Goal: Task Accomplishment & Management: Manage account settings

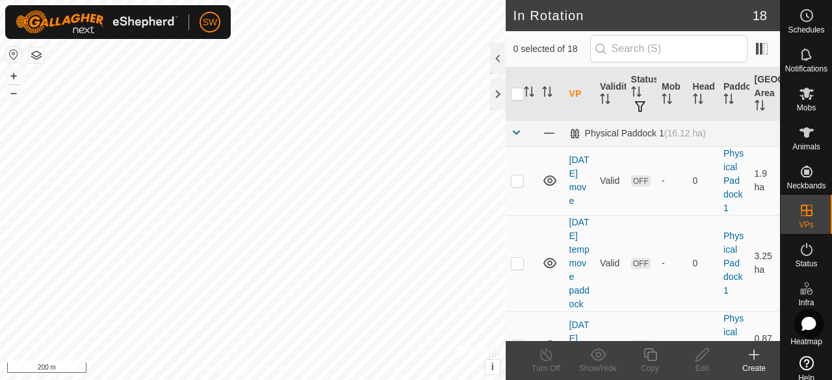
click at [748, 359] on icon at bounding box center [754, 355] width 16 height 16
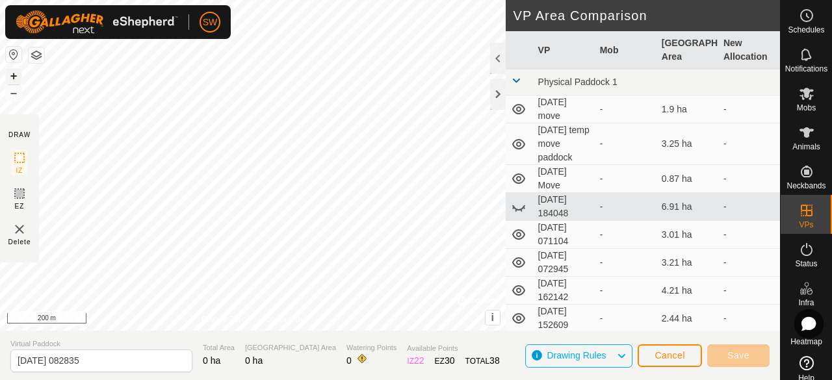
click at [13, 76] on button "+" at bounding box center [14, 76] width 16 height 16
click at [324, 0] on html "SW Schedules Notifications Mobs Animals Neckbands VPs Status Infra Heatmap Help…" at bounding box center [416, 190] width 832 height 380
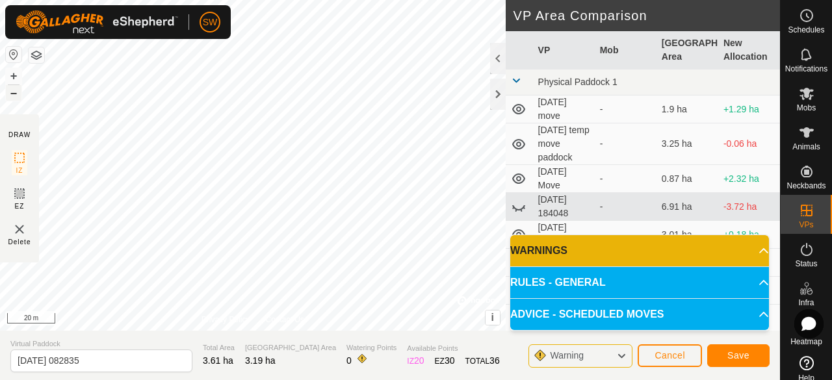
click at [12, 96] on button "–" at bounding box center [14, 93] width 16 height 16
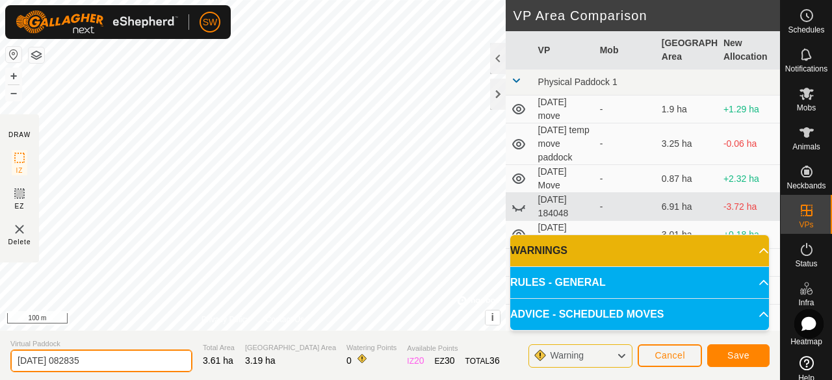
click at [131, 361] on input "2025-08-24 082835" at bounding box center [101, 361] width 182 height 23
type input "2"
type input "movement to corral"
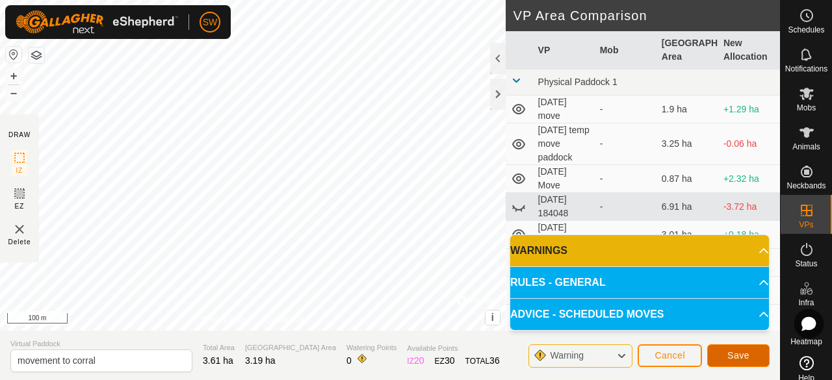
click at [738, 366] on button "Save" at bounding box center [738, 355] width 62 height 23
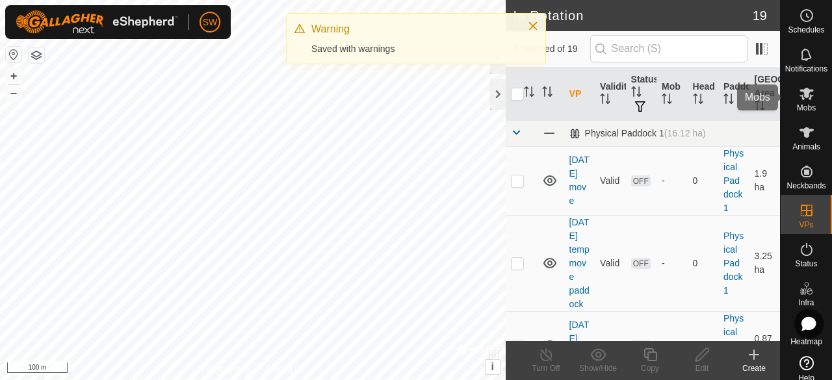
click at [804, 96] on icon at bounding box center [806, 94] width 14 height 12
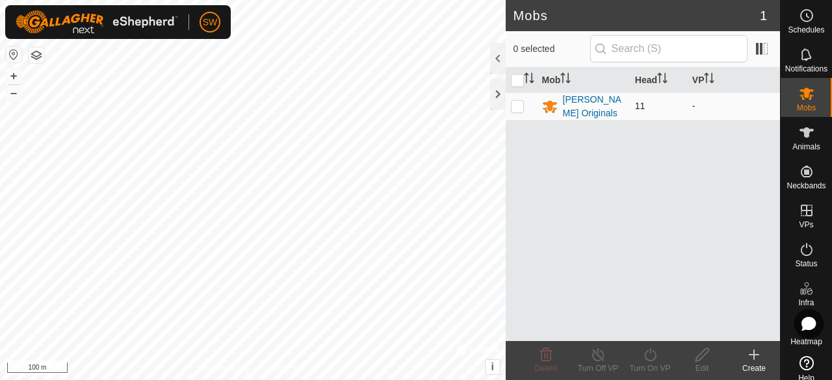
click at [517, 105] on p-checkbox at bounding box center [517, 106] width 13 height 10
checkbox input "true"
click at [587, 105] on div "[PERSON_NAME] Originals" at bounding box center [594, 106] width 62 height 27
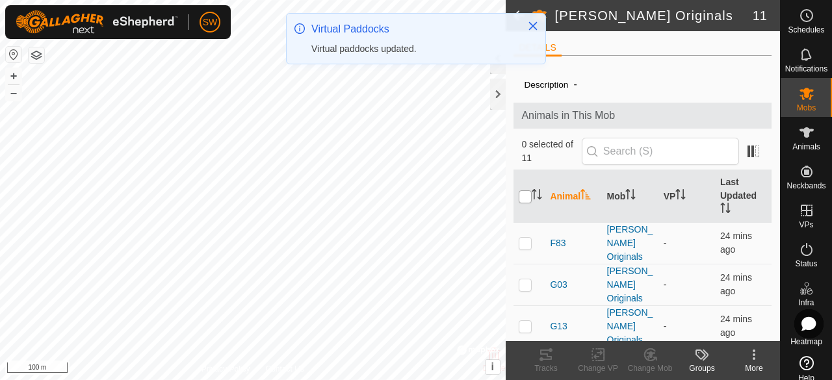
click at [526, 192] on input "checkbox" at bounding box center [524, 196] width 13 height 13
checkbox input "true"
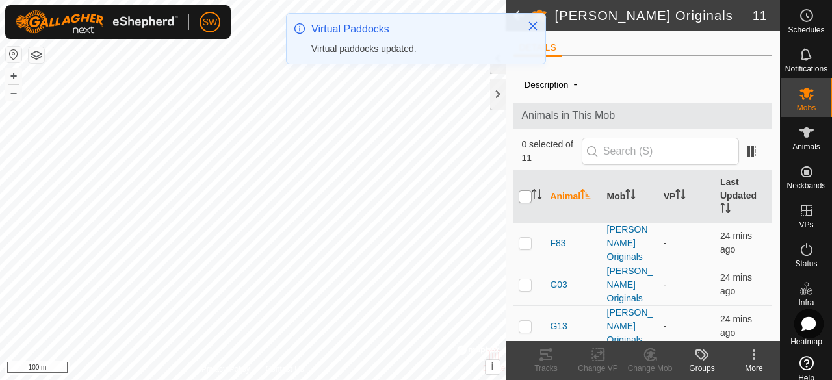
checkbox input "true"
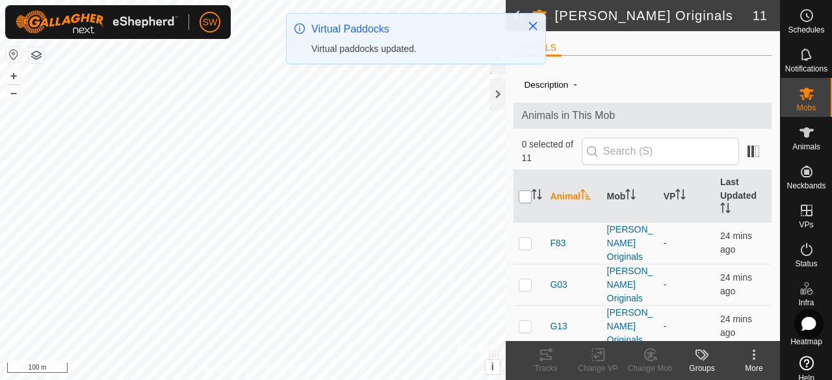
checkbox input "true"
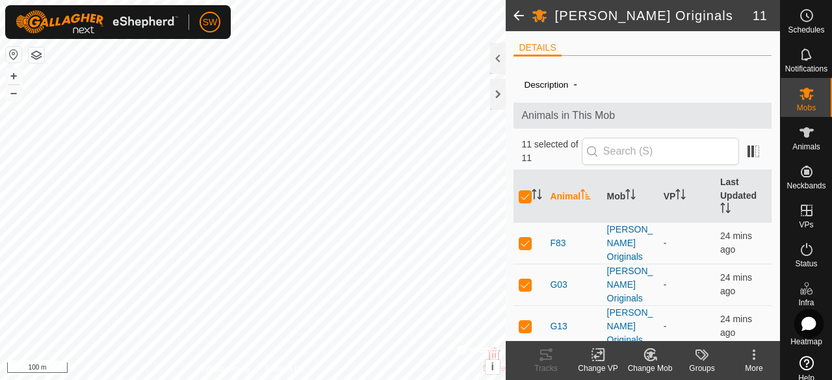
click at [595, 359] on icon at bounding box center [598, 355] width 16 height 16
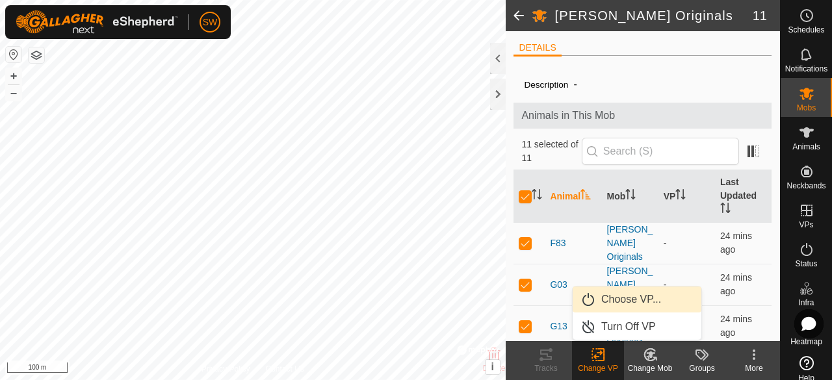
click at [635, 300] on link "Choose VP..." at bounding box center [636, 300] width 129 height 26
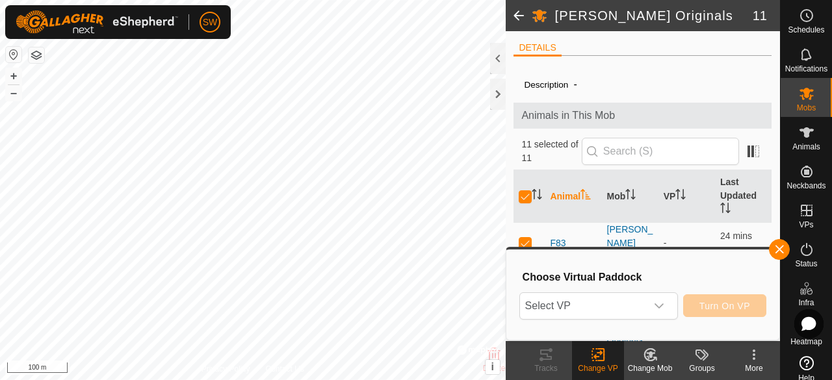
click at [635, 300] on span "Select VP" at bounding box center [583, 306] width 126 height 26
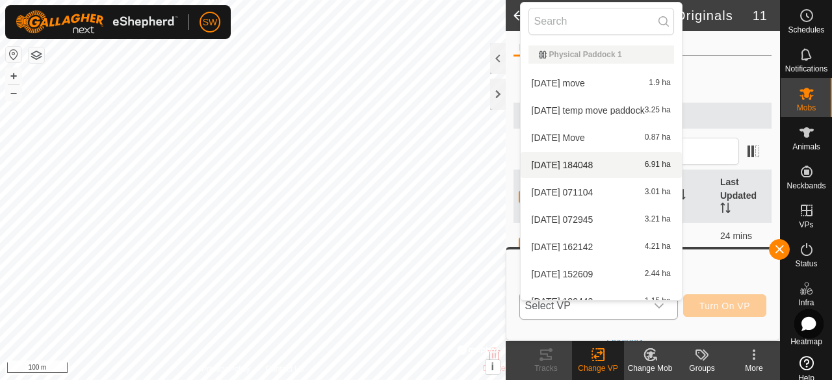
scroll to position [14, 0]
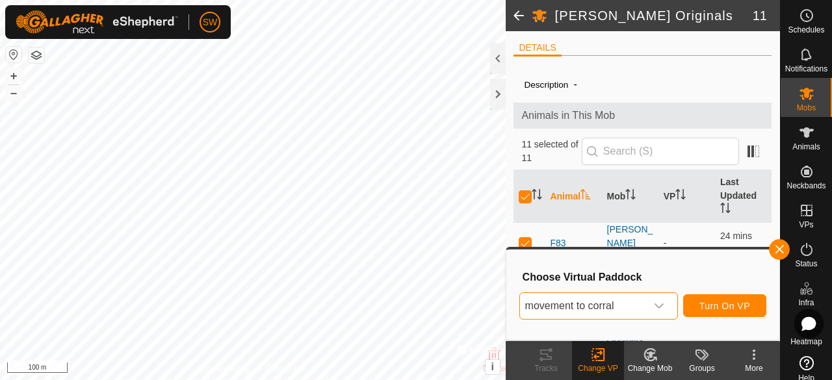
scroll to position [287, 0]
click at [706, 299] on button "Turn On VP" at bounding box center [724, 305] width 83 height 23
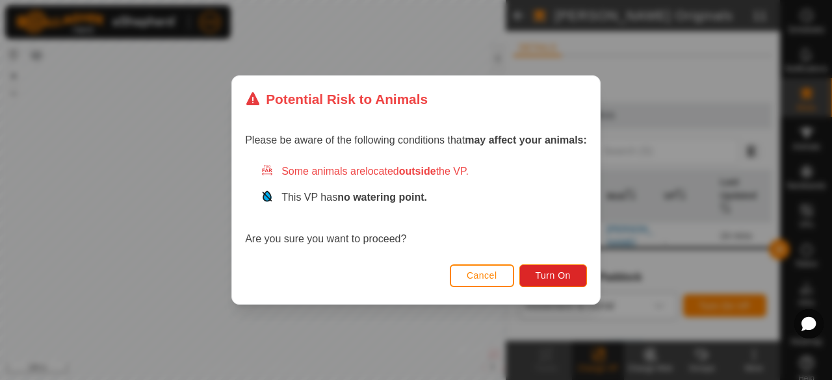
click at [468, 274] on span "Cancel" at bounding box center [481, 275] width 31 height 10
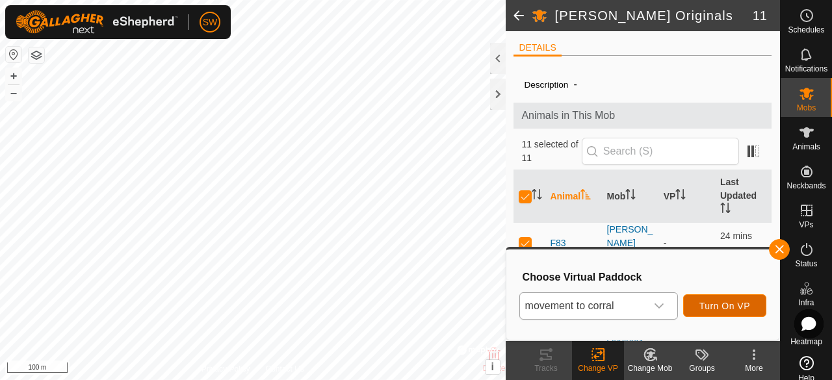
click at [721, 307] on span "Turn On VP" at bounding box center [724, 306] width 51 height 10
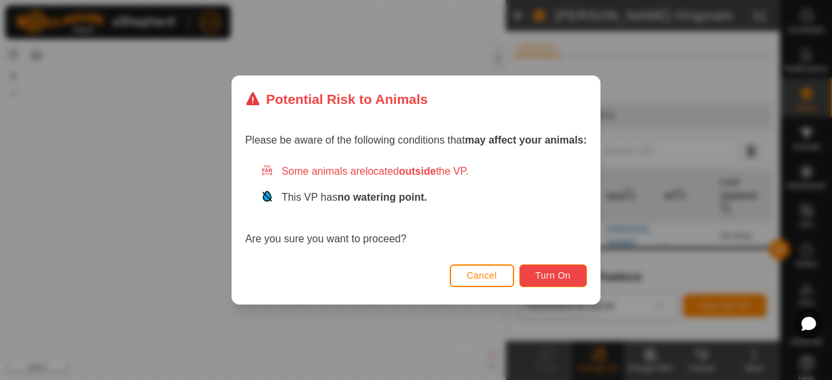
click at [583, 282] on button "Turn On" at bounding box center [553, 275] width 68 height 23
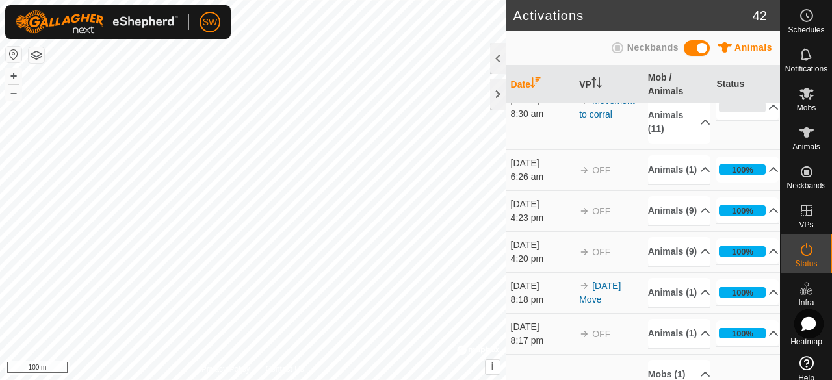
scroll to position [39, 0]
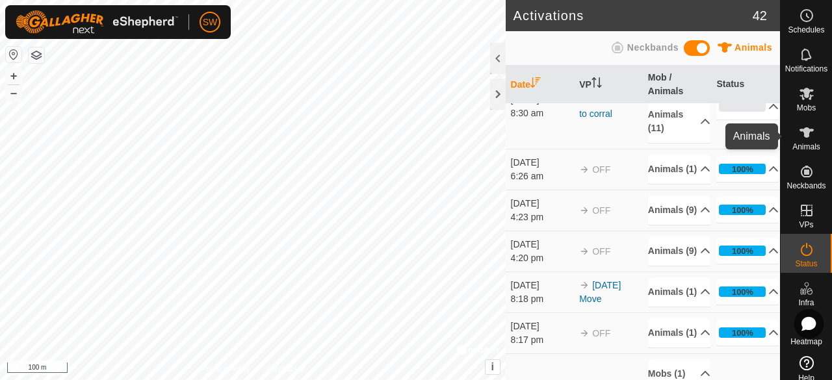
click at [799, 131] on icon at bounding box center [806, 132] width 14 height 10
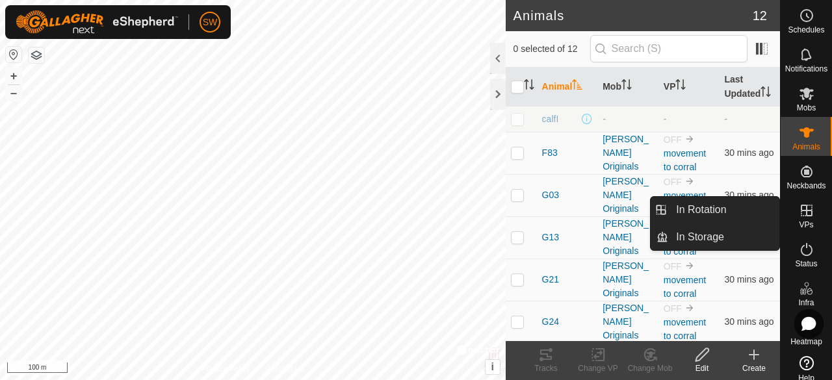
click at [803, 206] on icon at bounding box center [806, 211] width 16 height 16
click at [737, 206] on link "In Rotation" at bounding box center [723, 210] width 111 height 26
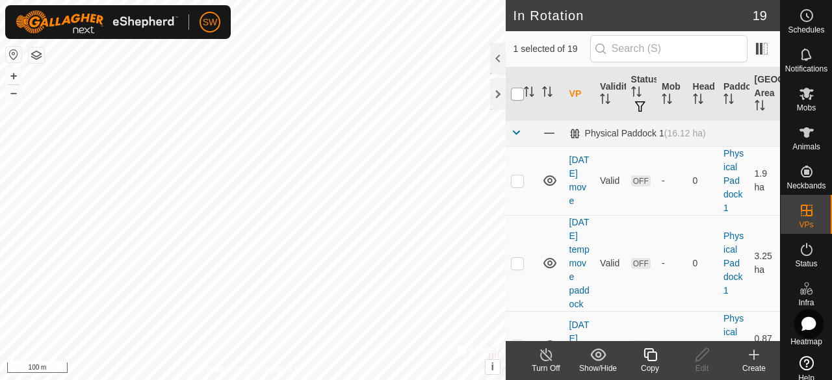
click at [516, 96] on input "checkbox" at bounding box center [517, 94] width 13 height 13
checkbox input "true"
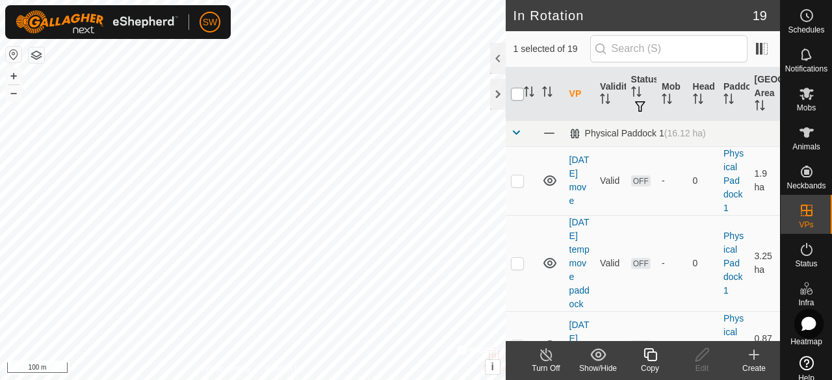
checkbox input "true"
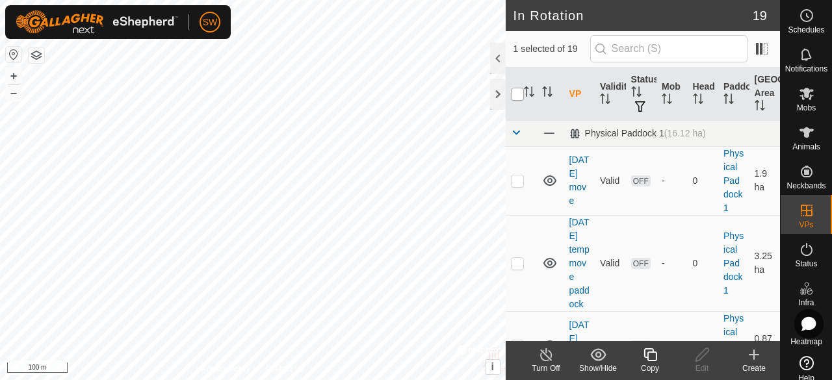
checkbox input "true"
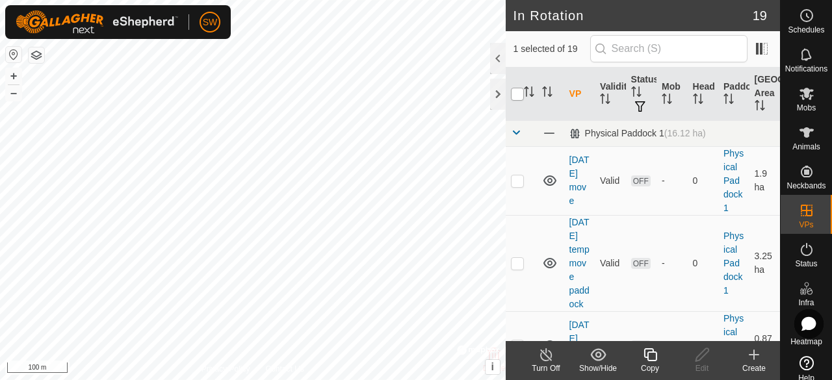
checkbox input "true"
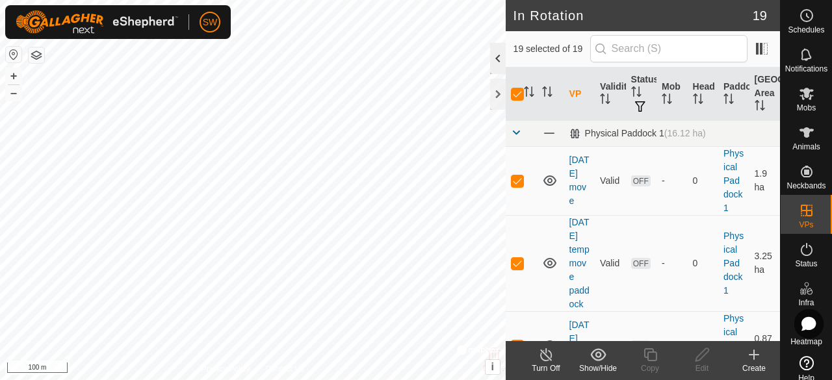
click at [490, 55] on div at bounding box center [498, 58] width 16 height 31
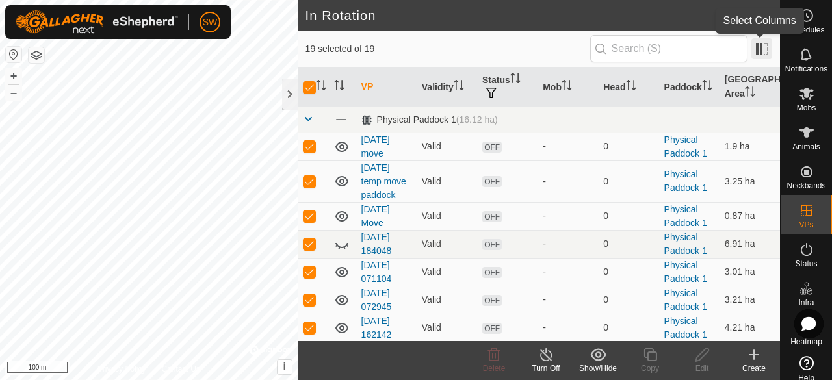
click at [769, 52] on span at bounding box center [761, 48] width 21 height 21
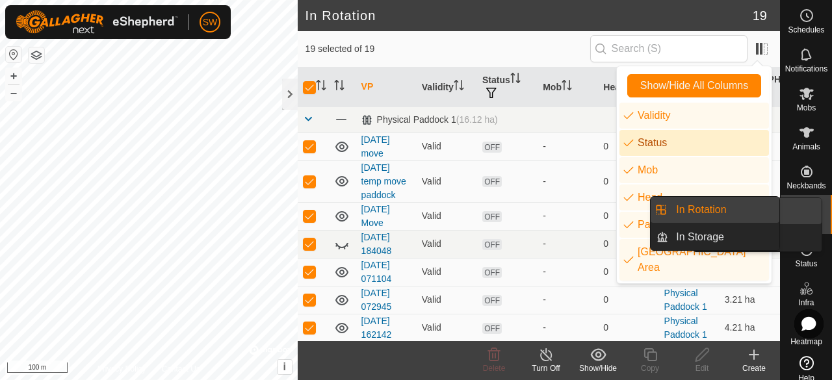
click at [798, 223] on span "VPs" at bounding box center [805, 225] width 14 height 8
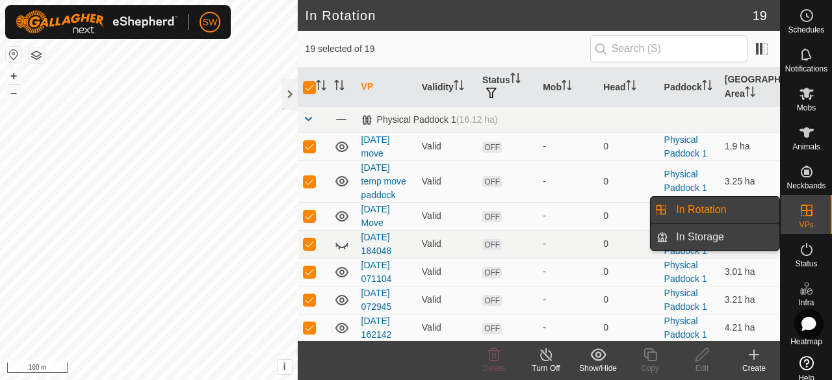
click at [725, 236] on link "In Storage" at bounding box center [723, 237] width 111 height 26
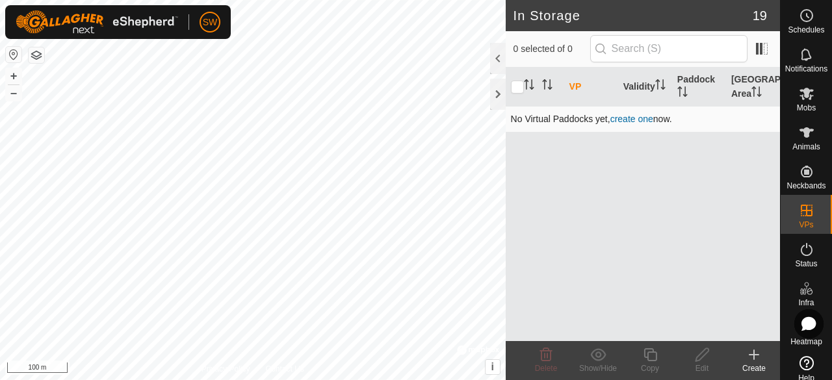
click at [626, 117] on link "create one" at bounding box center [631, 119] width 43 height 10
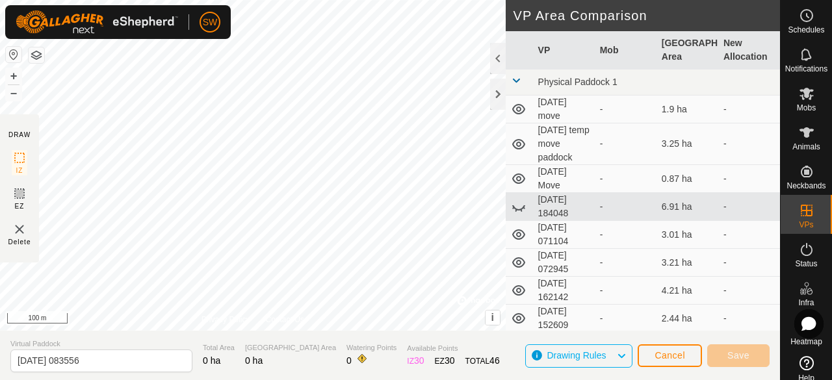
click at [520, 111] on icon at bounding box center [519, 109] width 16 height 16
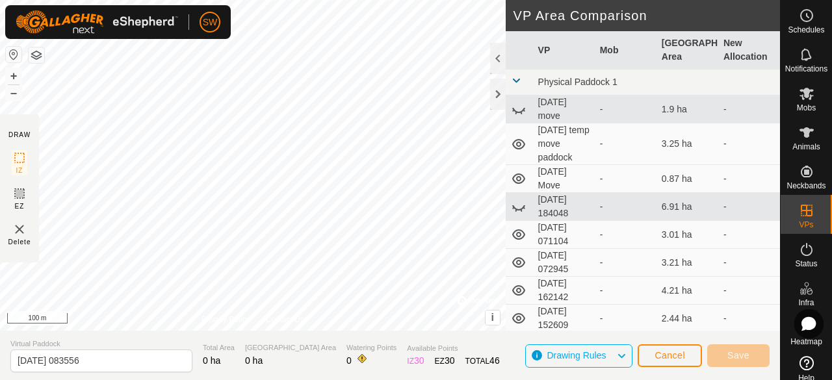
click at [520, 111] on icon at bounding box center [518, 110] width 13 height 5
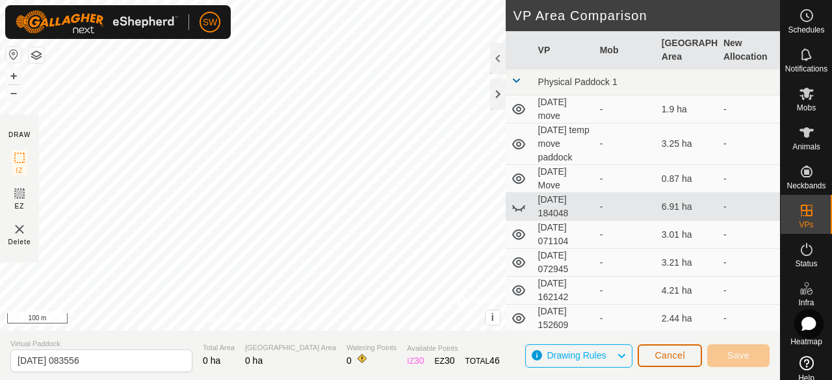
click at [663, 357] on span "Cancel" at bounding box center [669, 355] width 31 height 10
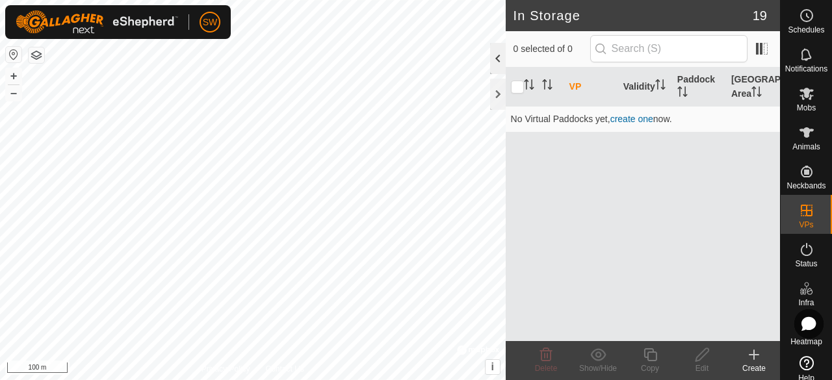
click at [497, 67] on div at bounding box center [498, 58] width 16 height 31
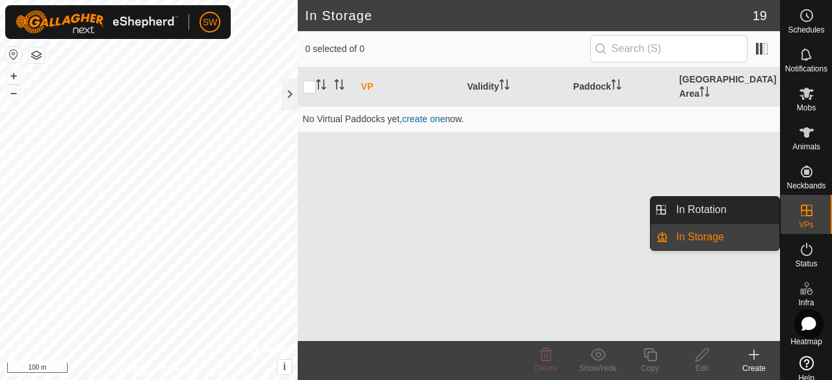
click at [809, 222] on div "VPs" at bounding box center [805, 214] width 51 height 39
click at [728, 215] on link "In Rotation" at bounding box center [723, 210] width 111 height 26
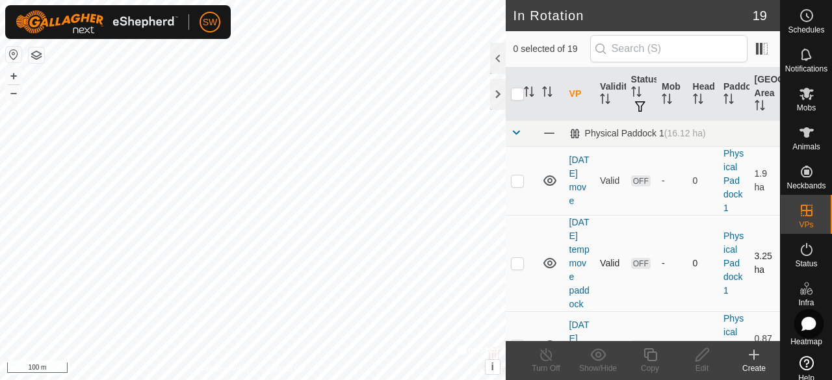
checkbox input "true"
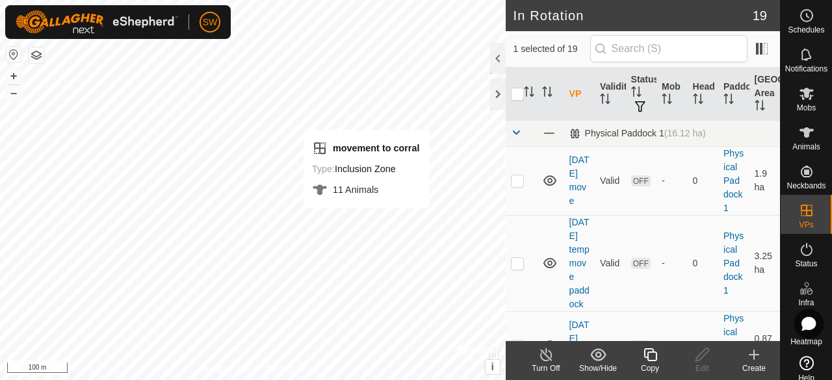
checkbox input "true"
checkbox input "false"
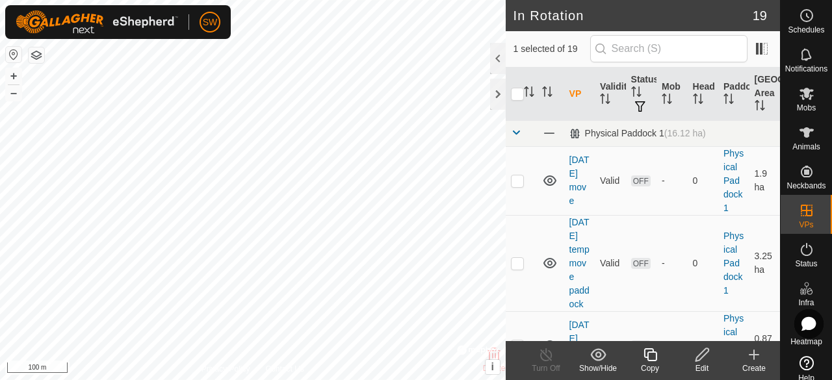
click at [703, 361] on icon at bounding box center [702, 355] width 16 height 16
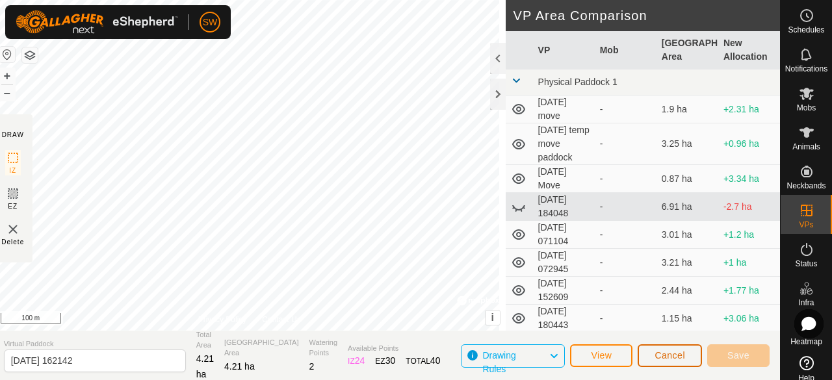
click at [674, 353] on span "Cancel" at bounding box center [669, 355] width 31 height 10
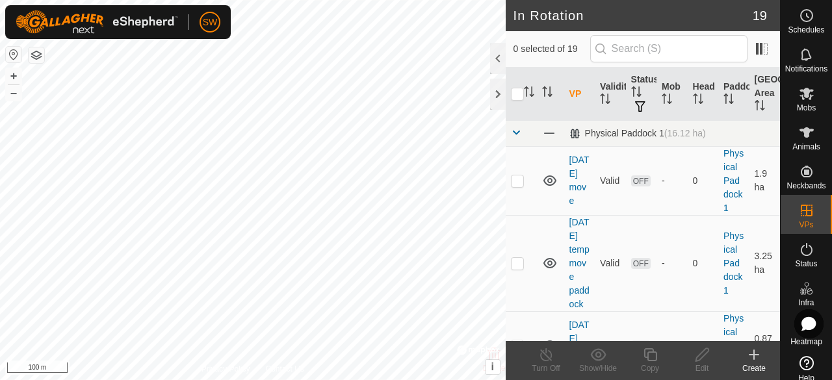
checkbox input "true"
click at [548, 366] on div "Turn Off" at bounding box center [546, 369] width 52 height 12
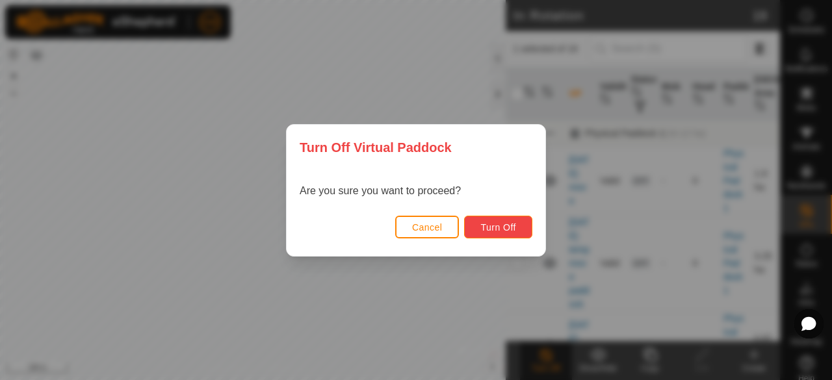
click at [512, 221] on button "Turn Off" at bounding box center [498, 227] width 68 height 23
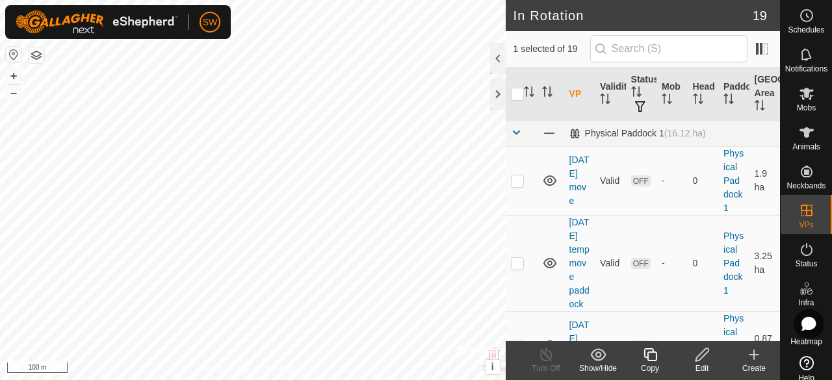
click at [700, 357] on icon at bounding box center [702, 355] width 16 height 16
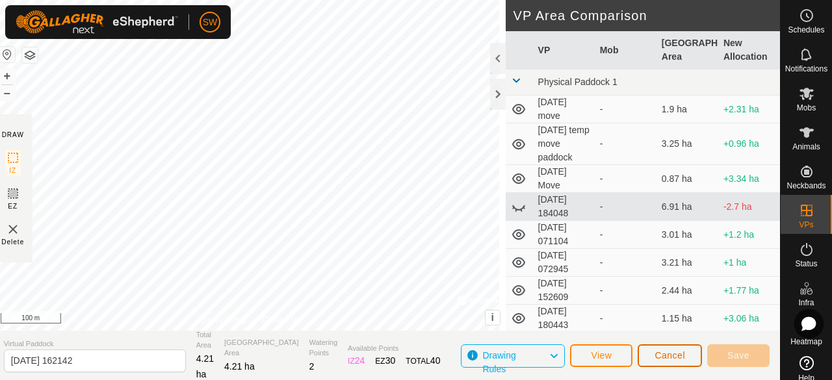
click at [664, 360] on span "Cancel" at bounding box center [669, 355] width 31 height 10
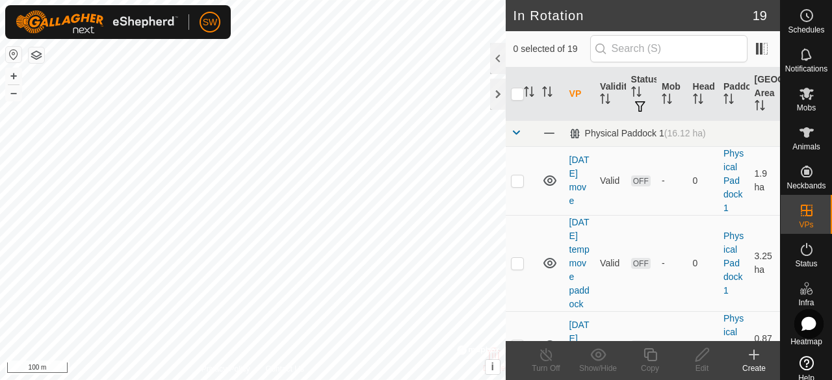
checkbox input "true"
click at [552, 368] on div "Turn Off" at bounding box center [546, 369] width 52 height 12
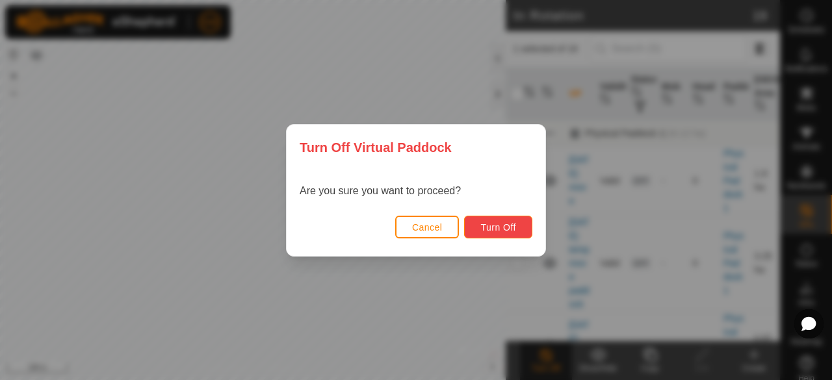
click at [503, 225] on span "Turn Off" at bounding box center [498, 227] width 36 height 10
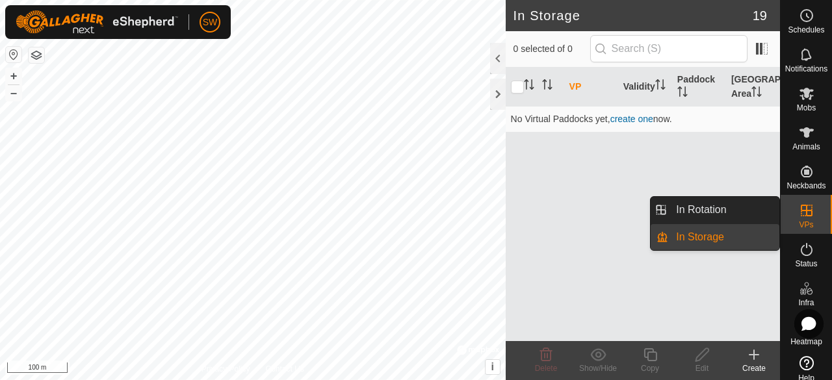
click at [734, 212] on link "In Rotation" at bounding box center [723, 210] width 111 height 26
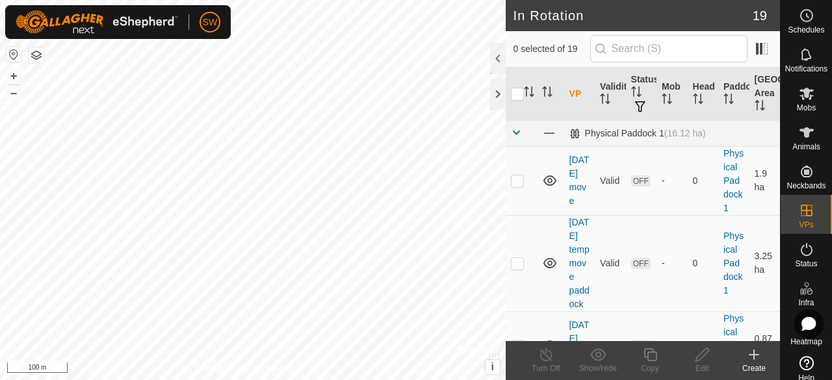
checkbox input "true"
click at [598, 361] on icon at bounding box center [598, 354] width 16 height 12
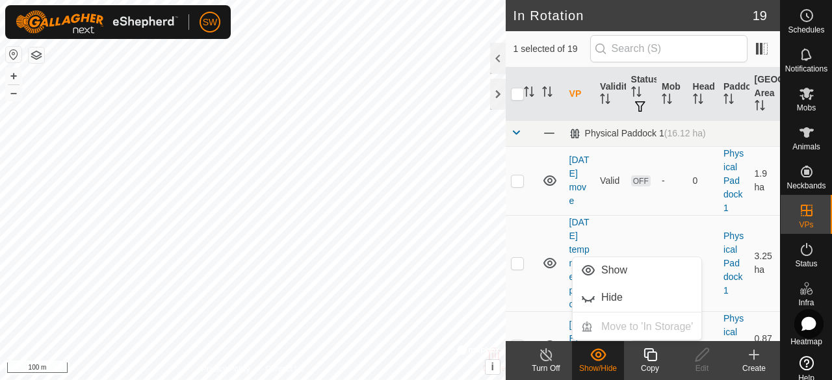
click at [598, 361] on icon at bounding box center [598, 354] width 16 height 12
click at [528, 310] on td at bounding box center [520, 263] width 31 height 96
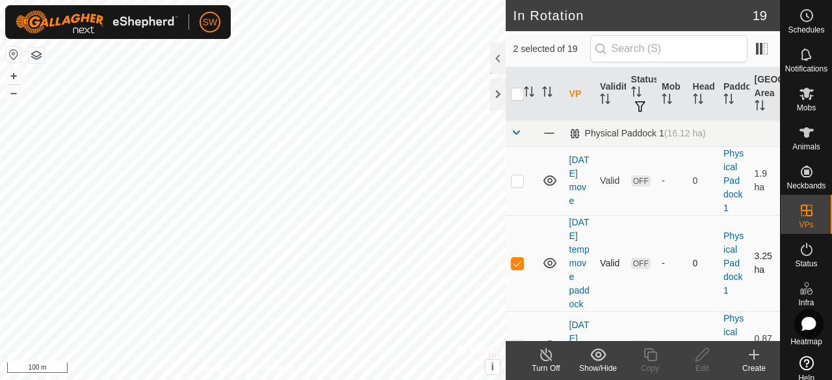
click at [513, 268] on p-checkbox at bounding box center [517, 263] width 13 height 10
checkbox input "false"
click at [546, 181] on icon at bounding box center [550, 181] width 16 height 16
click at [546, 181] on icon at bounding box center [549, 181] width 13 height 5
click at [518, 184] on p-checkbox at bounding box center [517, 180] width 13 height 10
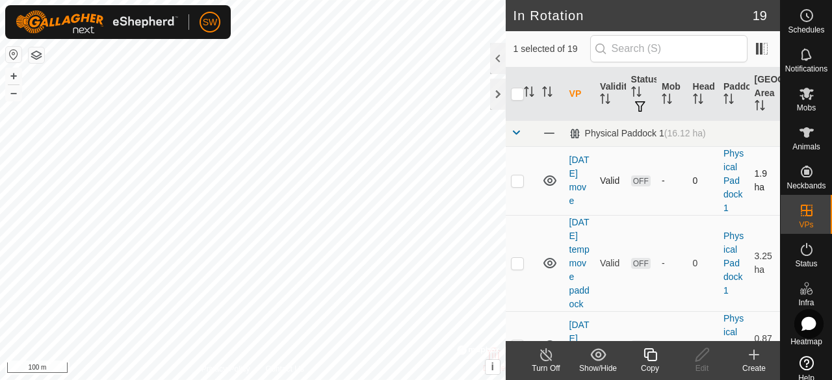
checkbox input "true"
click at [593, 356] on icon at bounding box center [598, 355] width 16 height 16
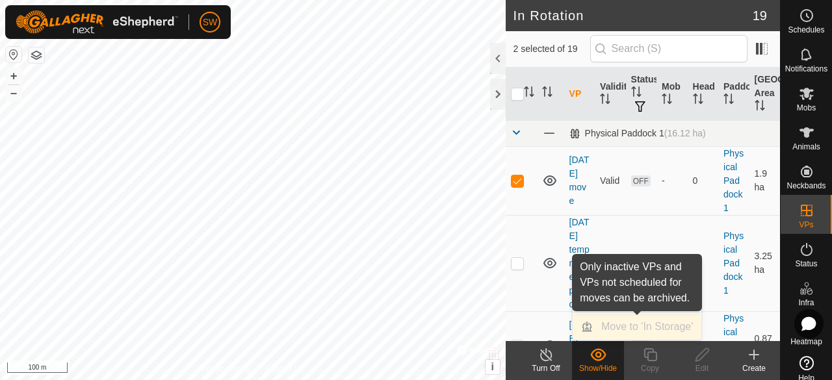
click at [622, 319] on div "Move to 'In Storage'" at bounding box center [636, 327] width 129 height 26
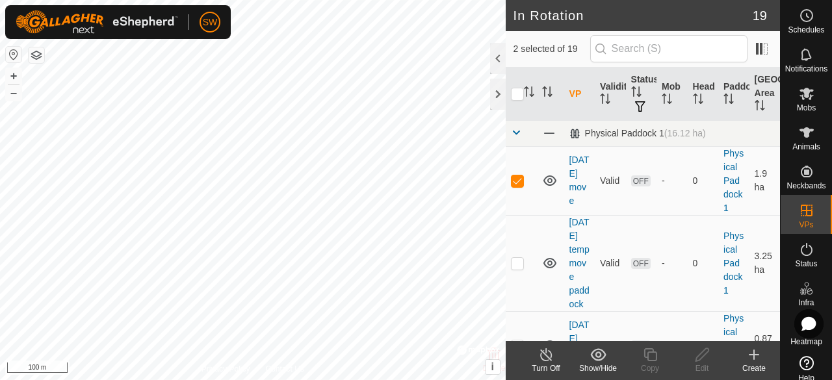
click at [603, 361] on icon at bounding box center [598, 355] width 16 height 16
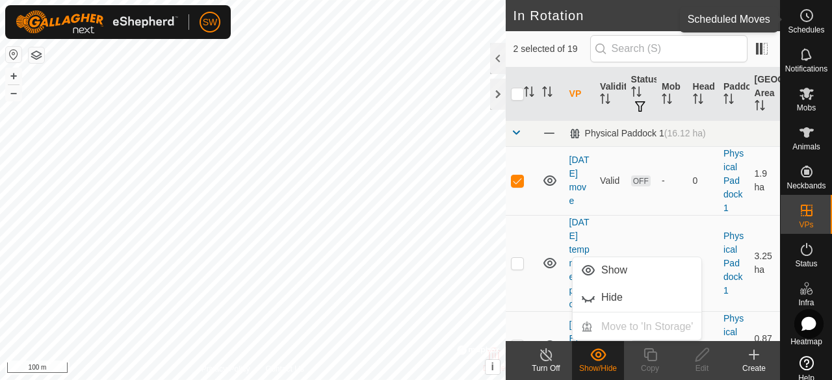
click at [800, 30] on span "Schedules" at bounding box center [805, 30] width 36 height 8
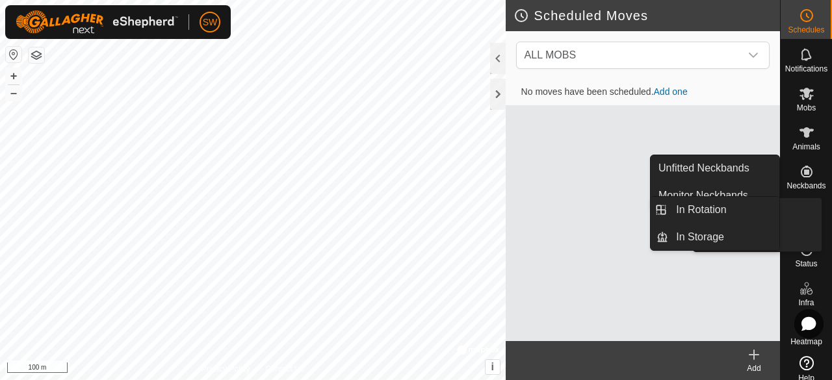
drag, startPoint x: 803, startPoint y: 205, endPoint x: 802, endPoint y: 219, distance: 14.4
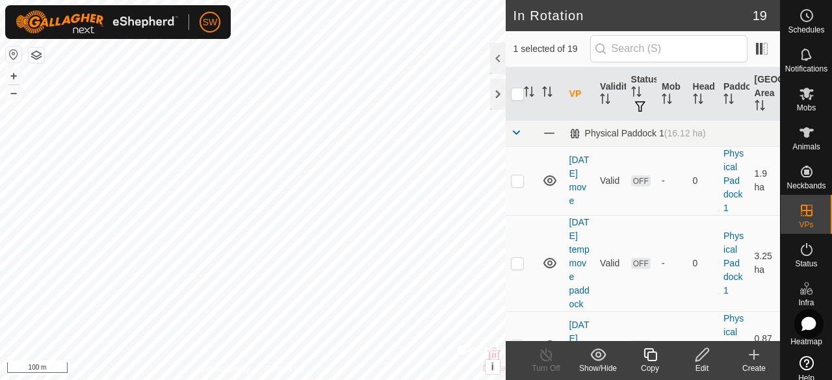
click at [620, 358] on show-hide-svg-icon at bounding box center [598, 355] width 52 height 16
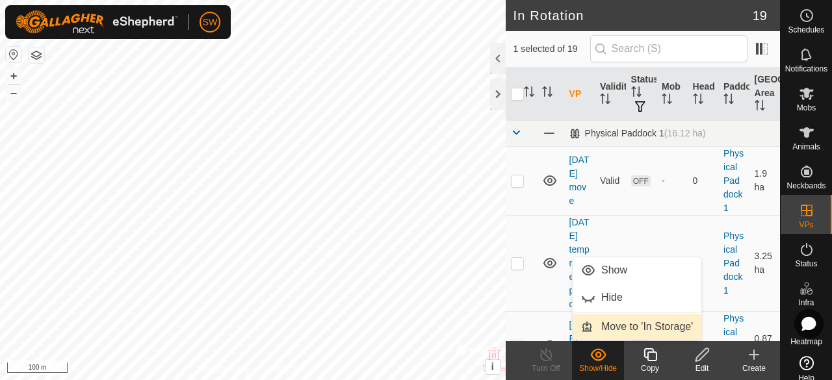
click at [626, 329] on link "Move to 'In Storage'" at bounding box center [636, 327] width 129 height 26
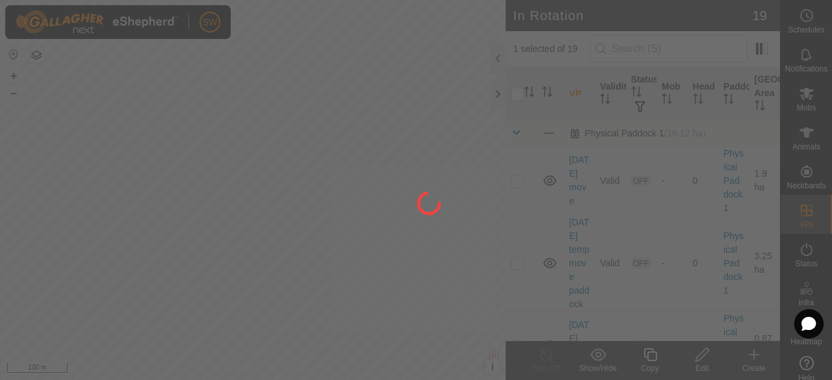
checkbox input "false"
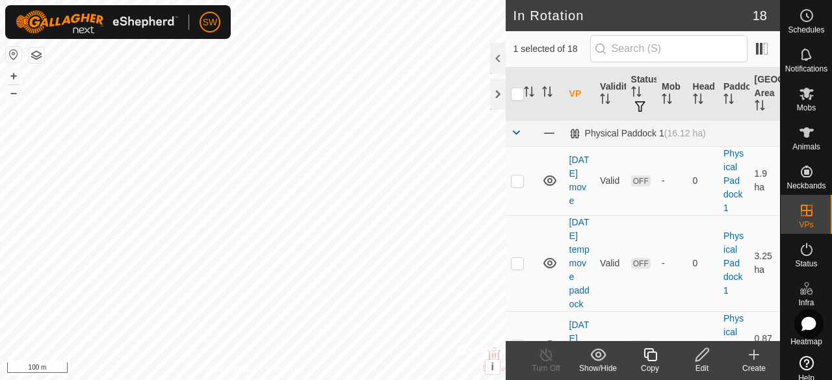
click at [591, 346] on div "Show/Hide" at bounding box center [598, 360] width 52 height 39
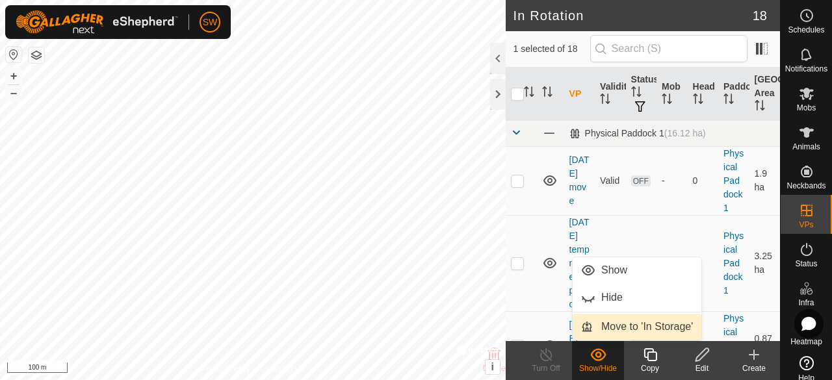
click at [607, 324] on link "Move to 'In Storage'" at bounding box center [636, 327] width 129 height 26
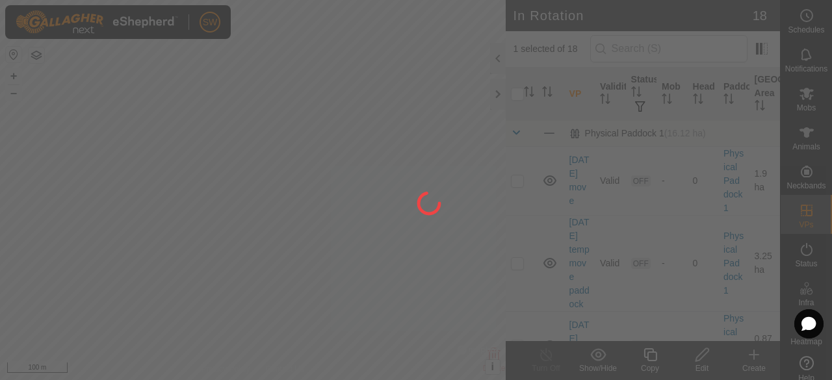
checkbox input "false"
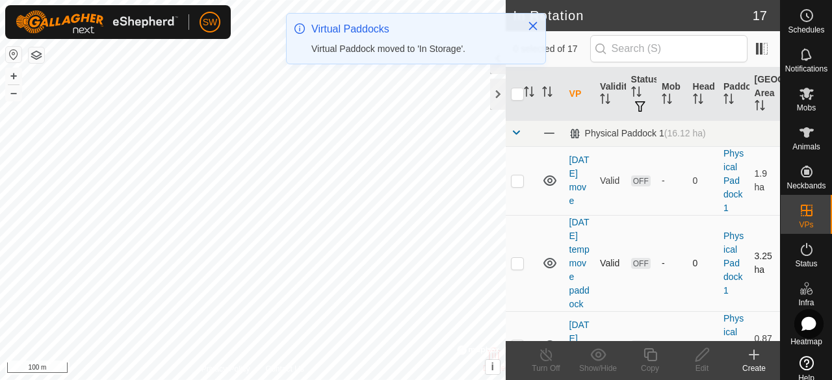
checkbox input "true"
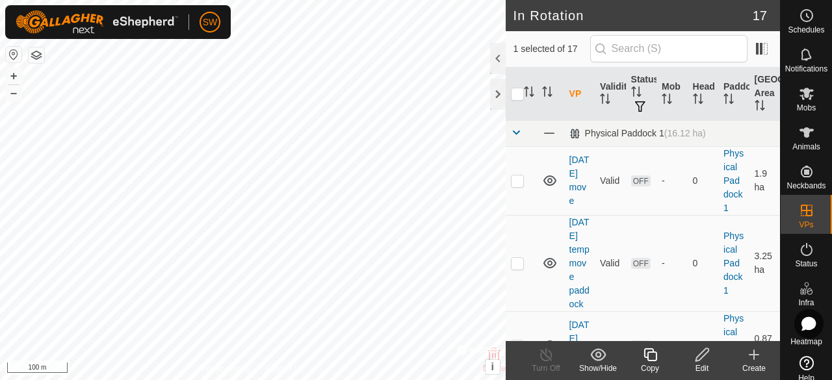
click at [596, 364] on div "Show/Hide" at bounding box center [598, 369] width 52 height 12
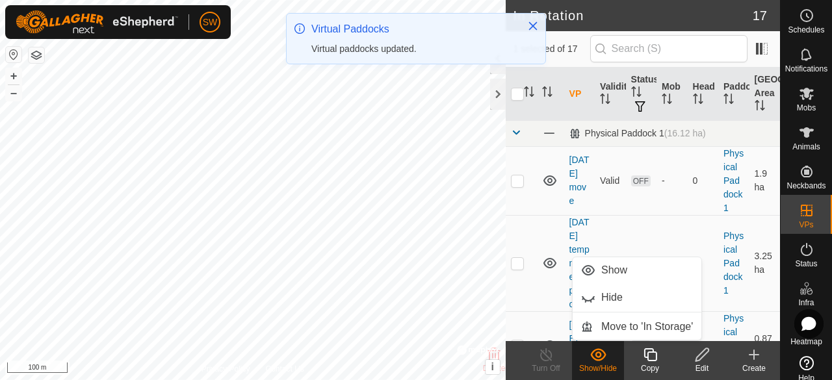
click at [611, 336] on link "Move to 'In Storage'" at bounding box center [636, 327] width 129 height 26
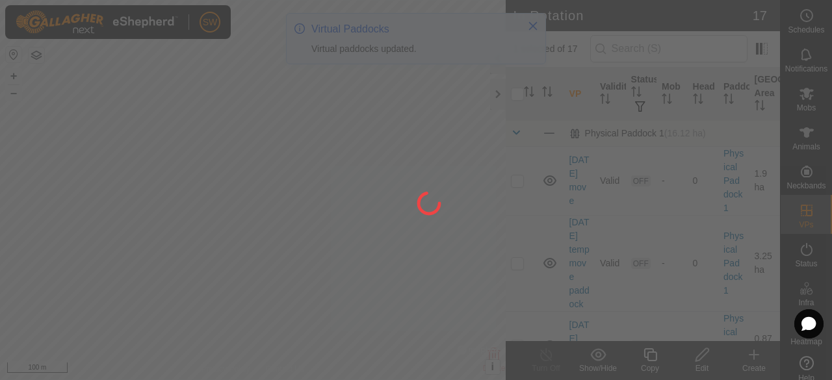
checkbox input "false"
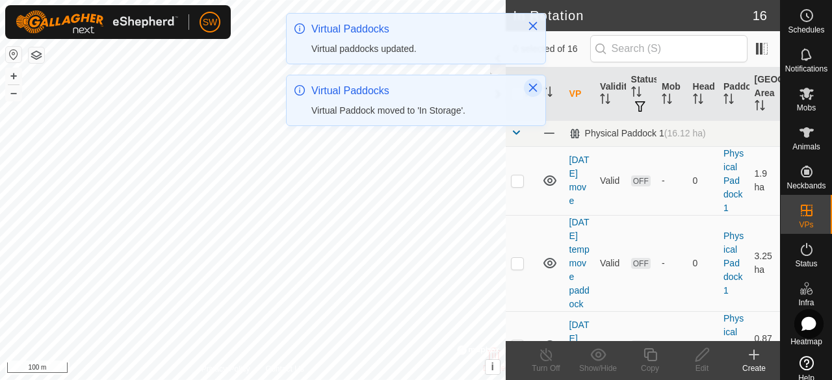
click at [534, 84] on icon "Close" at bounding box center [533, 88] width 10 height 10
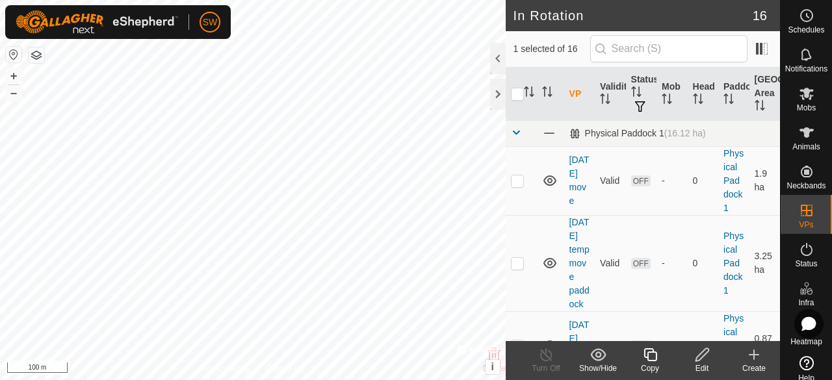
click at [591, 360] on icon at bounding box center [598, 355] width 16 height 16
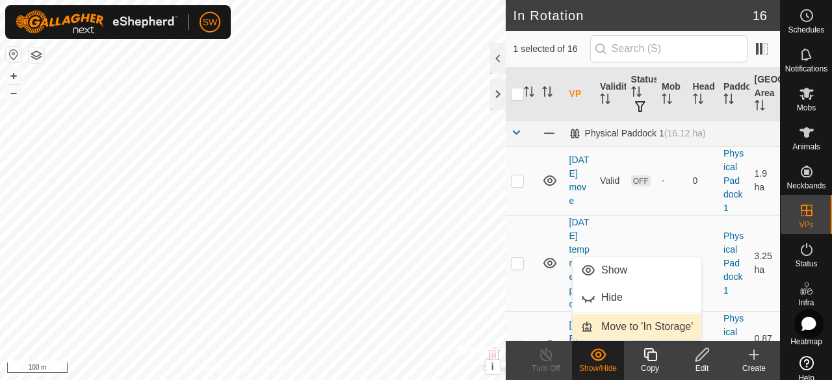
click at [608, 330] on link "Move to 'In Storage'" at bounding box center [636, 327] width 129 height 26
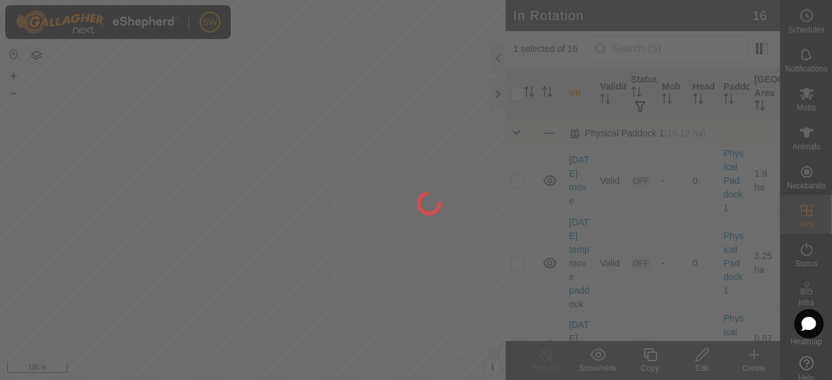
checkbox input "false"
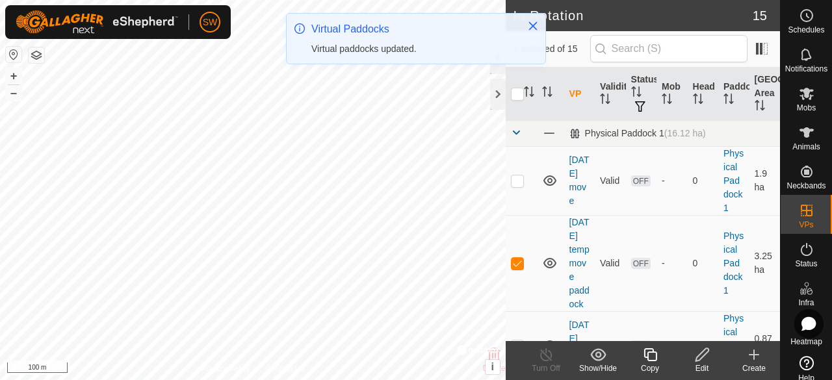
click at [598, 357] on icon at bounding box center [598, 354] width 16 height 12
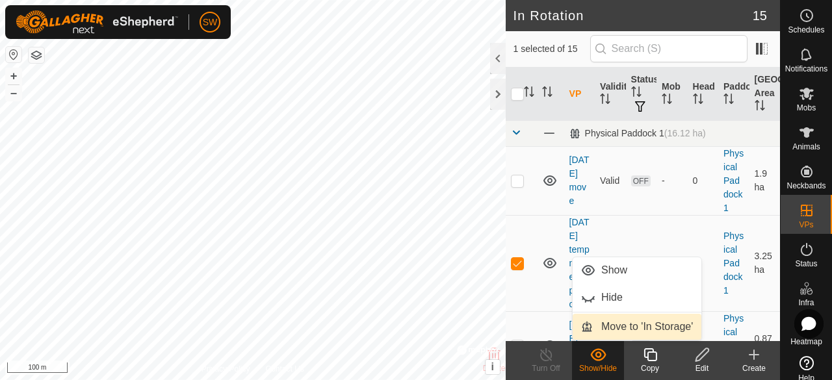
click at [624, 330] on link "Move to 'In Storage'" at bounding box center [636, 327] width 129 height 26
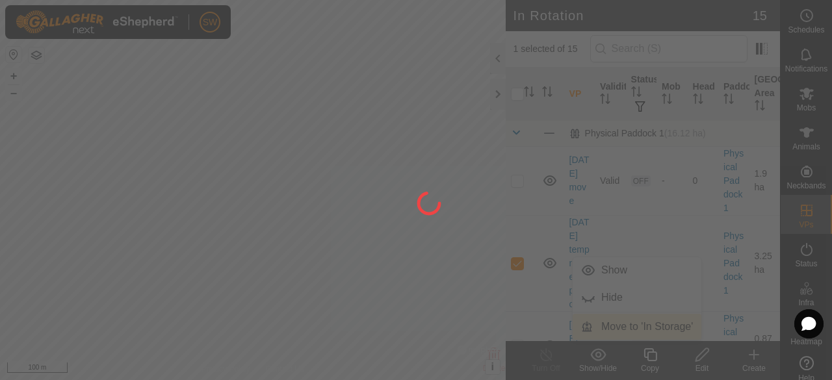
checkbox input "false"
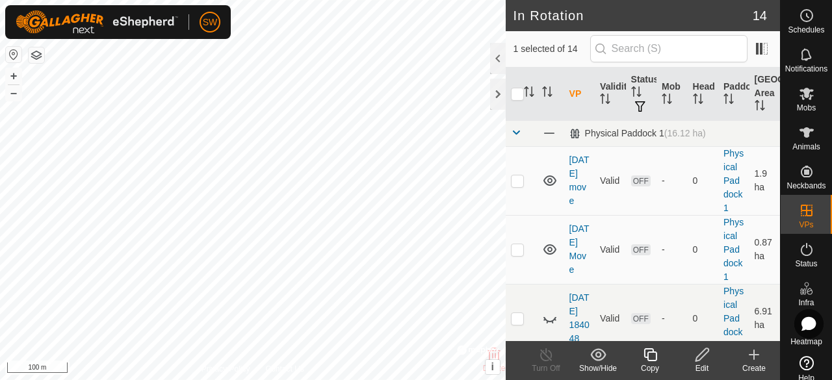
click at [593, 361] on icon at bounding box center [598, 355] width 16 height 16
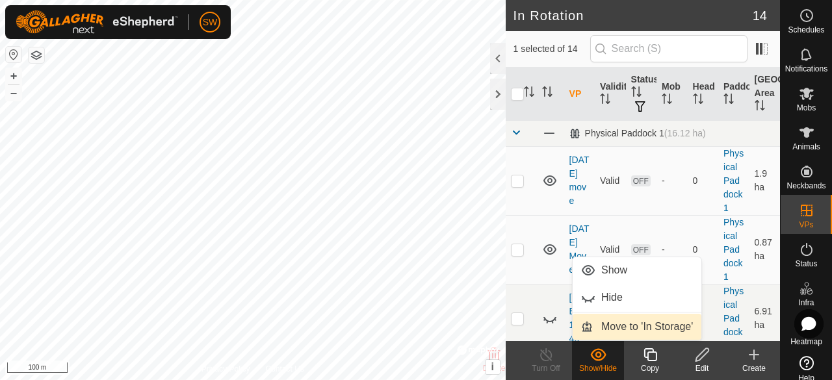
click at [611, 328] on link "Move to 'In Storage'" at bounding box center [636, 327] width 129 height 26
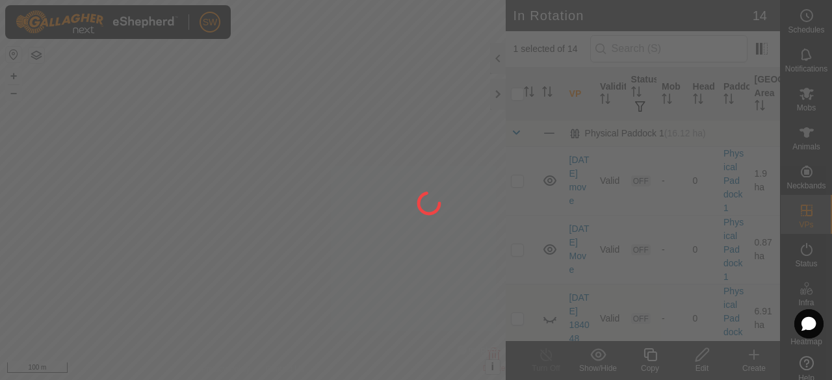
checkbox input "false"
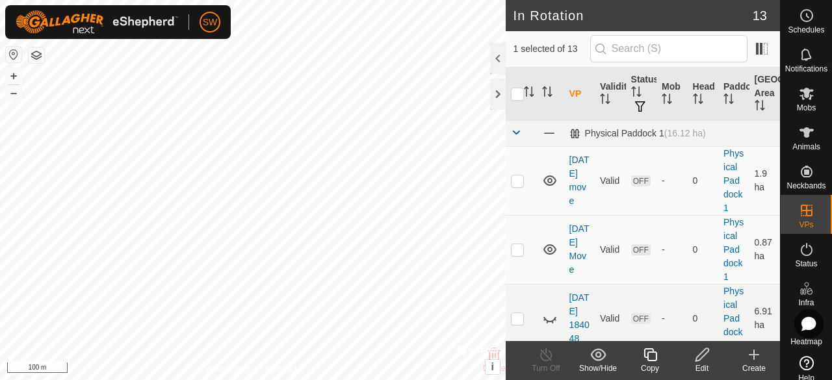
click at [588, 357] on show-hide-svg-icon at bounding box center [598, 355] width 52 height 16
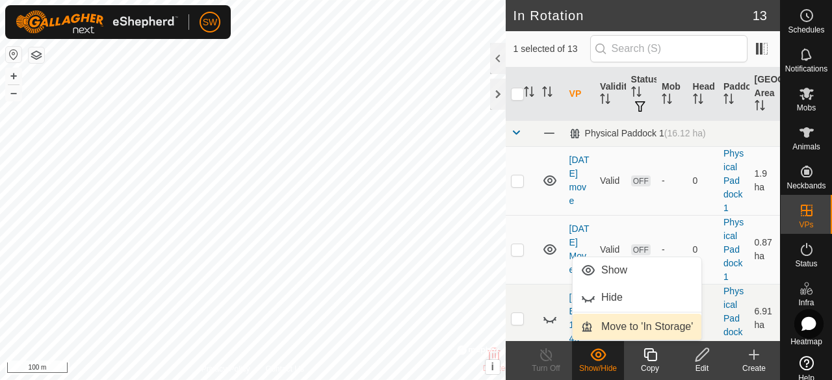
click at [613, 327] on link "Move to 'In Storage'" at bounding box center [636, 327] width 129 height 26
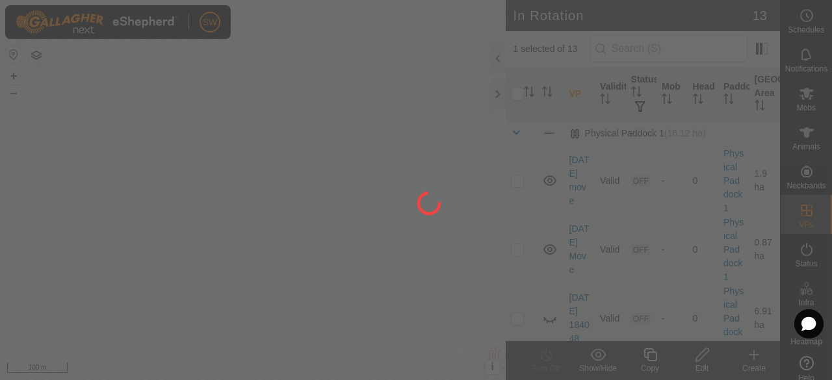
checkbox input "false"
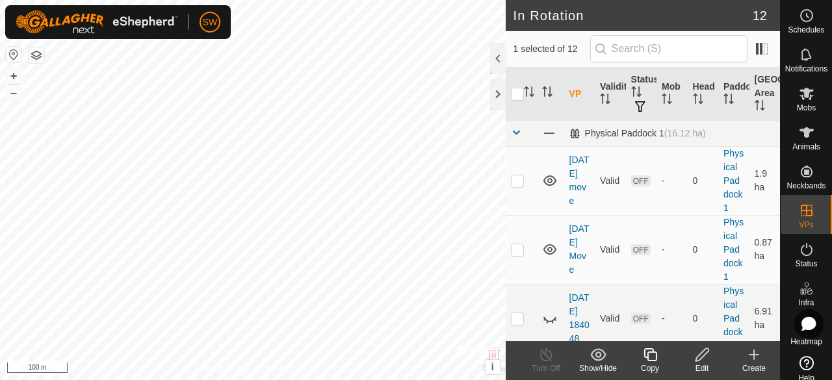
click at [598, 361] on icon at bounding box center [598, 354] width 16 height 12
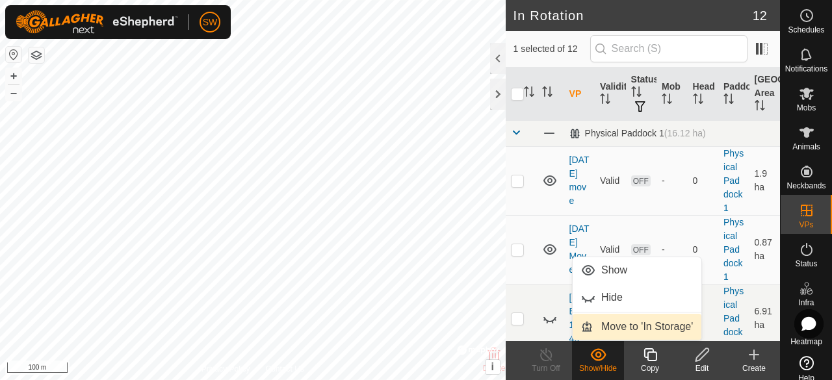
click at [623, 330] on link "Move to 'In Storage'" at bounding box center [636, 327] width 129 height 26
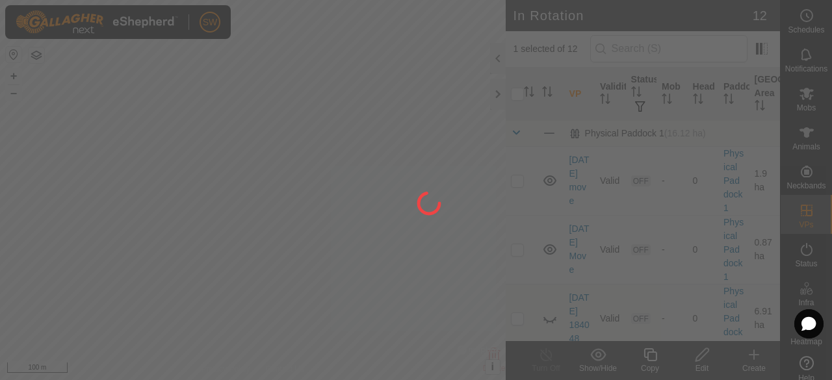
checkbox input "false"
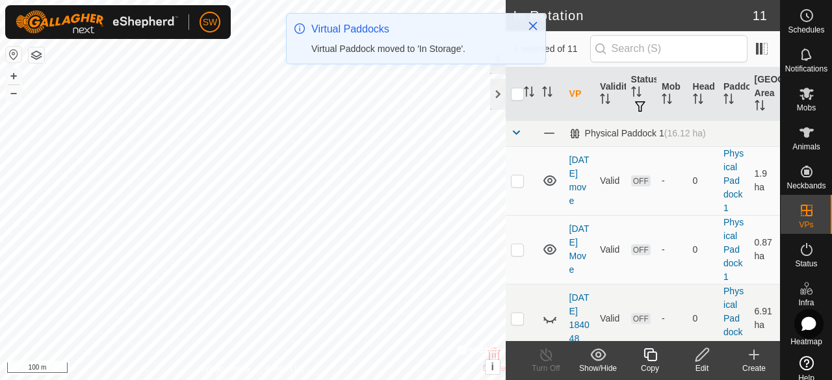
click at [600, 363] on div "Show/Hide" at bounding box center [598, 369] width 52 height 12
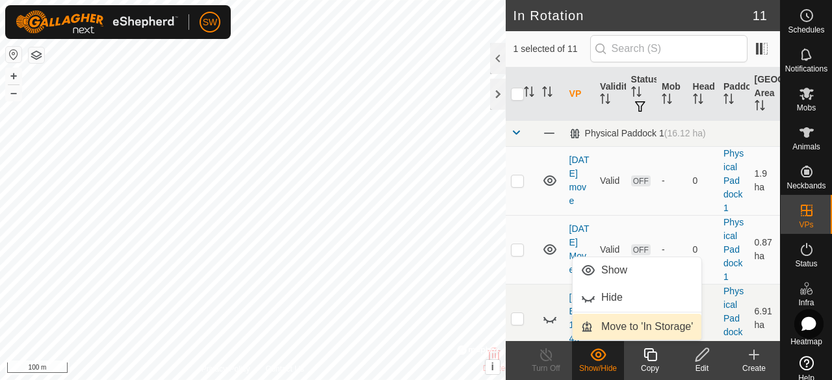
click at [600, 318] on link "Move to 'In Storage'" at bounding box center [636, 327] width 129 height 26
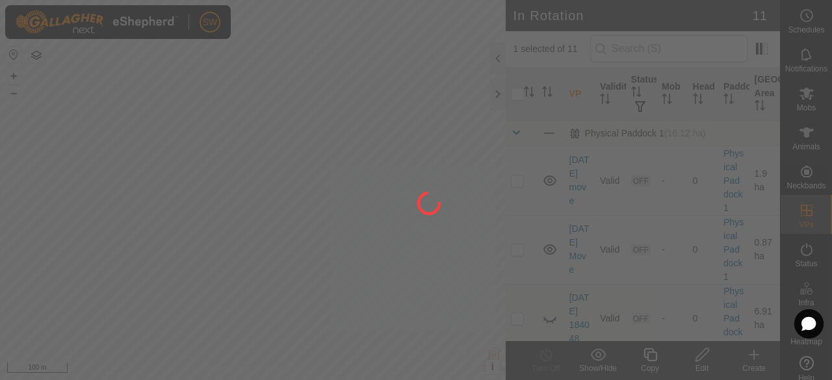
checkbox input "false"
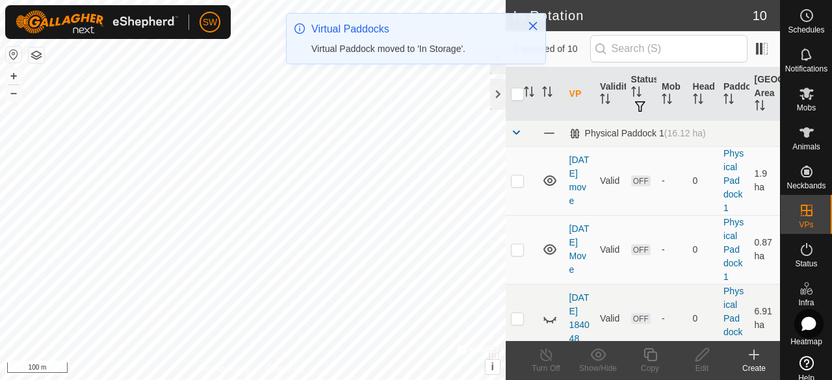
checkbox input "true"
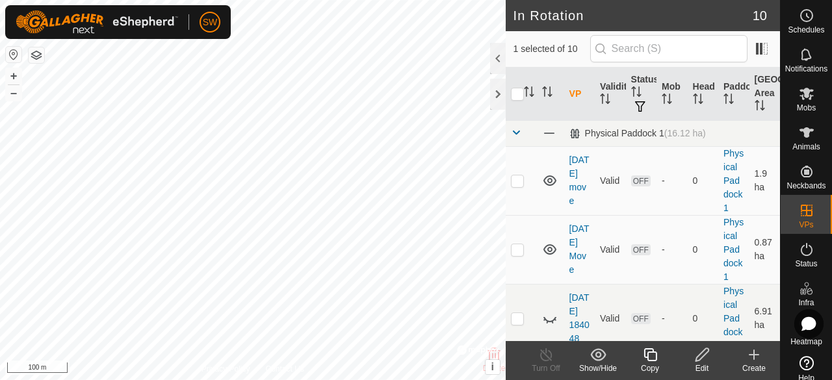
click at [603, 359] on icon at bounding box center [598, 354] width 16 height 12
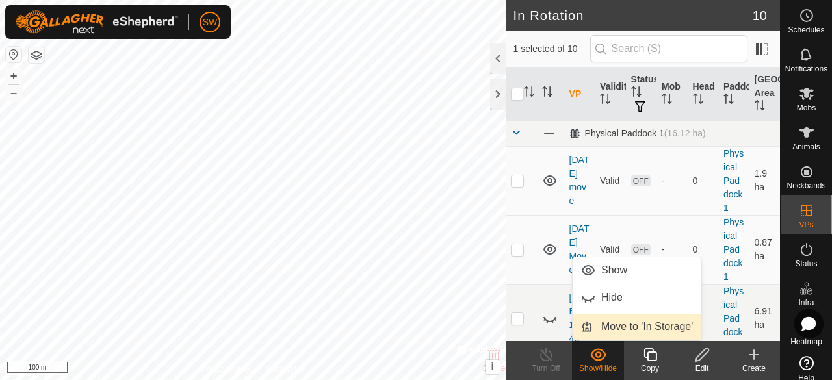
click at [615, 320] on link "Move to 'In Storage'" at bounding box center [636, 327] width 129 height 26
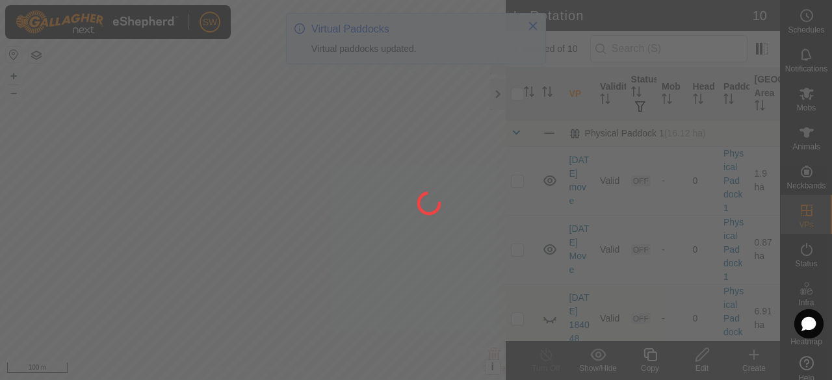
checkbox input "false"
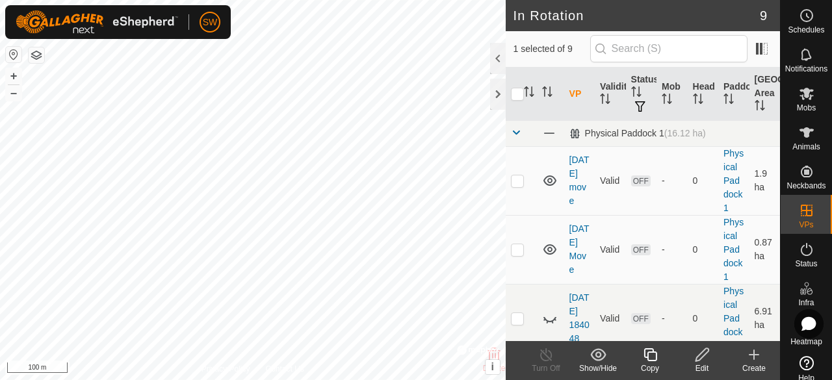
click at [597, 357] on icon at bounding box center [598, 354] width 16 height 12
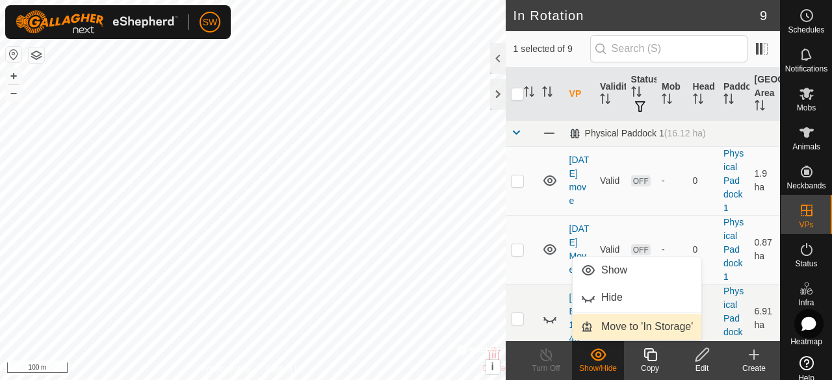
click at [637, 323] on link "Move to 'In Storage'" at bounding box center [636, 327] width 129 height 26
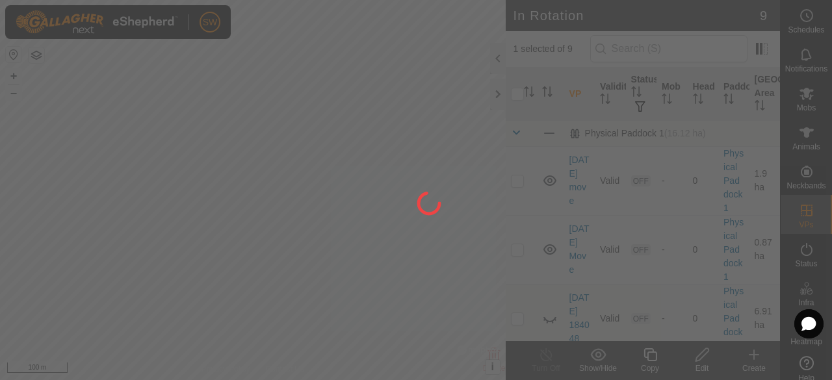
checkbox input "false"
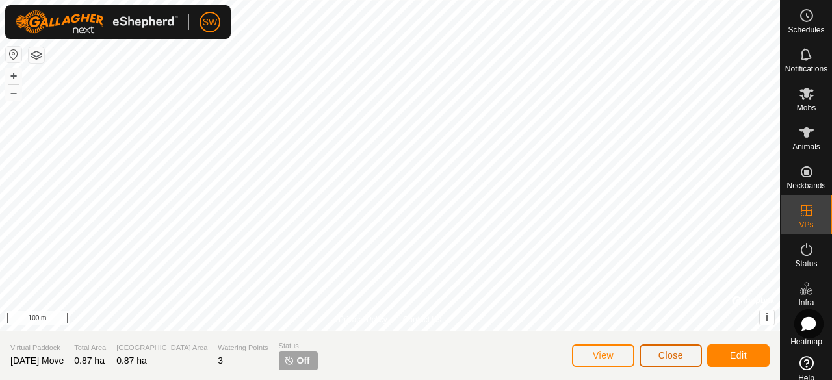
click at [676, 355] on span "Close" at bounding box center [670, 355] width 25 height 10
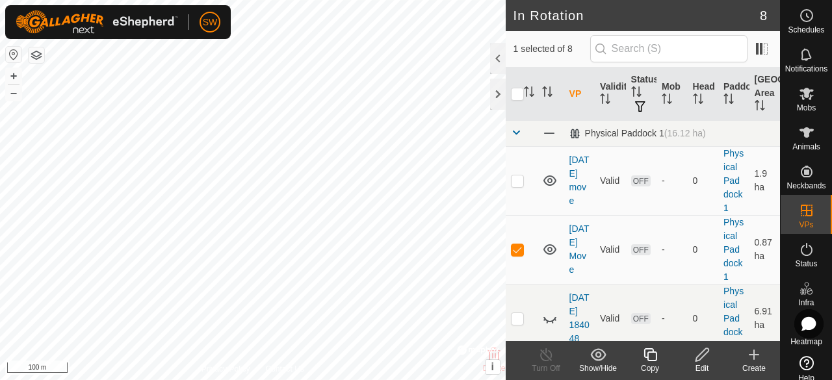
click at [613, 366] on div "Show/Hide" at bounding box center [598, 369] width 52 height 12
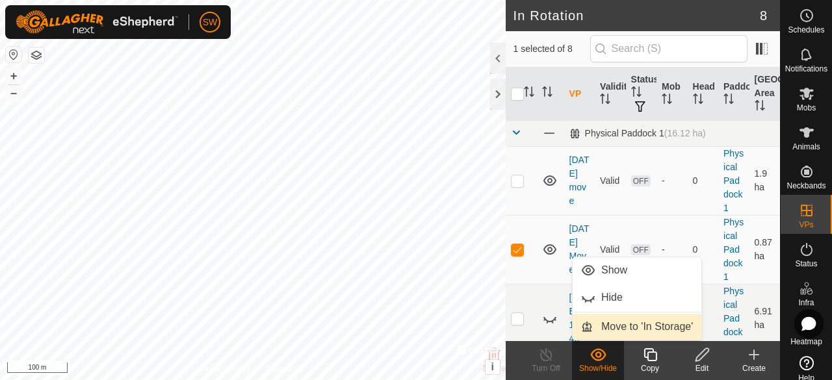
click at [613, 324] on link "Move to 'In Storage'" at bounding box center [636, 327] width 129 height 26
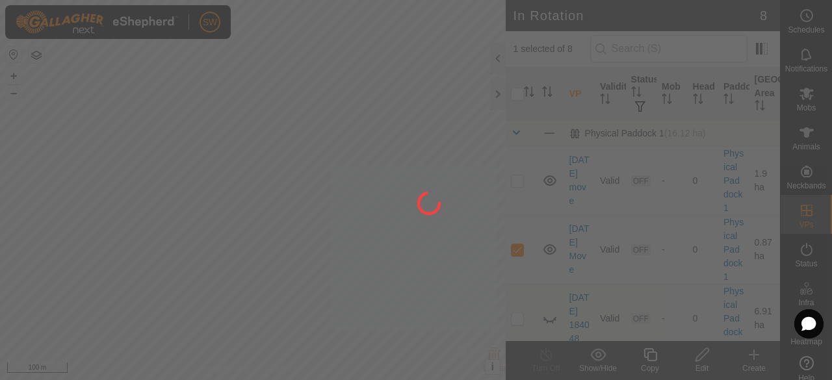
checkbox input "false"
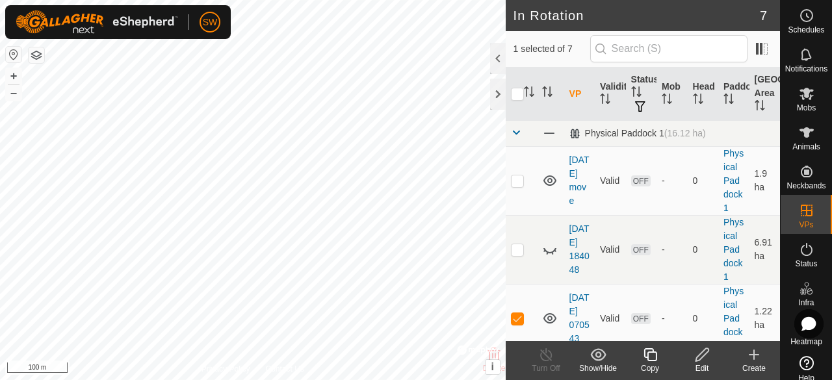
click at [611, 360] on show-hide-svg-icon at bounding box center [598, 355] width 52 height 16
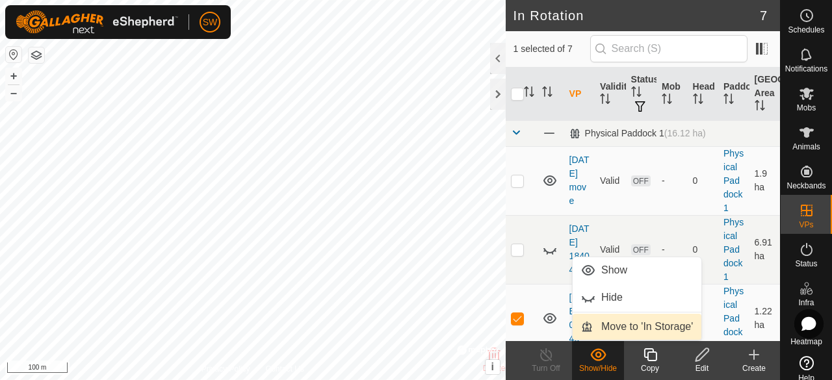
click at [621, 329] on link "Move to 'In Storage'" at bounding box center [636, 327] width 129 height 26
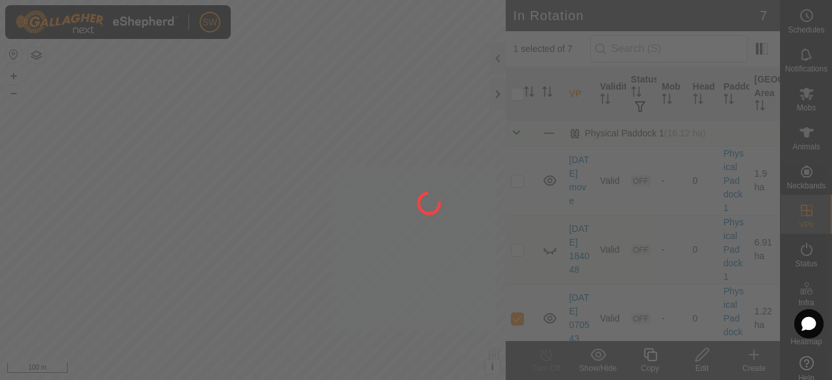
checkbox input "false"
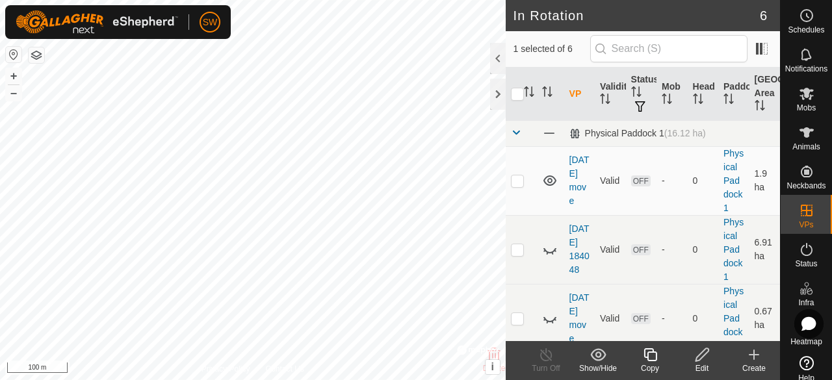
click at [591, 357] on icon at bounding box center [598, 354] width 16 height 12
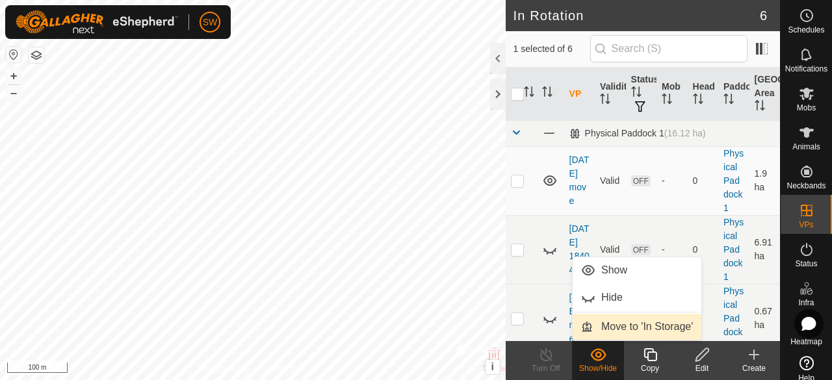
click at [619, 331] on link "Move to 'In Storage'" at bounding box center [636, 327] width 129 height 26
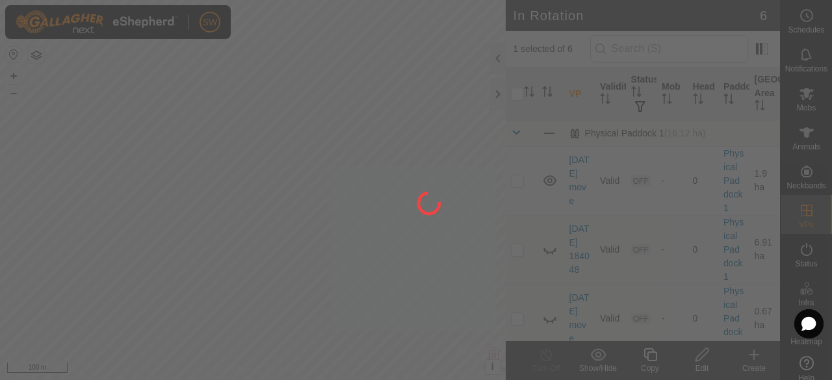
checkbox input "false"
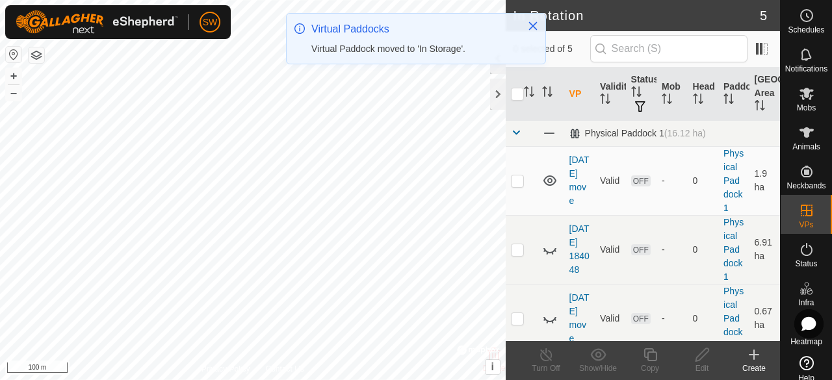
checkbox input "true"
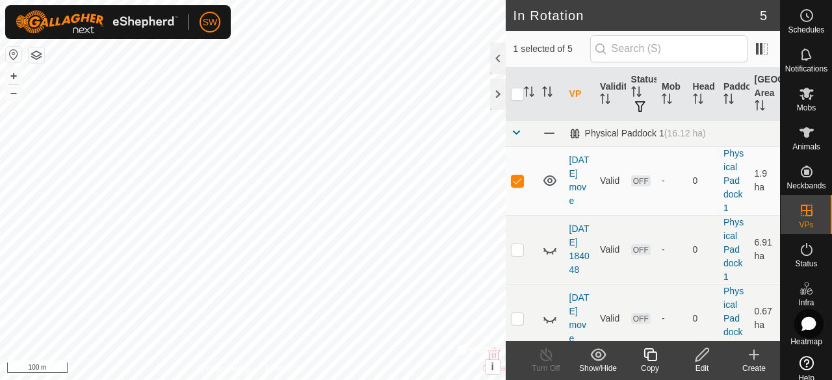
click at [607, 352] on show-hide-svg-icon at bounding box center [598, 355] width 52 height 16
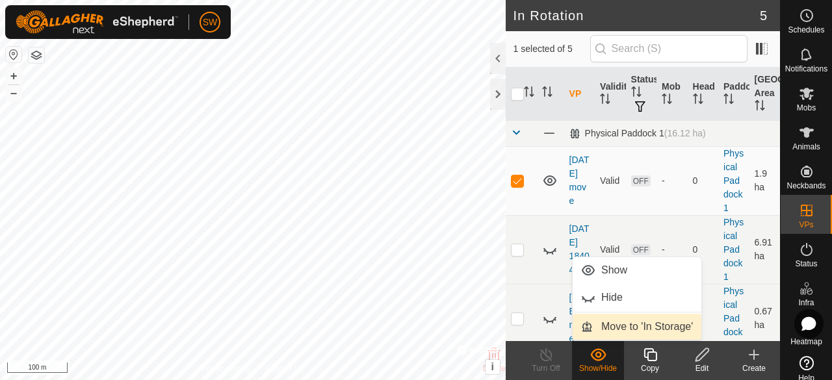
click at [614, 333] on link "Move to 'In Storage'" at bounding box center [636, 327] width 129 height 26
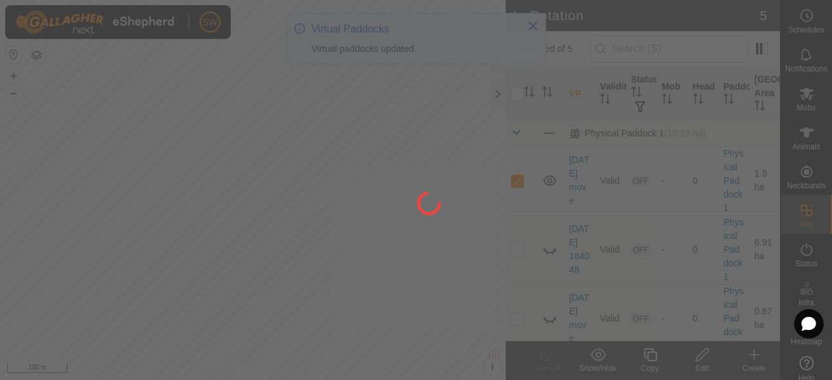
checkbox input "false"
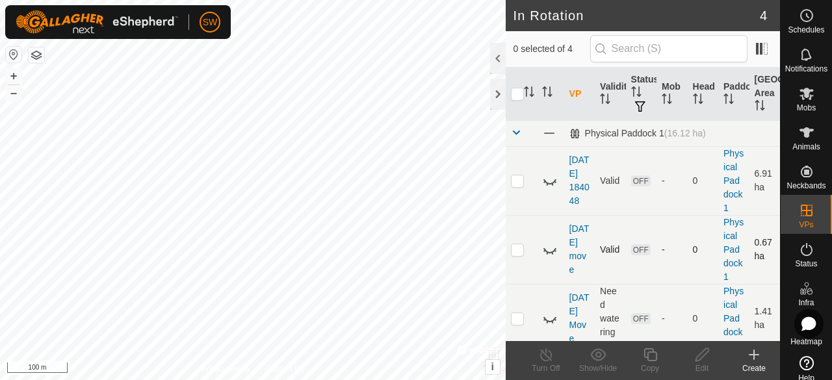
scroll to position [147, 0]
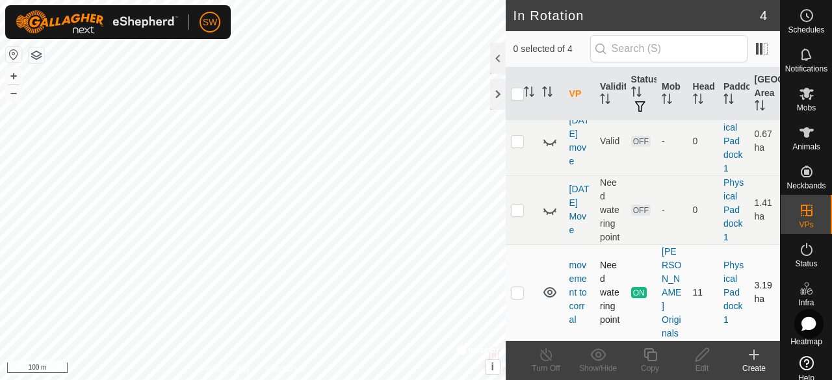
click at [518, 297] on p-checkbox at bounding box center [517, 292] width 13 height 10
checkbox input "true"
click at [518, 202] on td at bounding box center [520, 209] width 31 height 69
checkbox input "true"
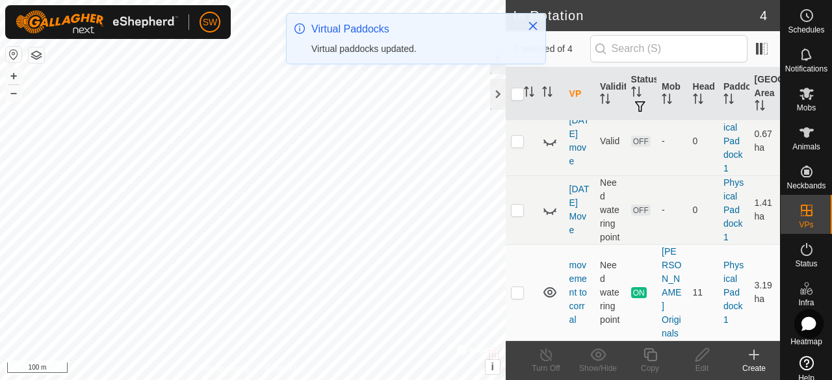
scroll to position [0, 0]
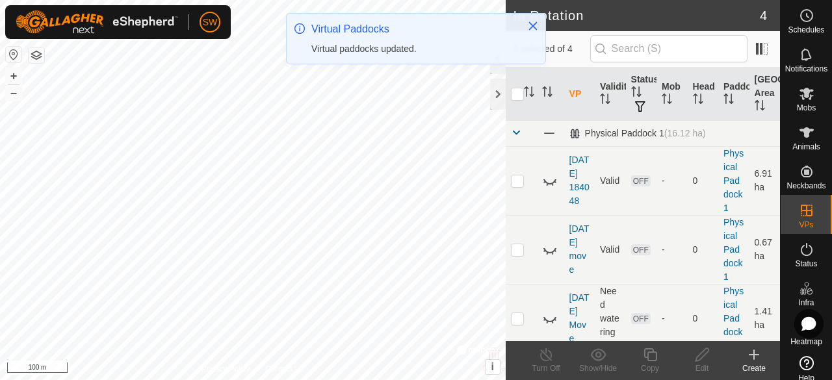
click at [518, 202] on td at bounding box center [520, 180] width 31 height 69
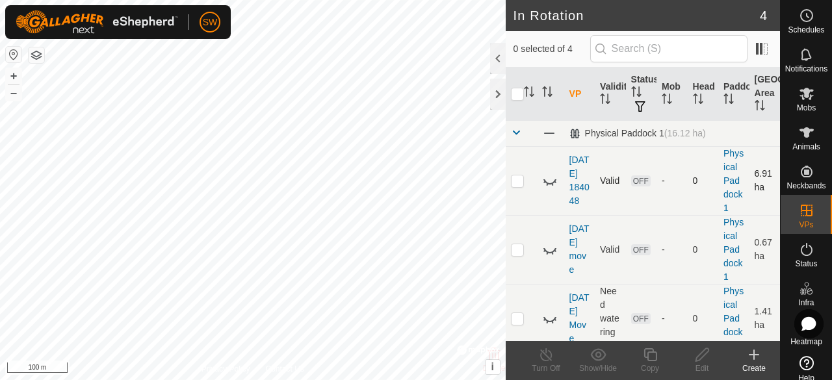
click at [550, 185] on icon at bounding box center [549, 181] width 13 height 5
click at [585, 351] on show-hide-svg-icon at bounding box center [598, 355] width 52 height 16
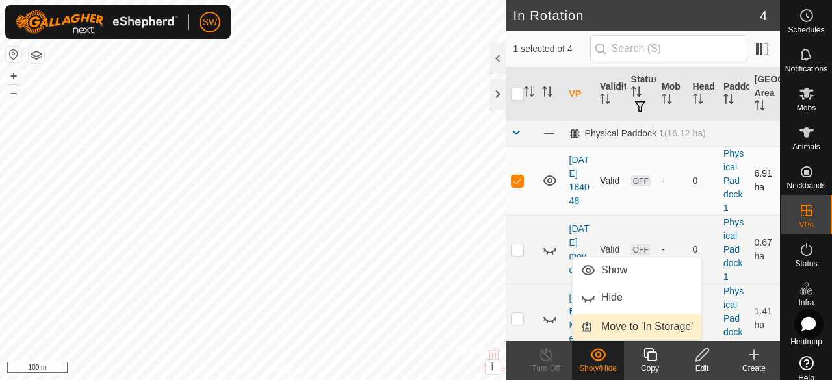
click at [609, 331] on link "Move to 'In Storage'" at bounding box center [636, 327] width 129 height 26
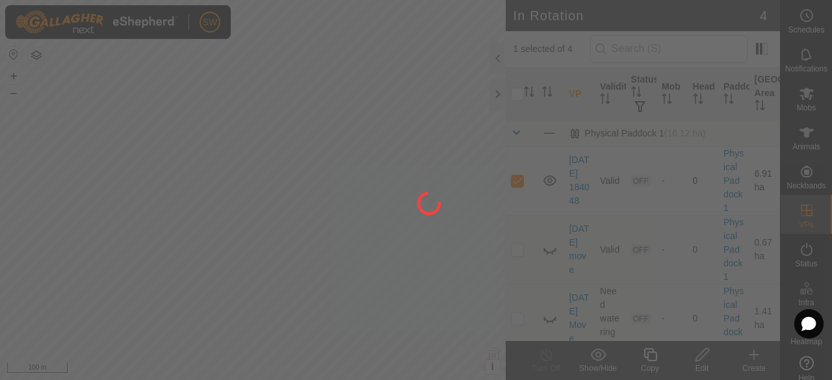
checkbox input "false"
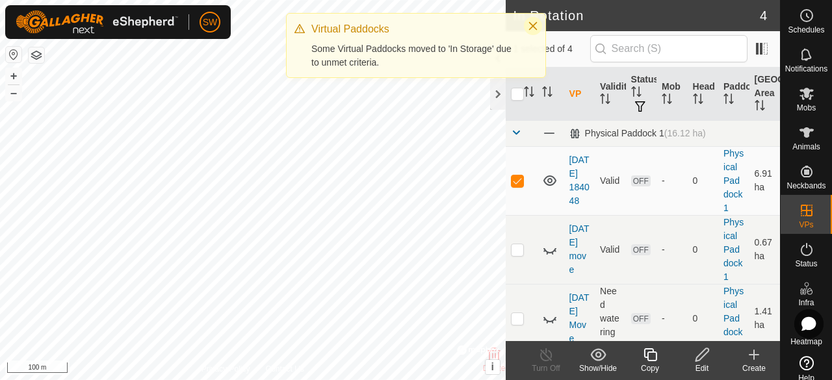
click at [534, 25] on icon "Close" at bounding box center [533, 26] width 10 height 10
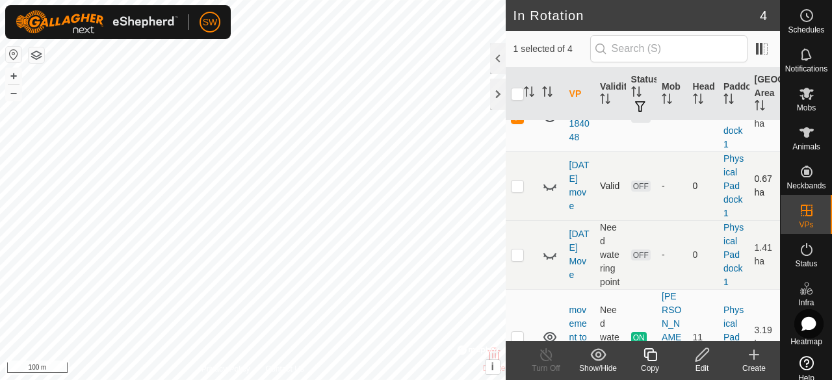
scroll to position [27, 0]
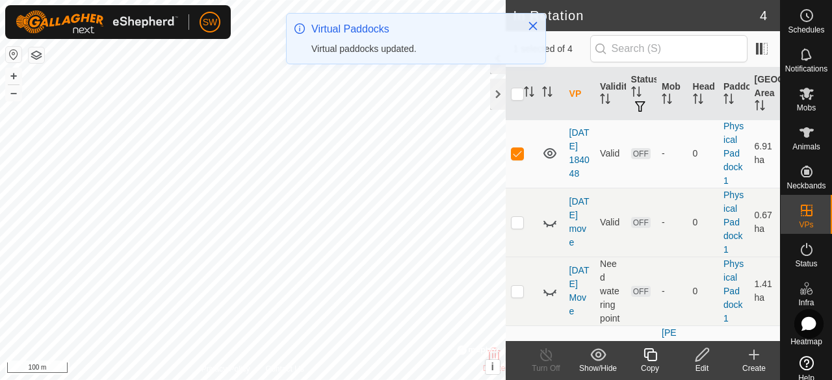
click at [552, 157] on icon at bounding box center [550, 154] width 16 height 16
click at [552, 158] on icon at bounding box center [550, 154] width 16 height 16
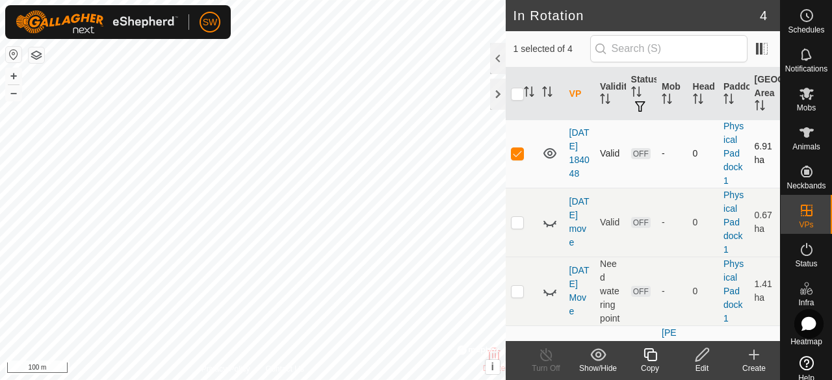
click at [702, 358] on icon at bounding box center [702, 355] width 16 height 16
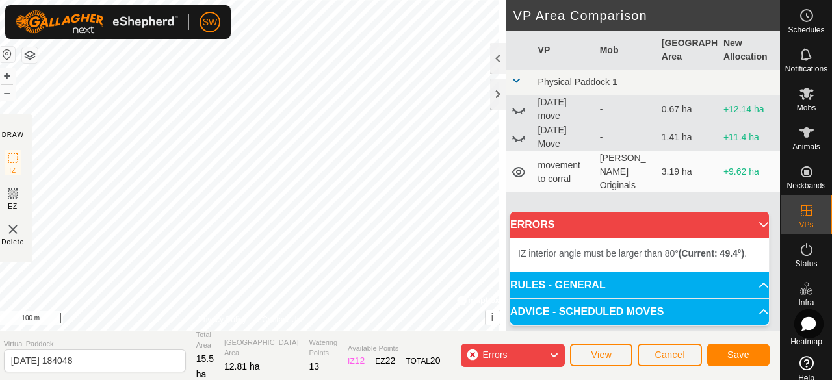
click at [357, 331] on div "DRAW IZ EZ Delete Privacy Policy Contact Us + – ⇧ i © Mapbox , © OpenStreetMap …" at bounding box center [387, 190] width 786 height 380
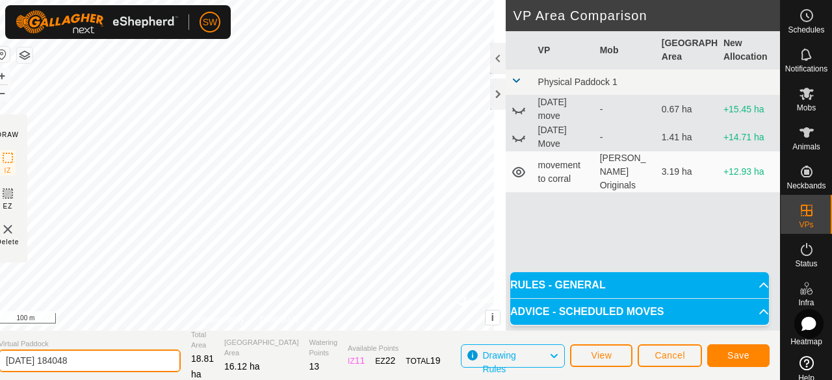
drag, startPoint x: 131, startPoint y: 361, endPoint x: 0, endPoint y: 351, distance: 130.9
click at [0, 351] on section "Virtual Paddock 2025-05-11 184048 Total Area 18.81 ha Grazing Area 16.12 ha Wat…" at bounding box center [383, 355] width 791 height 49
click at [51, 362] on input "Exterior Paddock 1" at bounding box center [90, 361] width 182 height 23
type input "Exterior Lines Paddock 1"
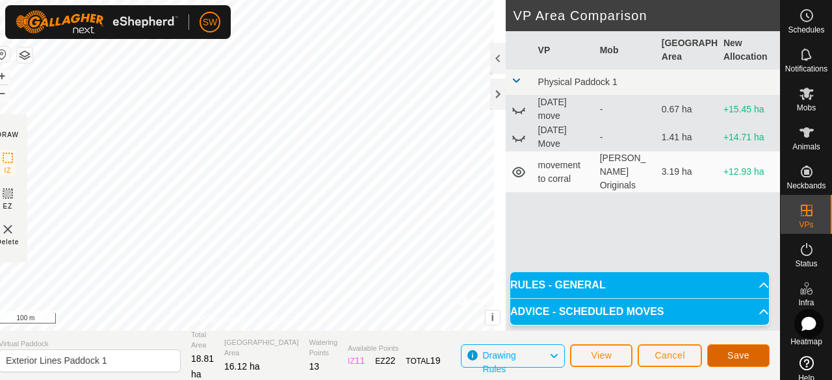
click at [732, 353] on span "Save" at bounding box center [738, 355] width 22 height 10
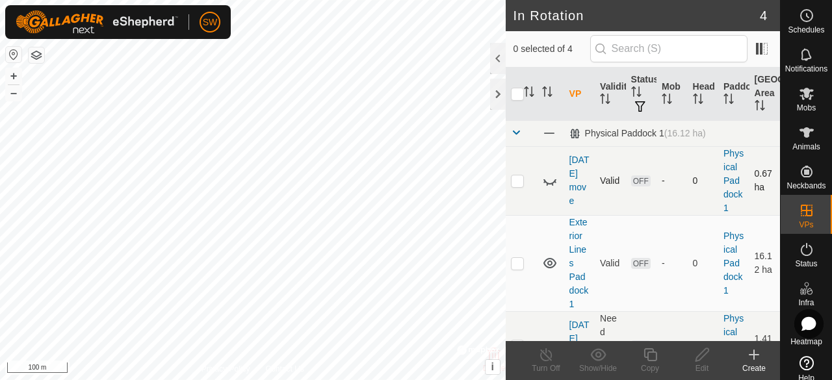
click at [545, 183] on icon at bounding box center [550, 181] width 16 height 16
click at [554, 177] on icon at bounding box center [549, 180] width 13 height 10
click at [554, 177] on icon at bounding box center [550, 181] width 16 height 16
click at [598, 364] on div "Show/Hide" at bounding box center [598, 369] width 52 height 12
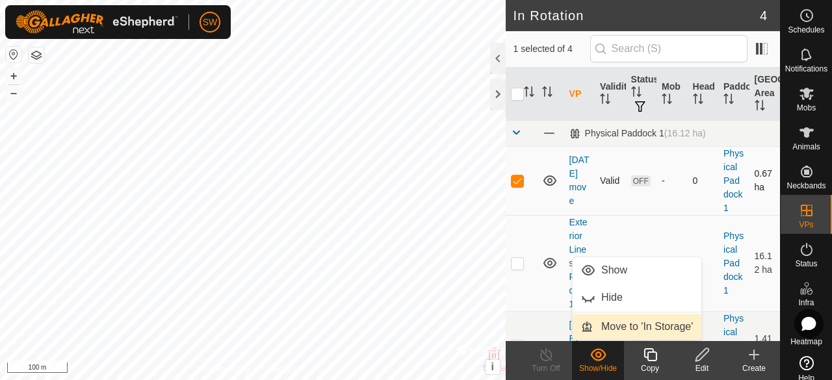
click at [622, 324] on link "Move to 'In Storage'" at bounding box center [636, 327] width 129 height 26
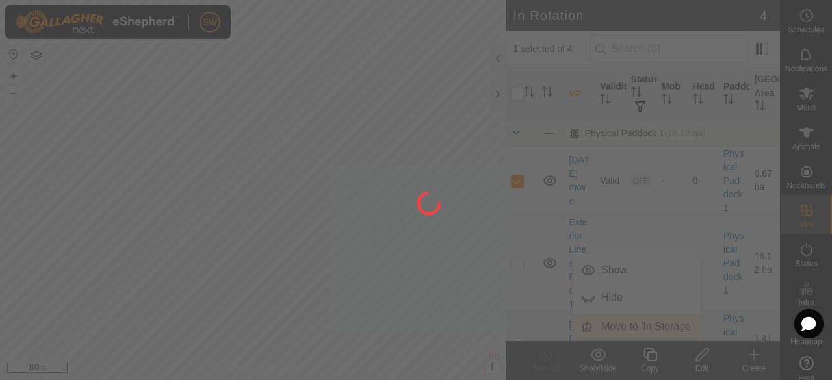
checkbox input "false"
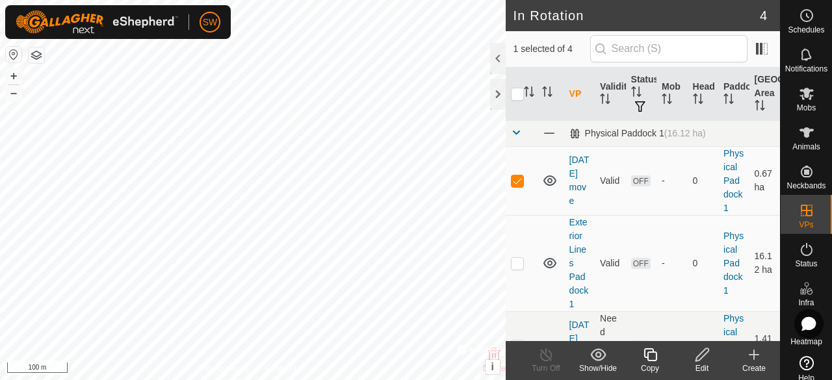
click at [702, 355] on icon at bounding box center [701, 354] width 13 height 13
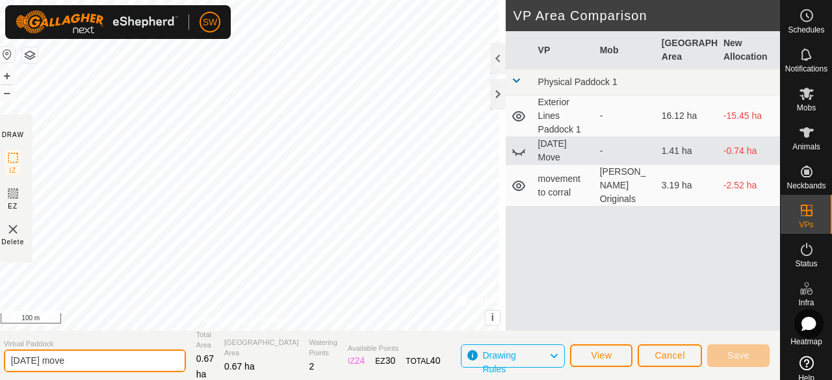
click at [51, 367] on input "5AUG move" at bounding box center [95, 361] width 182 height 23
type input "5AUG"
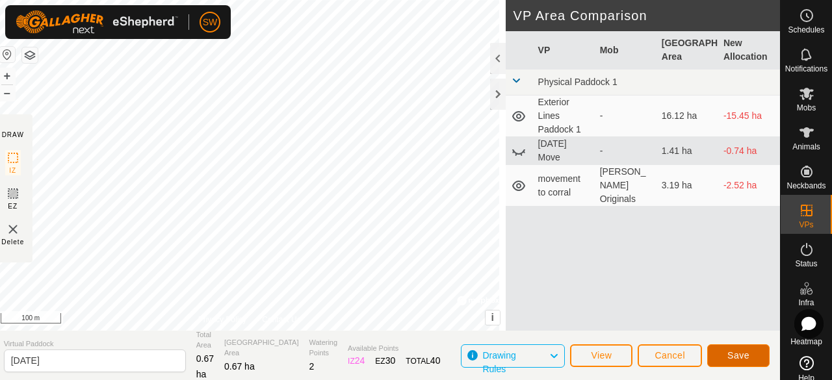
click at [750, 360] on button "Save" at bounding box center [738, 355] width 62 height 23
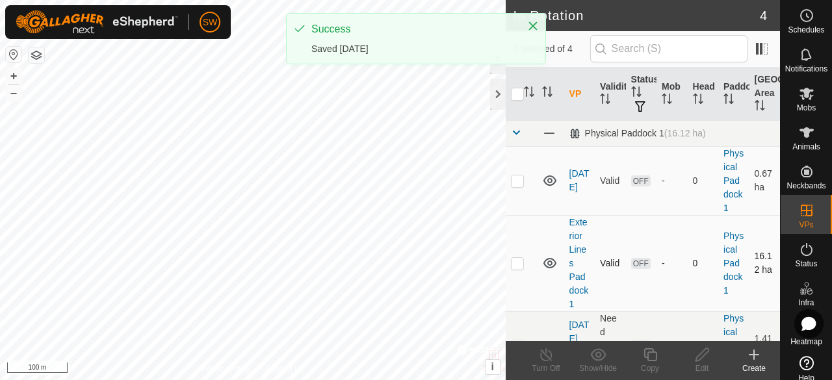
checkbox input "true"
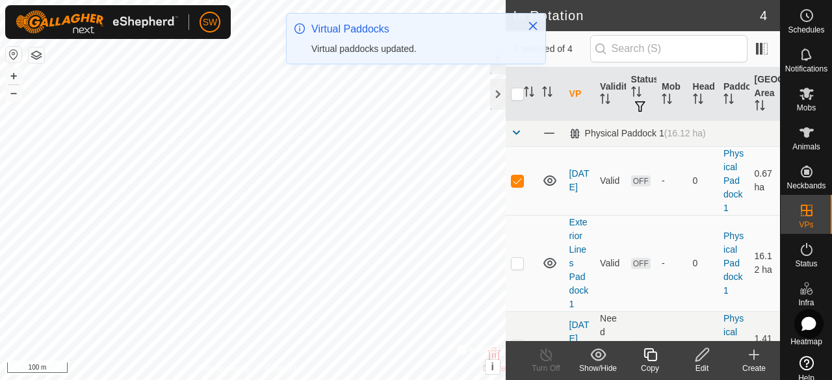
click at [603, 366] on div "Show/Hide" at bounding box center [598, 369] width 52 height 12
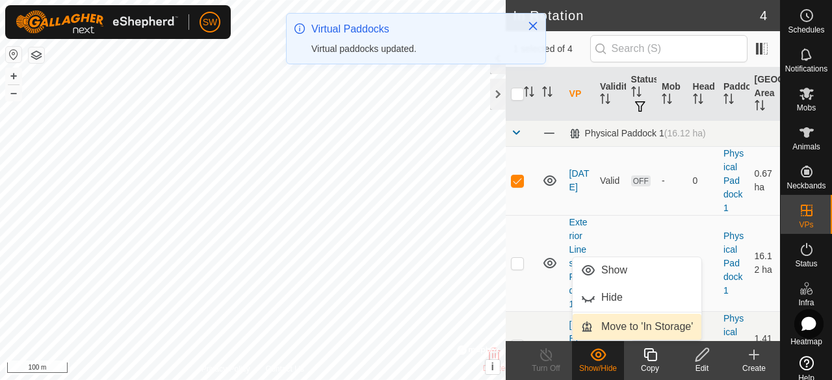
click at [600, 331] on link "Move to 'In Storage'" at bounding box center [636, 327] width 129 height 26
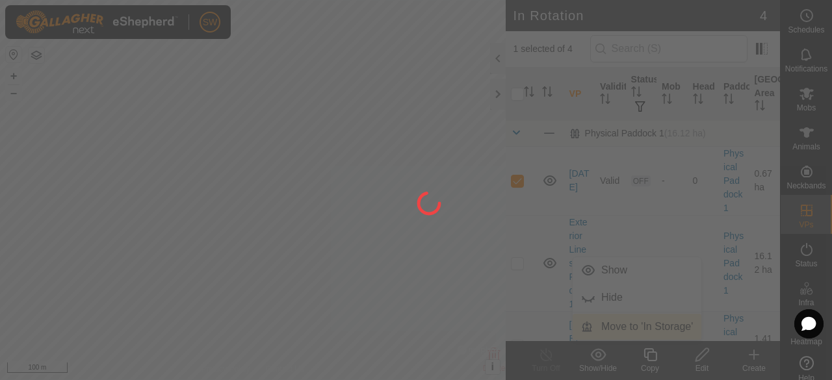
checkbox input "false"
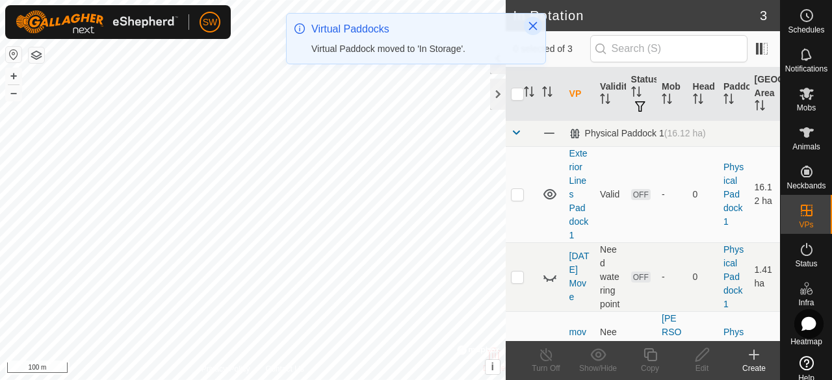
click at [535, 23] on icon "Close" at bounding box center [533, 26] width 8 height 8
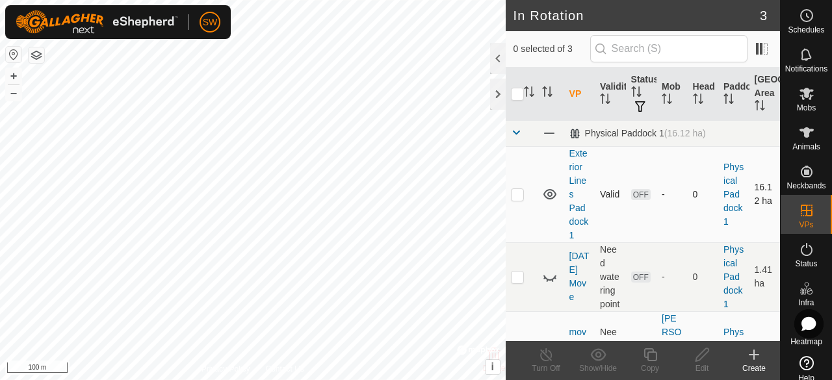
click at [550, 198] on icon at bounding box center [549, 194] width 13 height 10
click at [550, 197] on icon at bounding box center [550, 194] width 16 height 16
click at [550, 197] on icon at bounding box center [549, 194] width 13 height 10
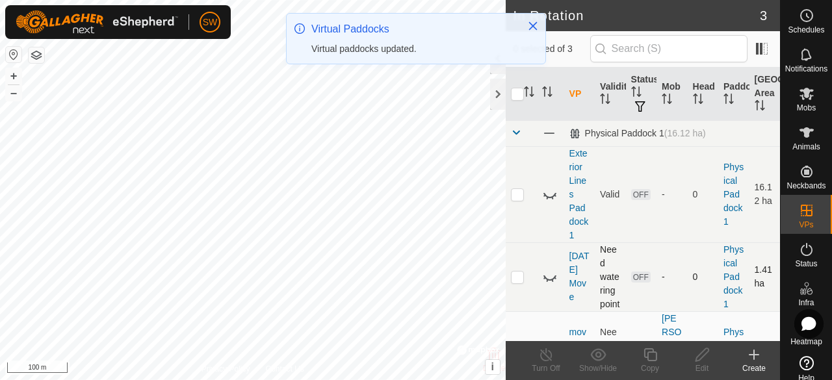
scroll to position [92, 0]
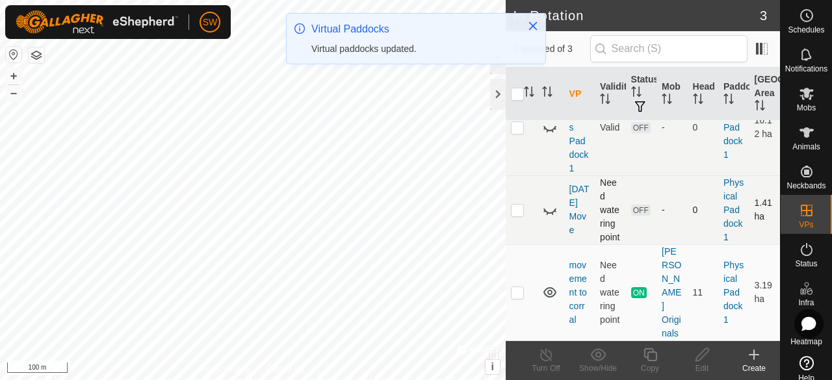
click at [546, 202] on icon at bounding box center [550, 210] width 16 height 16
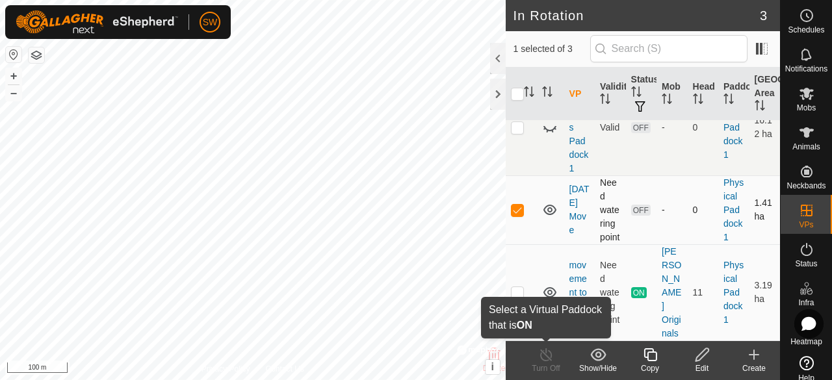
click at [546, 364] on div "Turn Off" at bounding box center [546, 369] width 52 height 12
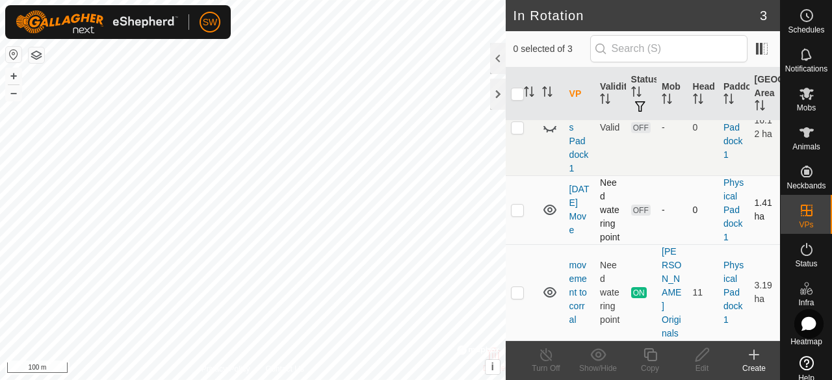
checkbox input "true"
click at [494, 62] on div at bounding box center [498, 58] width 16 height 31
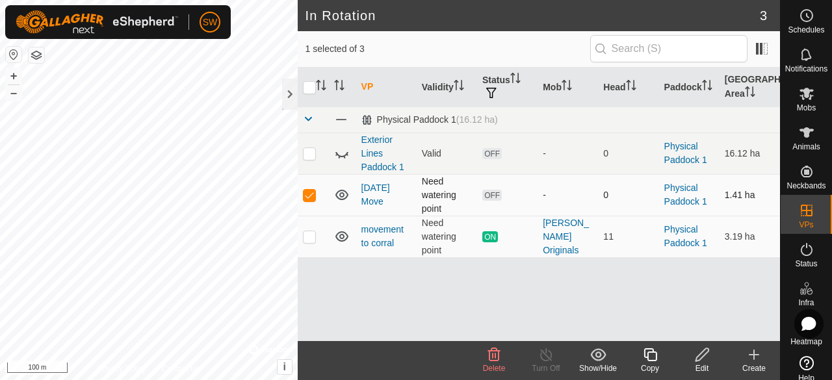
scroll to position [0, 0]
click at [293, 90] on div at bounding box center [290, 94] width 16 height 31
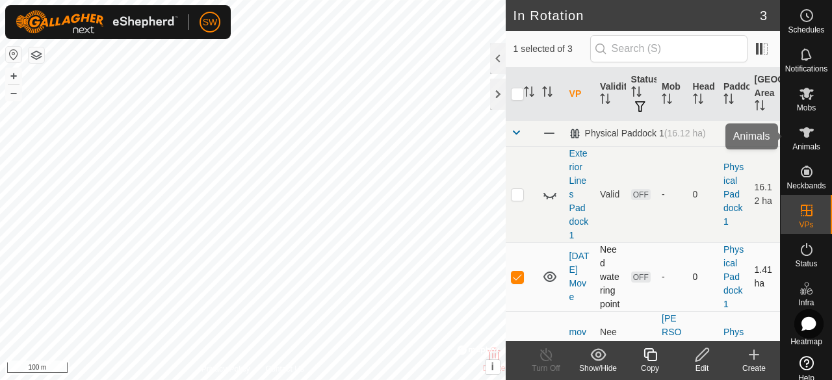
click at [807, 134] on icon at bounding box center [806, 133] width 16 height 16
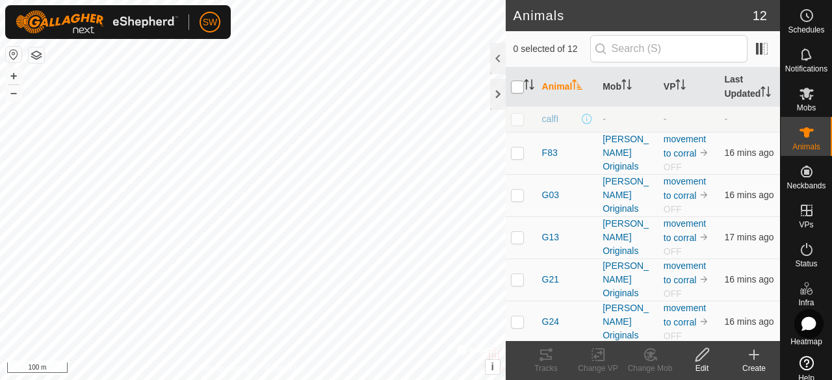
click at [518, 90] on input "checkbox" at bounding box center [517, 87] width 13 height 13
checkbox input "true"
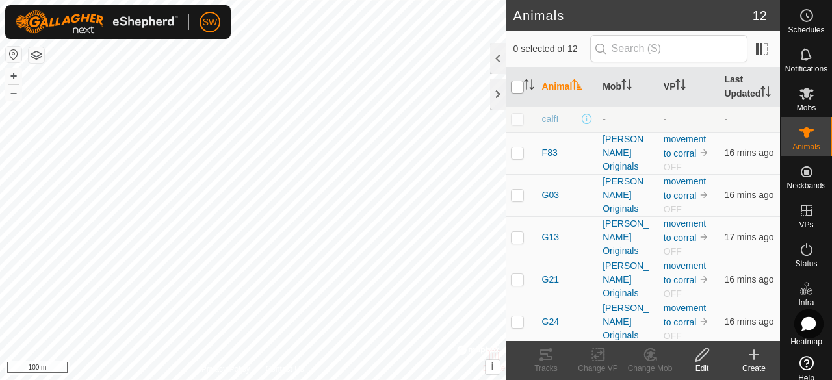
checkbox input "true"
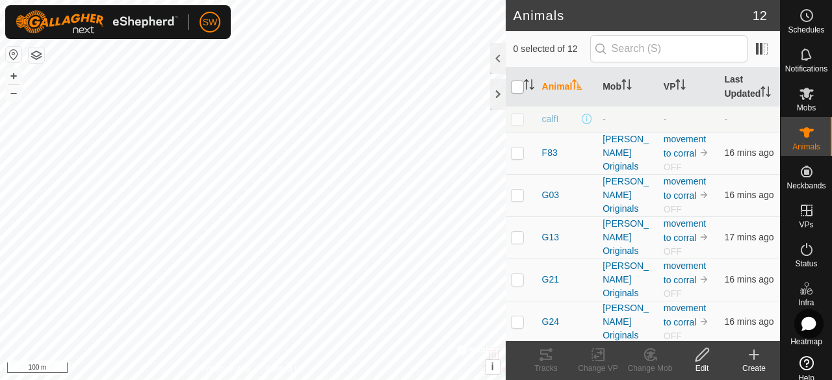
checkbox input "true"
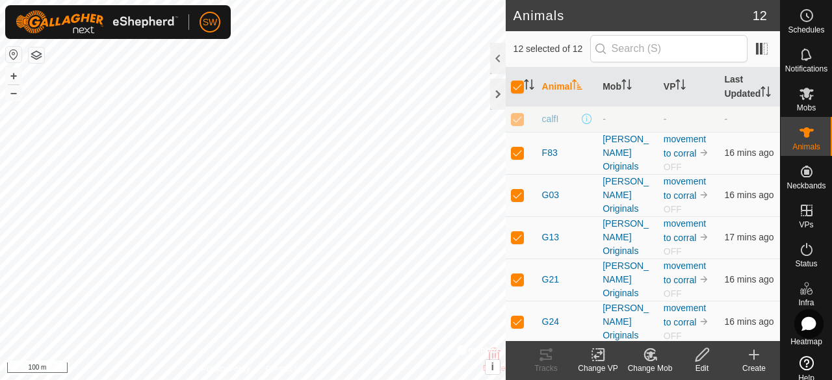
click at [598, 346] on div "Change VP" at bounding box center [598, 360] width 52 height 39
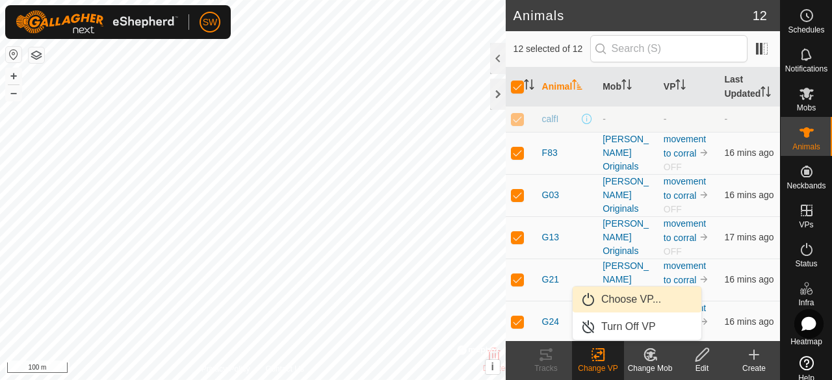
click at [648, 296] on link "Choose VP..." at bounding box center [636, 300] width 129 height 26
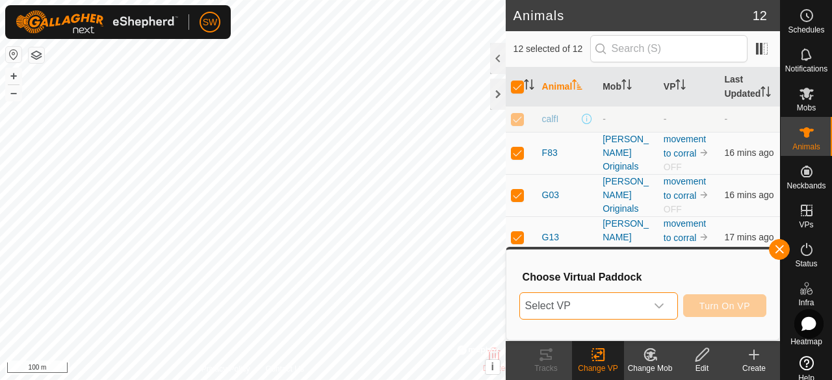
click at [624, 300] on span "Select VP" at bounding box center [583, 306] width 126 height 26
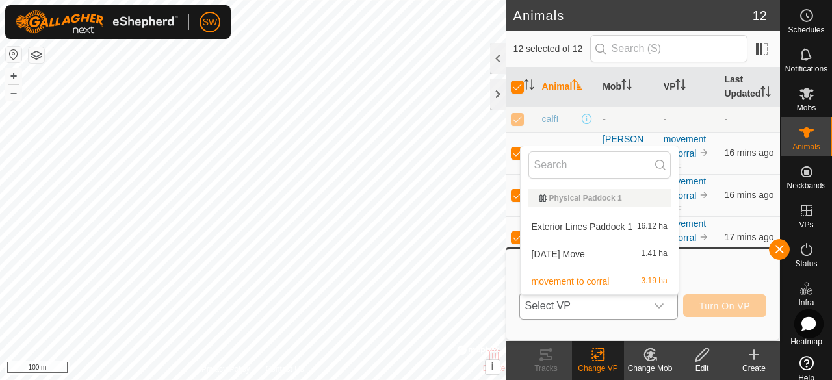
click at [586, 251] on li "June 29 Move 1.41 ha" at bounding box center [599, 254] width 158 height 26
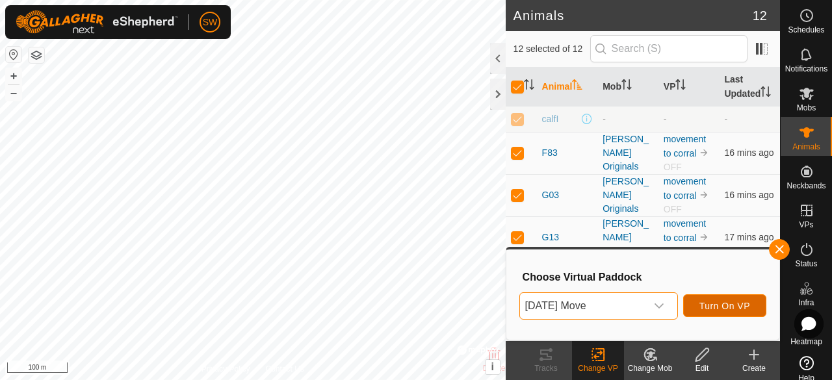
click at [724, 314] on button "Turn On VP" at bounding box center [724, 305] width 83 height 23
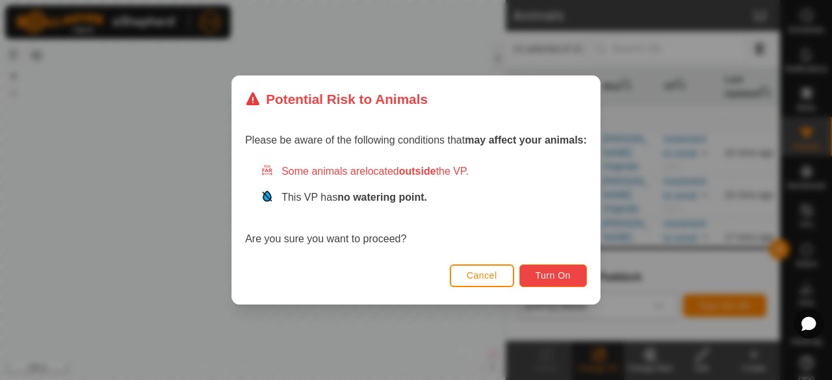
click at [547, 272] on span "Turn On" at bounding box center [552, 275] width 35 height 10
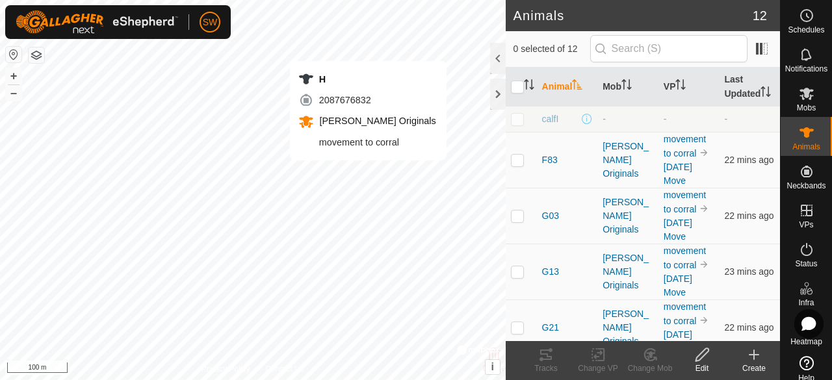
checkbox input "true"
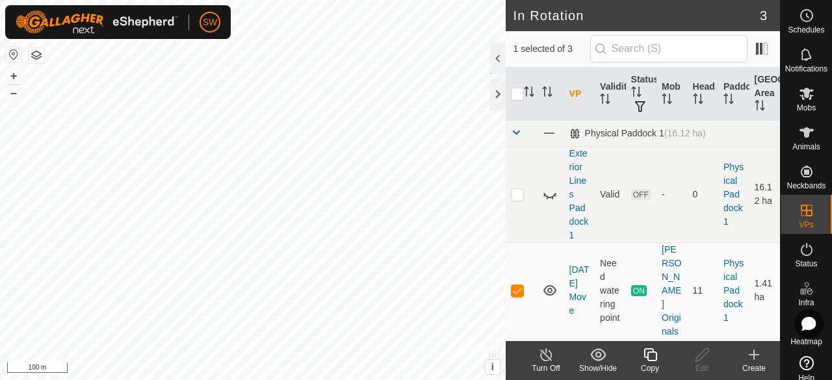
click at [550, 355] on icon at bounding box center [546, 355] width 16 height 16
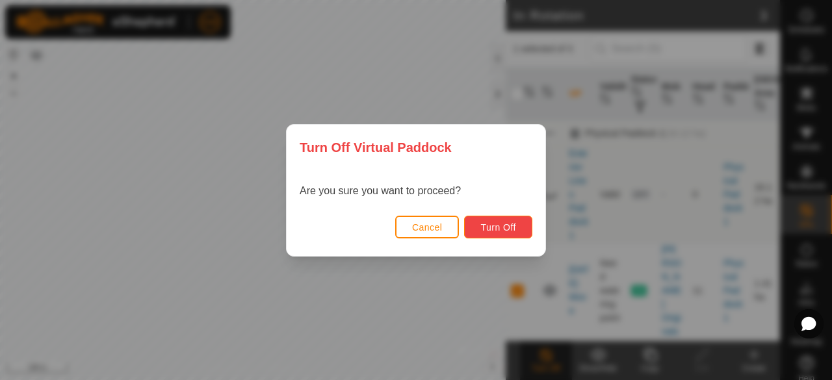
click at [505, 220] on button "Turn Off" at bounding box center [498, 227] width 68 height 23
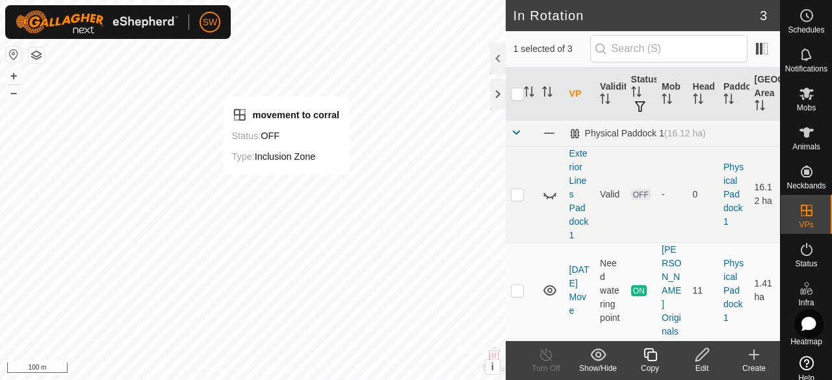
click at [716, 367] on div "Edit" at bounding box center [702, 369] width 52 height 12
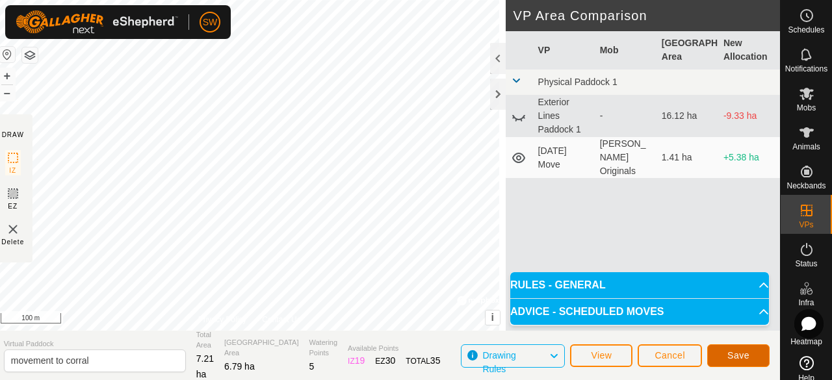
click at [741, 354] on span "Save" at bounding box center [738, 355] width 22 height 10
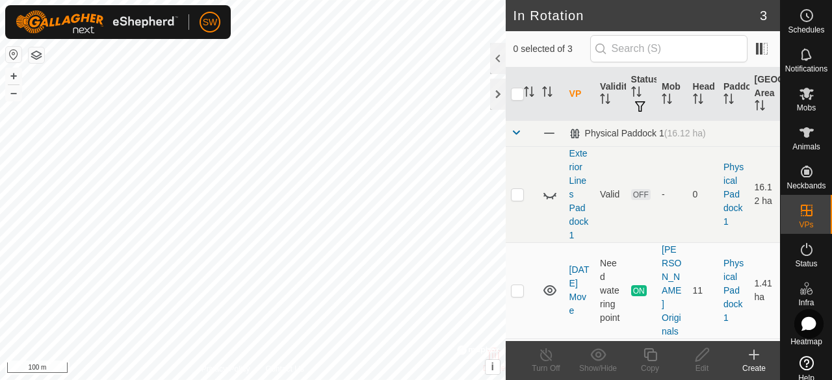
checkbox input "true"
click at [804, 98] on icon at bounding box center [806, 94] width 14 height 12
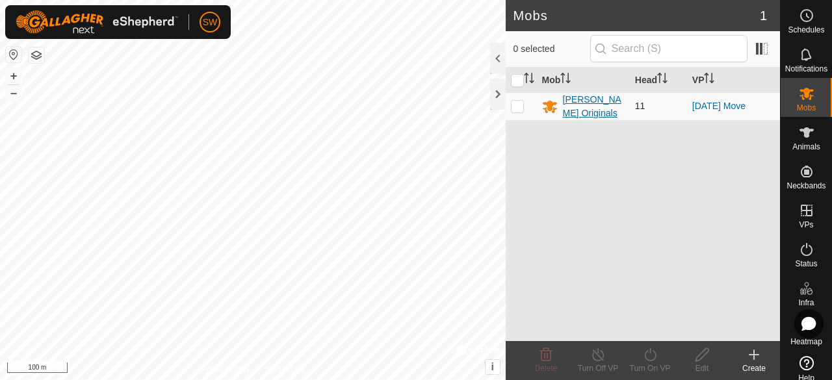
click at [586, 110] on div "[PERSON_NAME] Originals" at bounding box center [594, 106] width 62 height 27
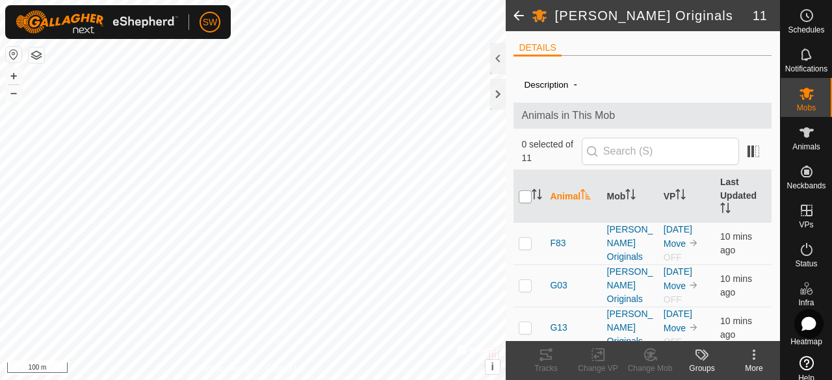
click at [529, 193] on input "checkbox" at bounding box center [524, 196] width 13 height 13
checkbox input "true"
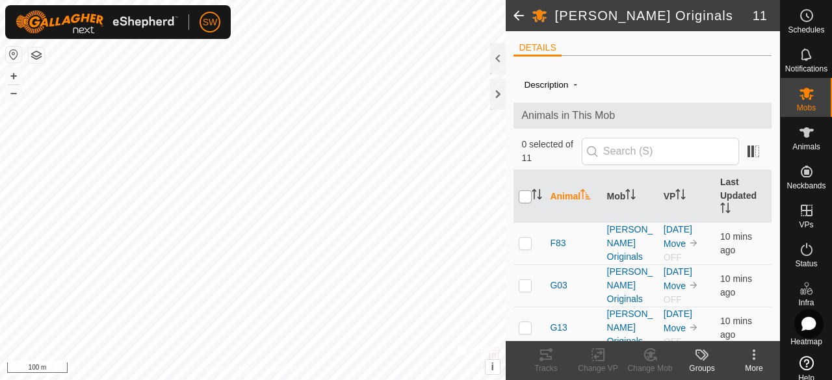
checkbox input "true"
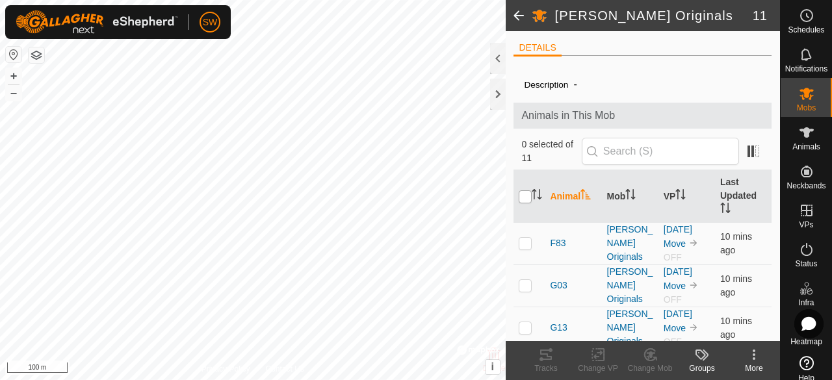
checkbox input "true"
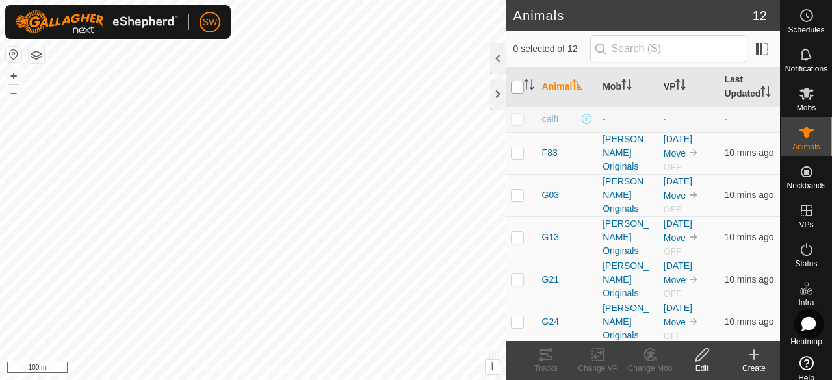
click at [515, 92] on input "checkbox" at bounding box center [517, 87] width 13 height 13
checkbox input "true"
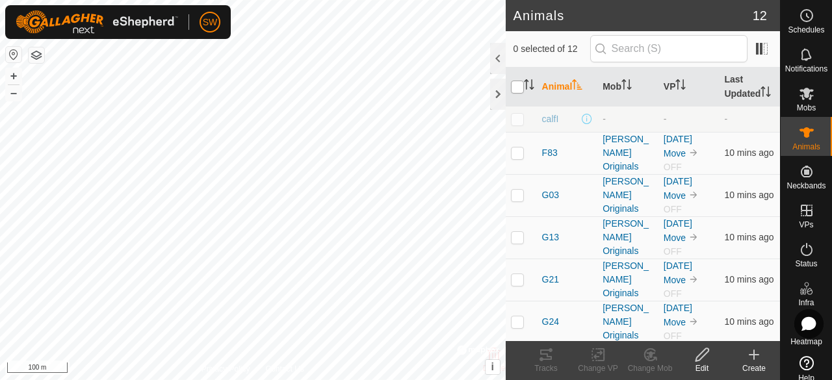
checkbox input "true"
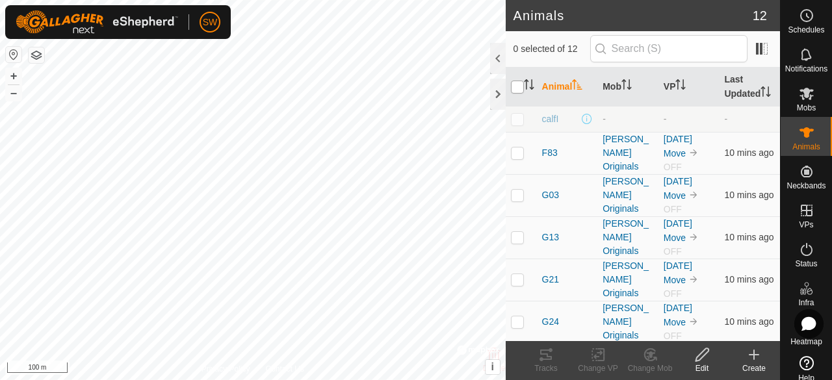
checkbox input "true"
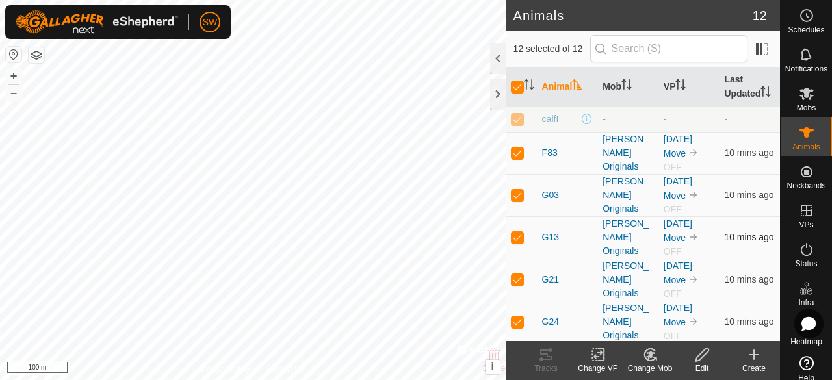
scroll to position [263, 0]
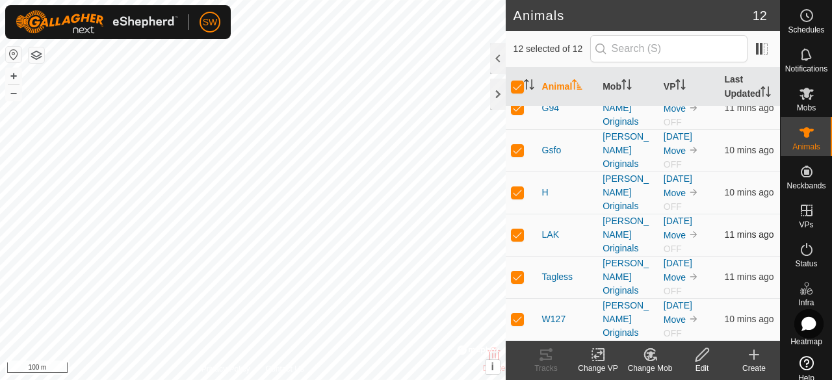
click at [521, 232] on p-checkbox at bounding box center [517, 234] width 13 height 10
checkbox input "false"
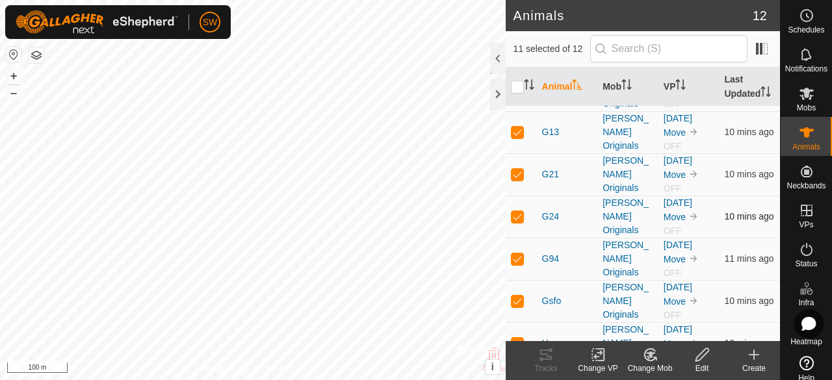
scroll to position [105, 0]
click at [514, 180] on p-checkbox at bounding box center [517, 175] width 13 height 10
checkbox input "false"
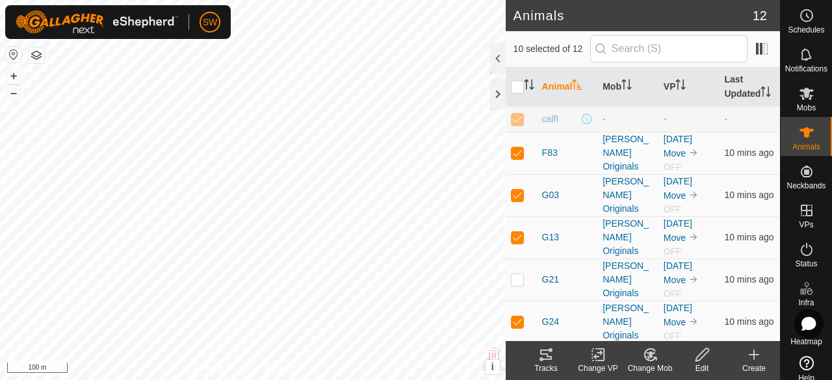
click at [592, 354] on rect at bounding box center [598, 355] width 12 height 12
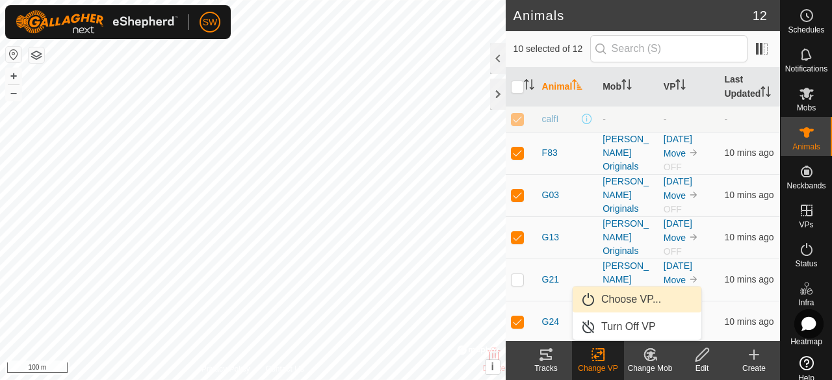
click at [641, 303] on link "Choose VP..." at bounding box center [636, 300] width 129 height 26
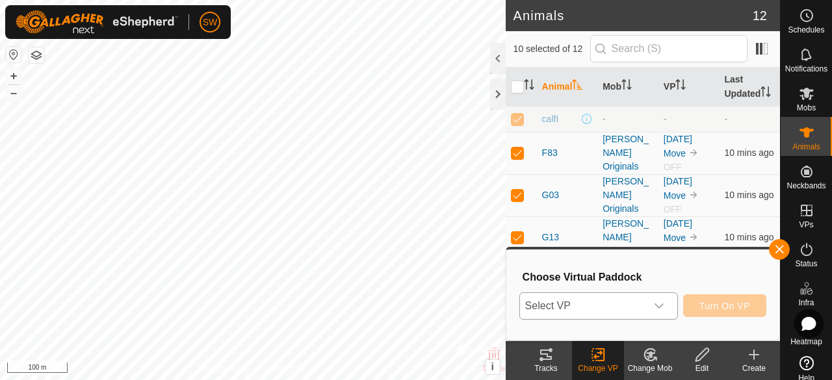
click at [641, 303] on span "Select VP" at bounding box center [583, 306] width 126 height 26
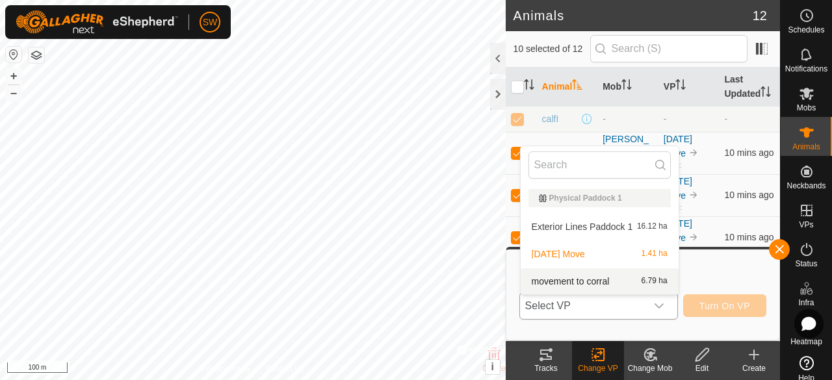
click at [587, 282] on li "movement to corral 6.79 ha" at bounding box center [599, 281] width 158 height 26
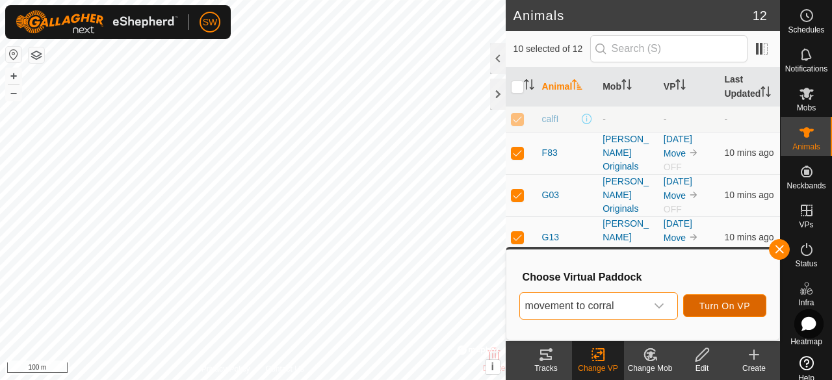
click at [711, 309] on span "Turn On VP" at bounding box center [724, 306] width 51 height 10
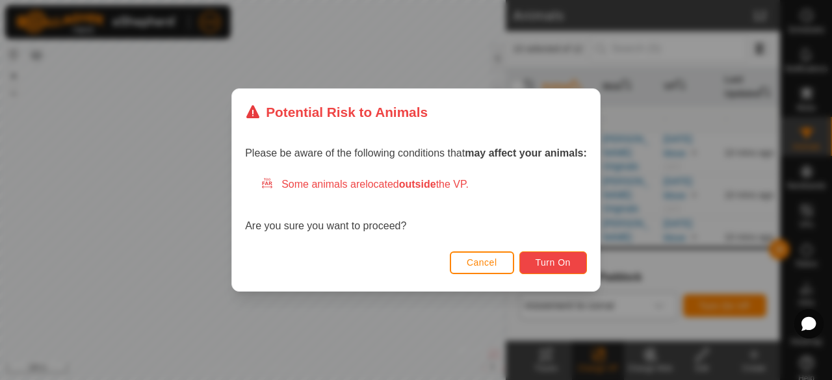
click at [560, 253] on button "Turn On" at bounding box center [553, 262] width 68 height 23
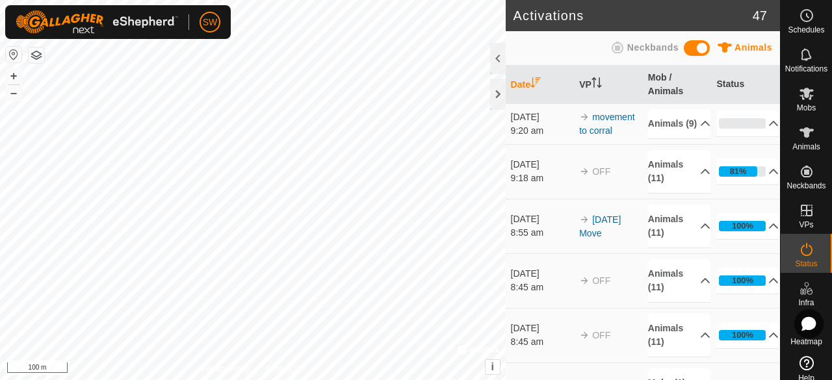
click at [501, 114] on div at bounding box center [498, 78] width 16 height 71
click at [501, 99] on div at bounding box center [498, 94] width 16 height 31
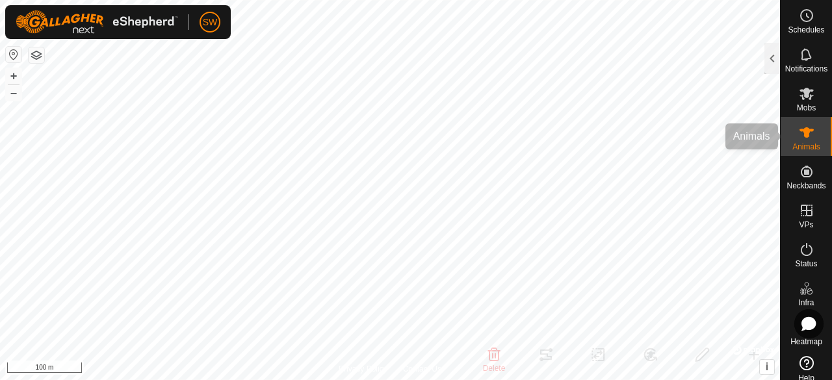
click at [798, 138] on icon at bounding box center [806, 133] width 16 height 16
click at [767, 58] on div at bounding box center [772, 58] width 16 height 31
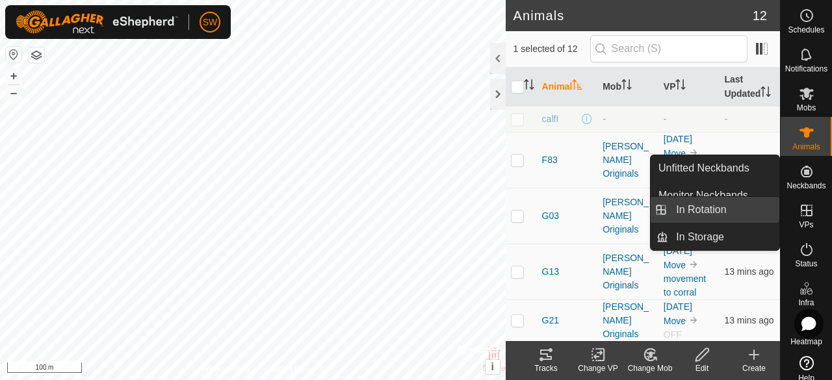
click at [714, 212] on link "In Rotation" at bounding box center [723, 210] width 111 height 26
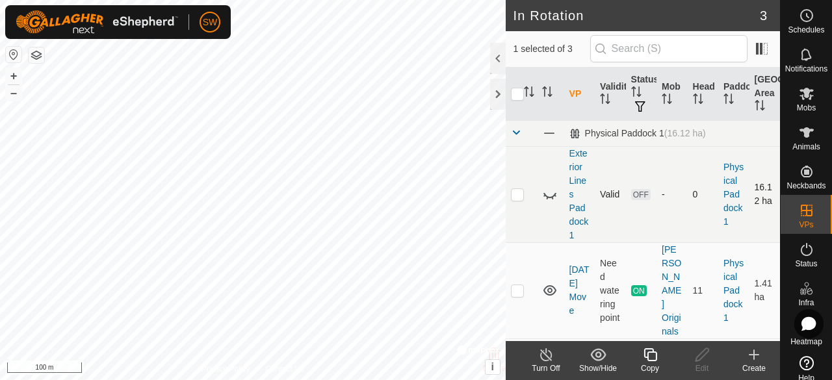
click at [547, 187] on icon at bounding box center [550, 194] width 16 height 16
click at [548, 189] on icon at bounding box center [550, 194] width 16 height 16
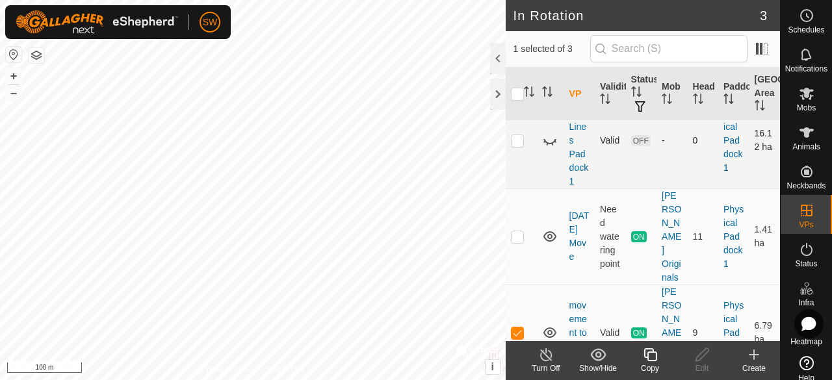
scroll to position [64, 0]
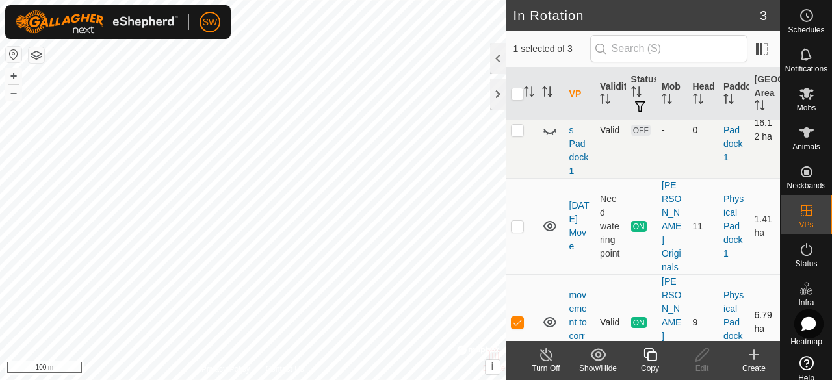
click at [546, 314] on icon at bounding box center [550, 322] width 16 height 16
click at [546, 224] on icon at bounding box center [550, 226] width 16 height 16
click at [519, 227] on p-checkbox at bounding box center [517, 226] width 13 height 10
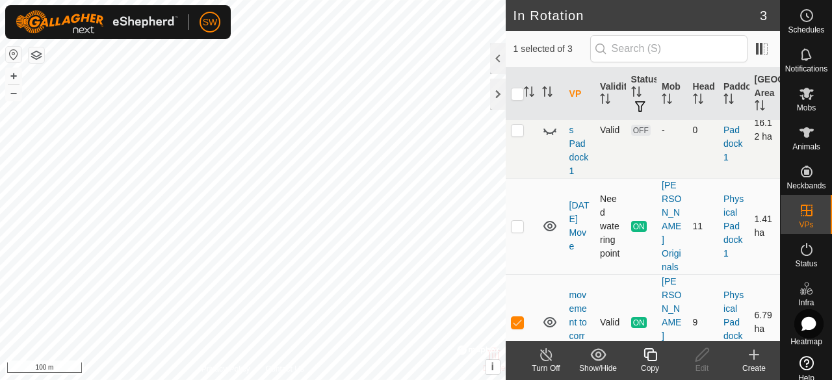
checkbox input "true"
click at [545, 350] on icon at bounding box center [546, 354] width 12 height 13
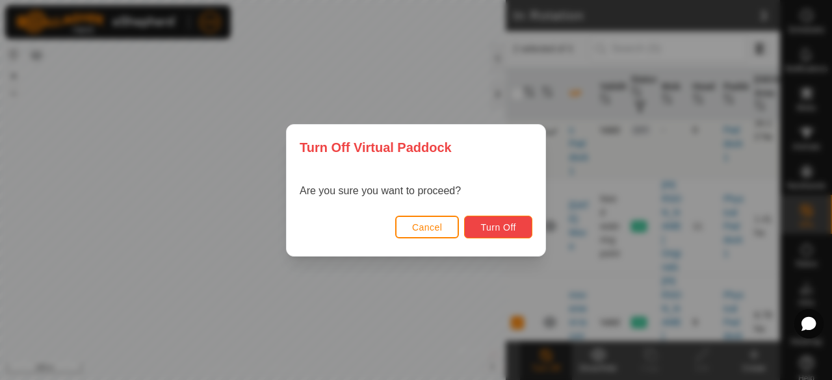
click at [505, 225] on span "Turn Off" at bounding box center [498, 227] width 36 height 10
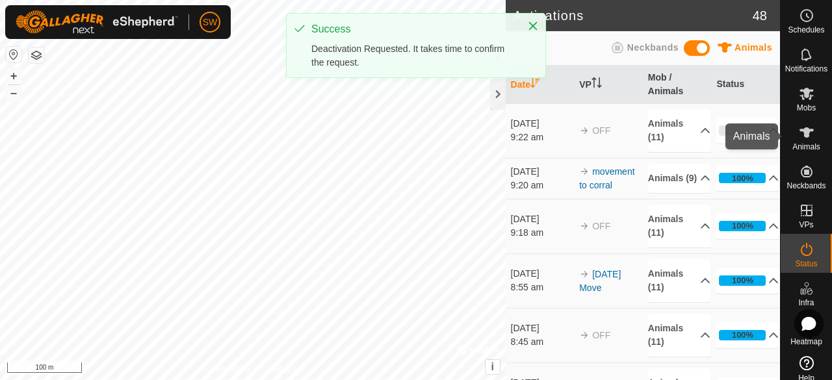
click at [812, 133] on es-animals-svg-icon at bounding box center [806, 132] width 23 height 21
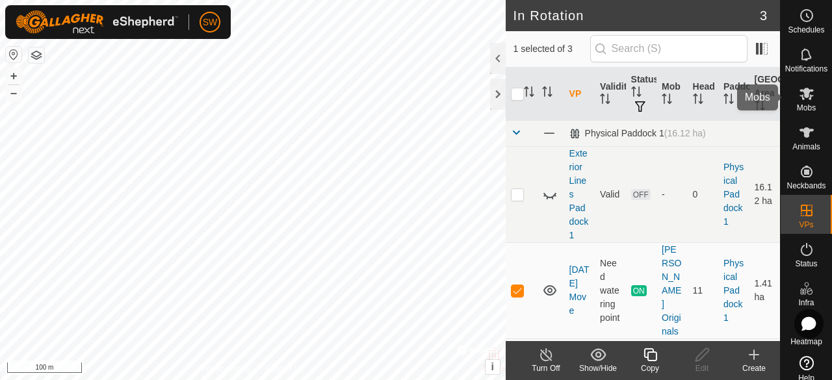
click at [798, 101] on icon at bounding box center [806, 94] width 16 height 16
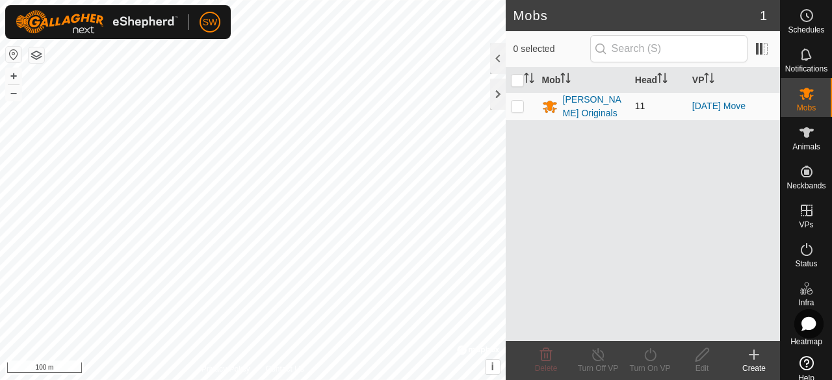
click at [518, 103] on p-checkbox at bounding box center [517, 106] width 13 height 10
checkbox input "true"
click at [600, 95] on div "[PERSON_NAME] Originals" at bounding box center [594, 106] width 62 height 27
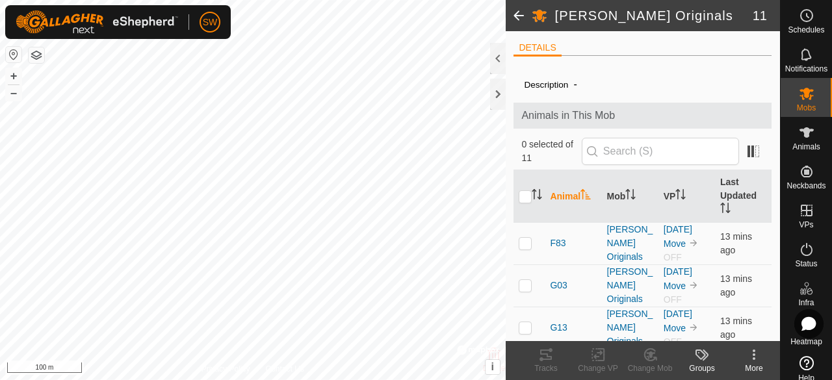
click at [524, 188] on th at bounding box center [528, 196] width 31 height 53
click at [524, 198] on input "checkbox" at bounding box center [524, 196] width 13 height 13
checkbox input "true"
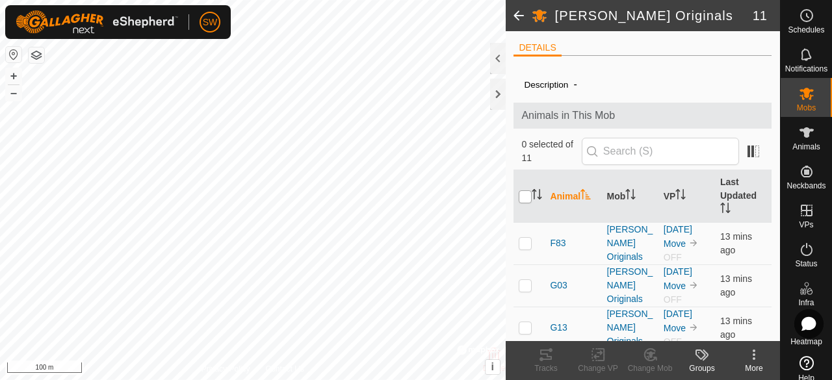
checkbox input "true"
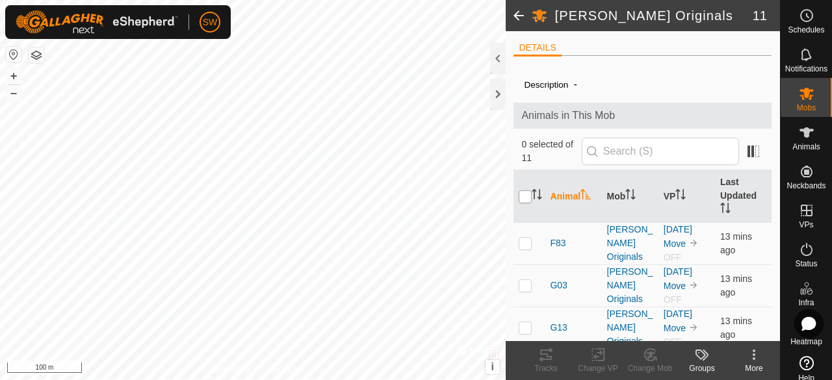
checkbox input "true"
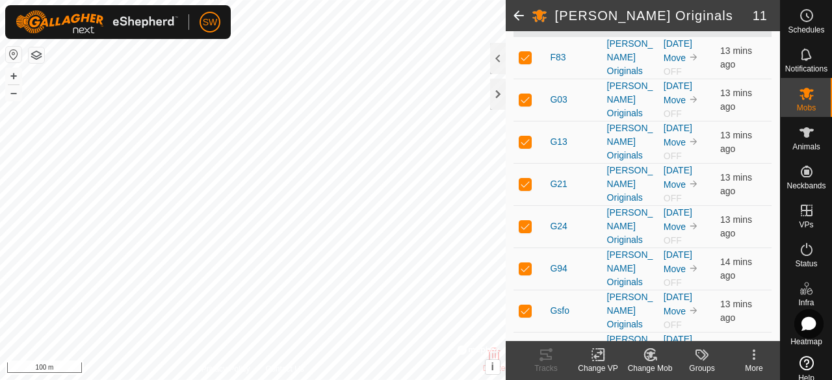
scroll to position [187, 0]
click at [525, 183] on p-checkbox at bounding box center [524, 182] width 13 height 10
checkbox input "false"
drag, startPoint x: 525, startPoint y: 183, endPoint x: 559, endPoint y: 102, distance: 88.0
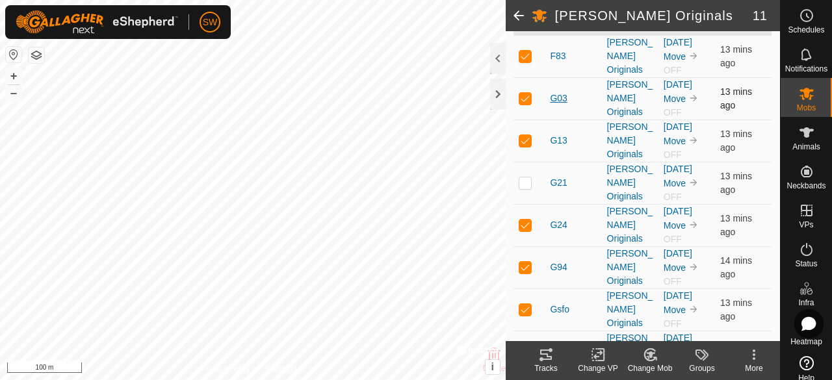
click at [559, 102] on tbody "F83 Whitesel Originals June 29 Move OFF 13 mins ago G03 Whitesel Originals June…" at bounding box center [642, 267] width 258 height 465
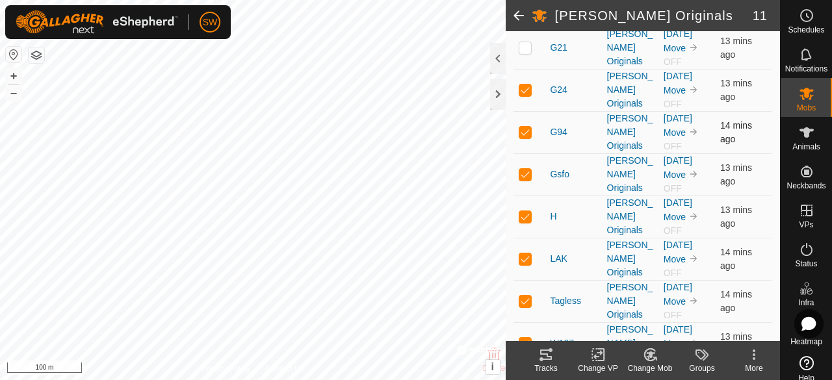
scroll to position [340, 0]
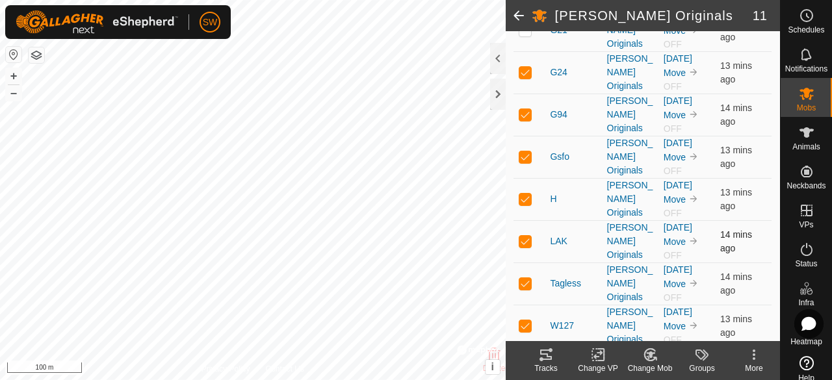
click at [528, 236] on p-checkbox at bounding box center [524, 241] width 13 height 10
checkbox input "false"
click at [603, 359] on icon at bounding box center [601, 355] width 6 height 12
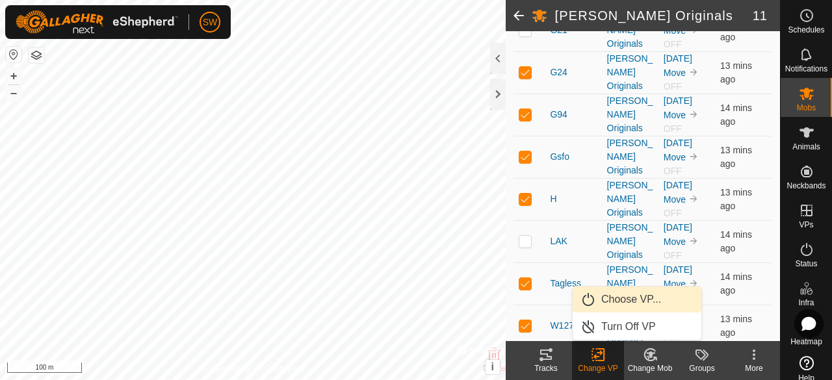
click at [648, 294] on link "Choose VP..." at bounding box center [636, 300] width 129 height 26
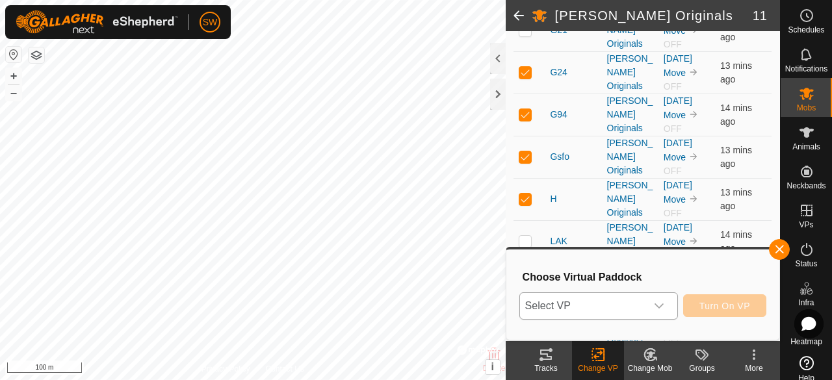
click at [648, 294] on div "dropdown trigger" at bounding box center [659, 306] width 26 height 26
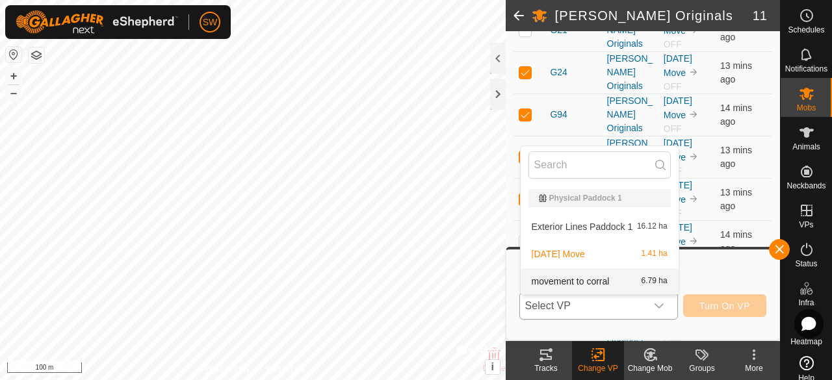
click at [578, 284] on li "movement to corral 6.79 ha" at bounding box center [599, 281] width 158 height 26
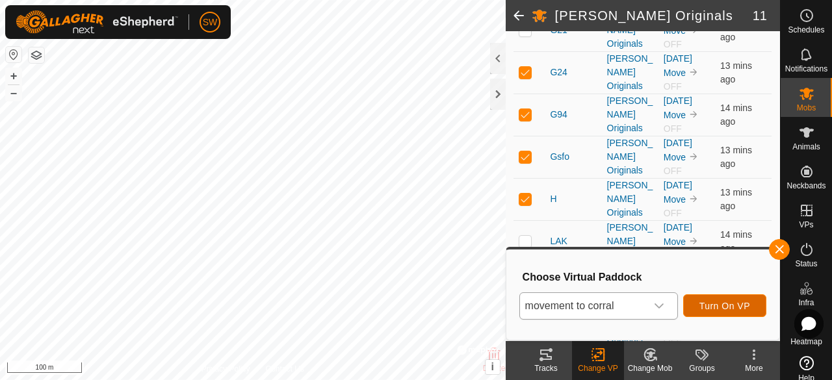
click at [709, 307] on span "Turn On VP" at bounding box center [724, 306] width 51 height 10
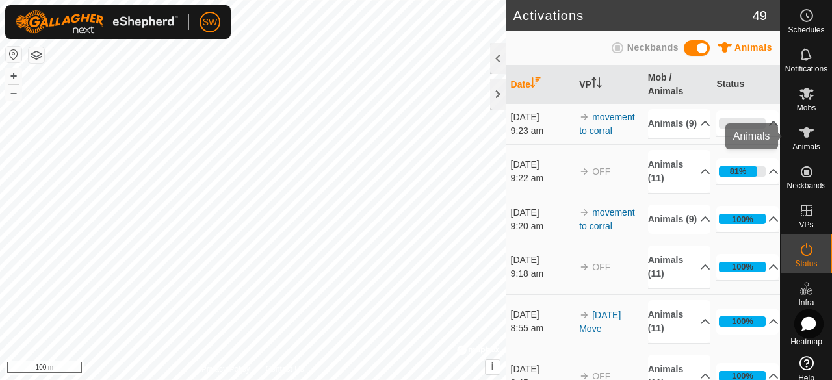
click at [783, 136] on div "Animals" at bounding box center [805, 136] width 51 height 39
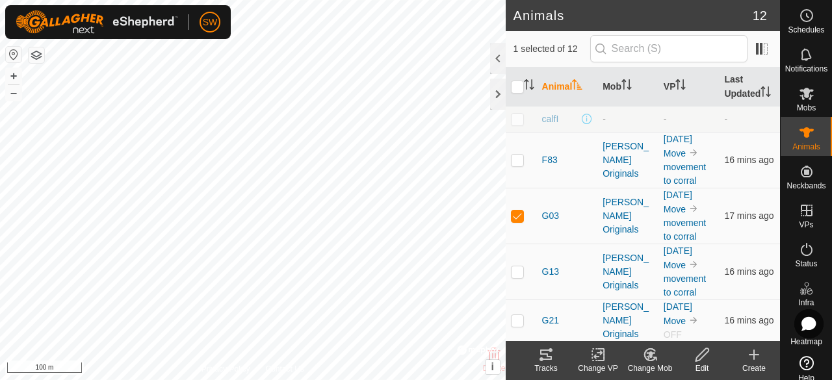
checkbox input "false"
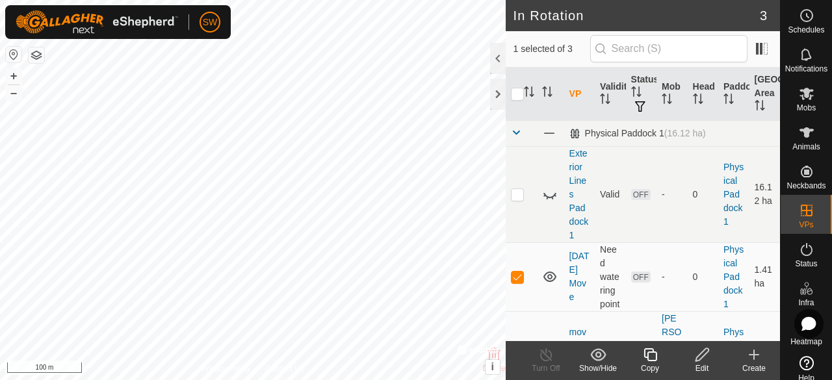
click at [602, 366] on div "Show/Hide" at bounding box center [598, 369] width 52 height 12
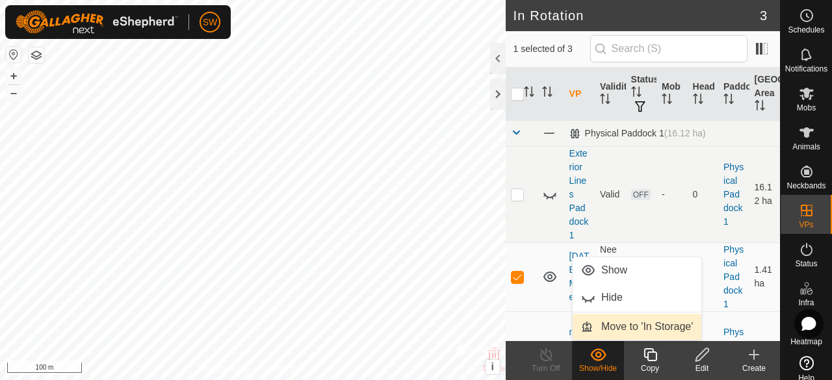
click at [622, 331] on link "Move to 'In Storage'" at bounding box center [636, 327] width 129 height 26
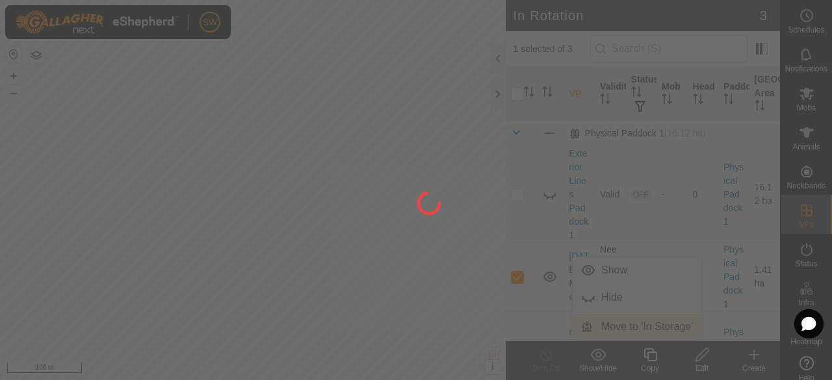
checkbox input "false"
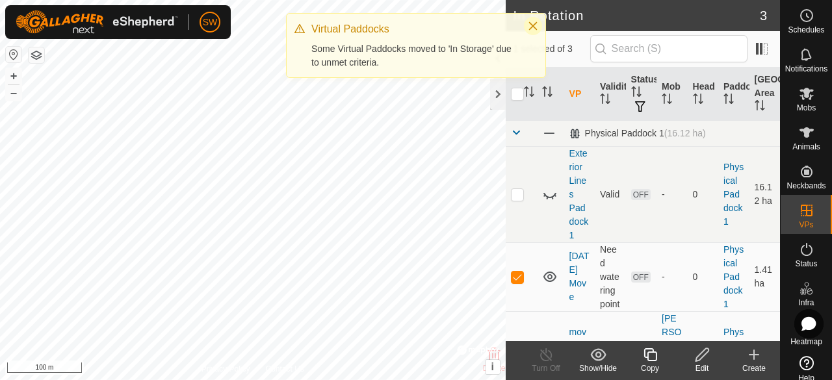
click at [530, 24] on icon "Close" at bounding box center [533, 26] width 10 height 10
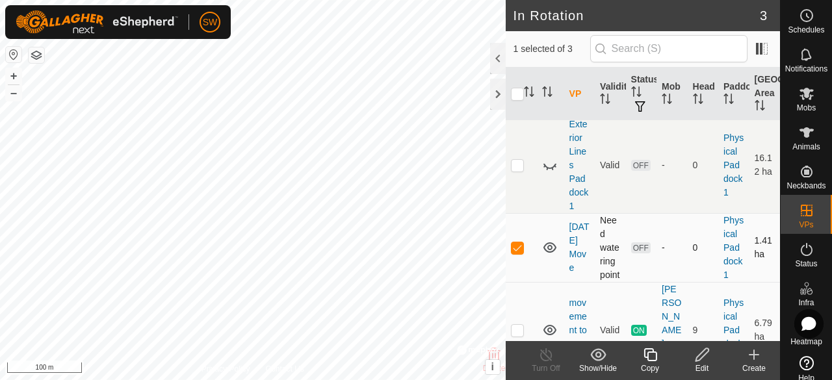
scroll to position [64, 0]
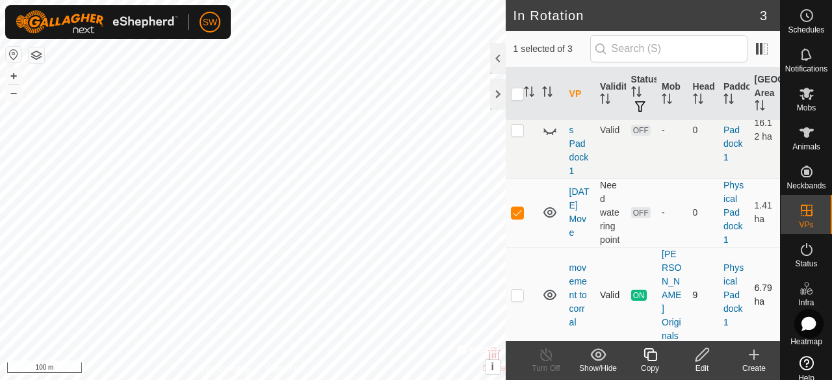
click at [517, 300] on p-checkbox at bounding box center [517, 295] width 13 height 10
checkbox input "false"
click at [544, 218] on icon at bounding box center [549, 212] width 13 height 10
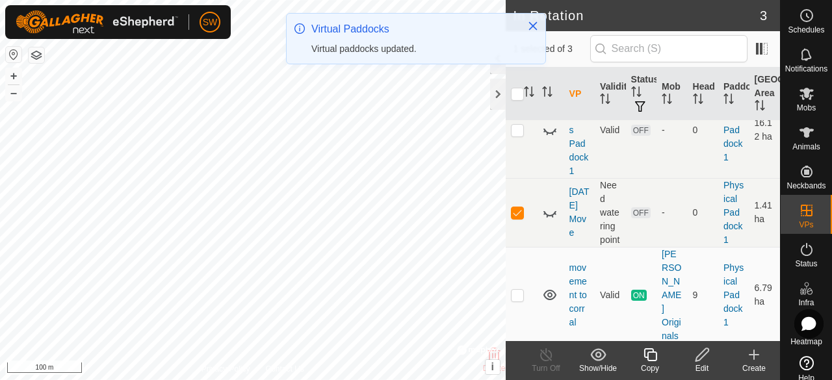
scroll to position [0, 0]
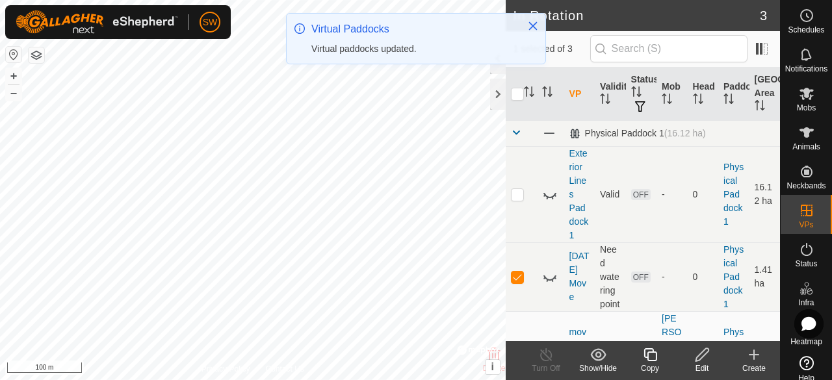
click at [544, 222] on td at bounding box center [550, 194] width 27 height 96
click at [548, 285] on icon at bounding box center [550, 277] width 16 height 16
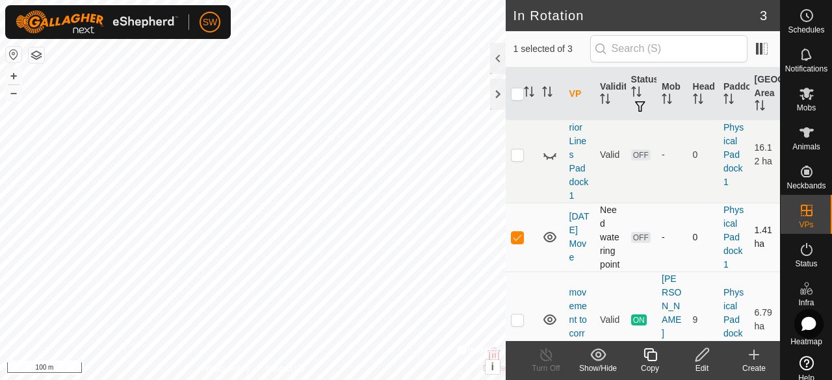
click at [515, 242] on p-checkbox at bounding box center [517, 237] width 13 height 10
click at [593, 359] on icon at bounding box center [598, 355] width 16 height 16
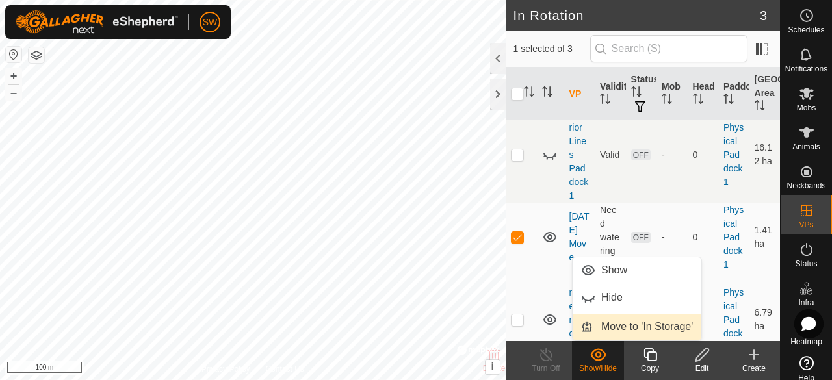
click at [618, 329] on link "Move to 'In Storage'" at bounding box center [636, 327] width 129 height 26
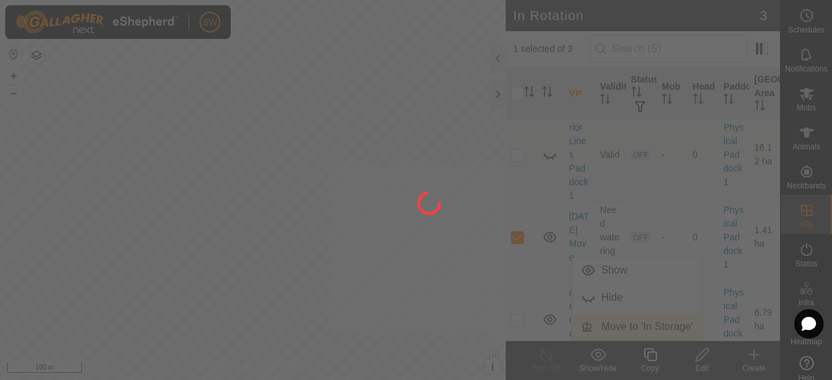
checkbox input "false"
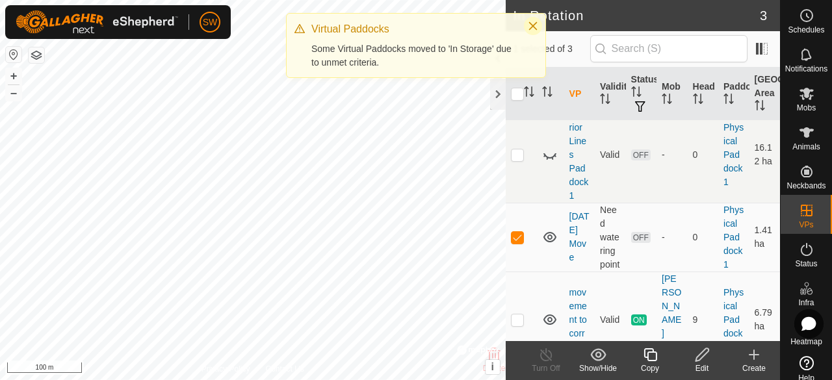
click at [530, 26] on icon "Close" at bounding box center [533, 26] width 10 height 10
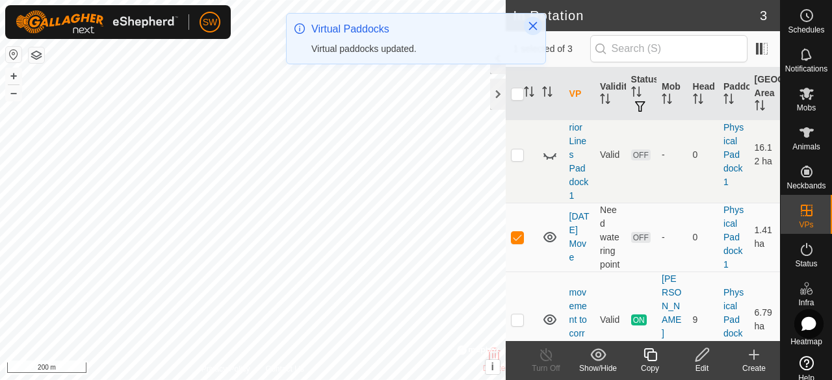
click at [537, 27] on icon "Close" at bounding box center [533, 26] width 10 height 10
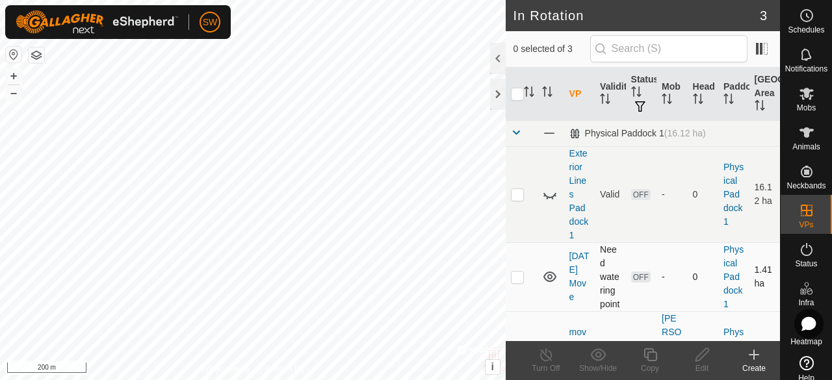
scroll to position [64, 0]
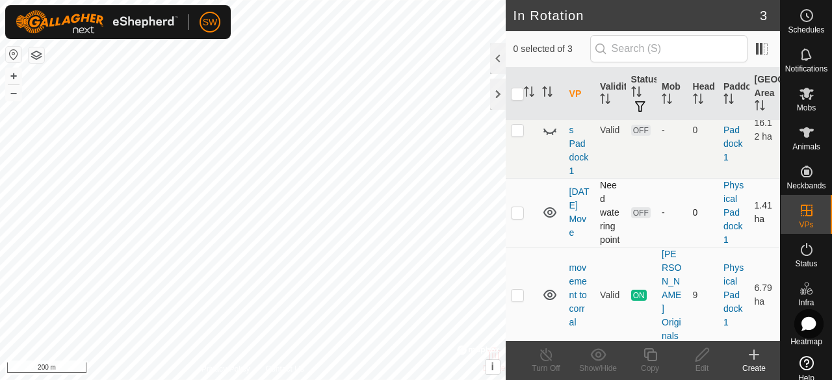
click at [515, 218] on p-checkbox at bounding box center [517, 212] width 13 height 10
click at [600, 359] on icon at bounding box center [598, 354] width 16 height 12
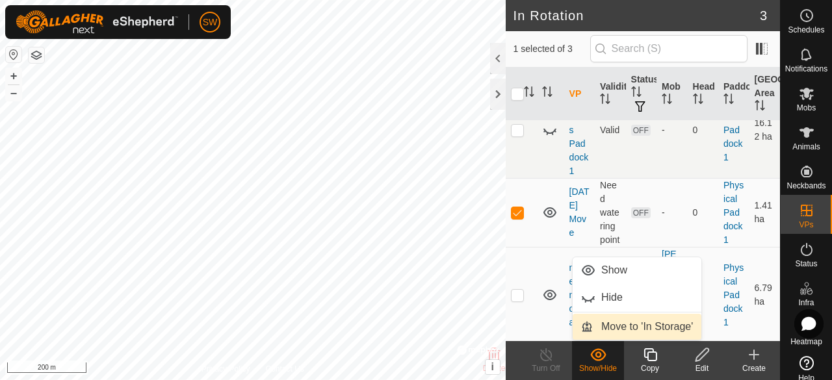
click at [631, 330] on link "Move to 'In Storage'" at bounding box center [636, 327] width 129 height 26
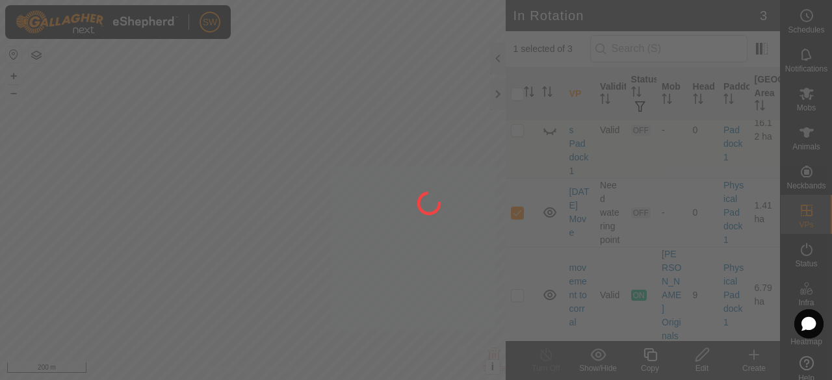
checkbox input "false"
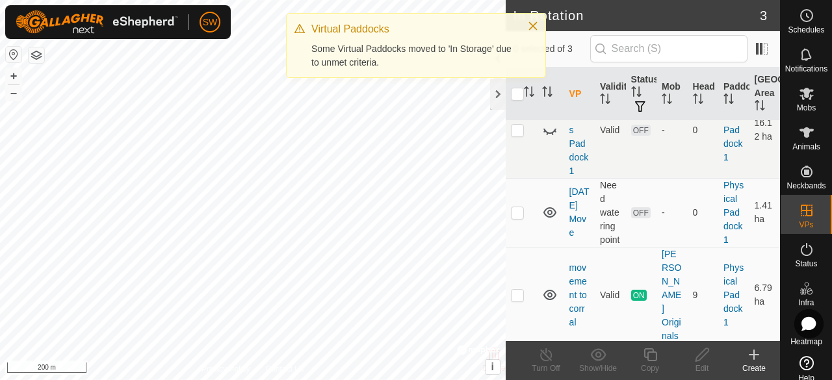
scroll to position [0, 0]
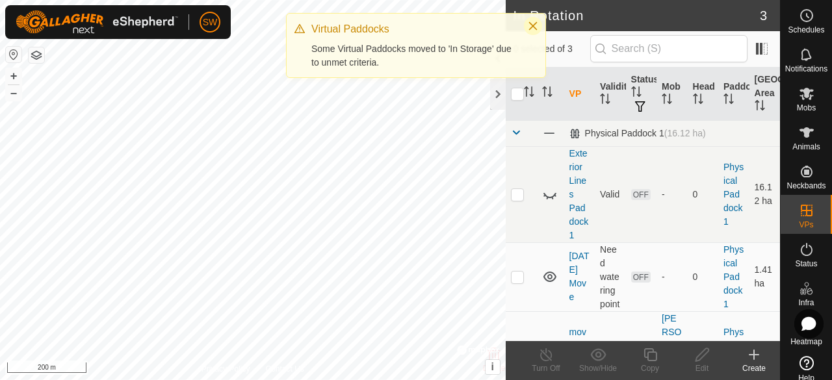
click at [529, 21] on icon "Close" at bounding box center [533, 26] width 10 height 10
